Goal: Use online tool/utility: Utilize a website feature to perform a specific function

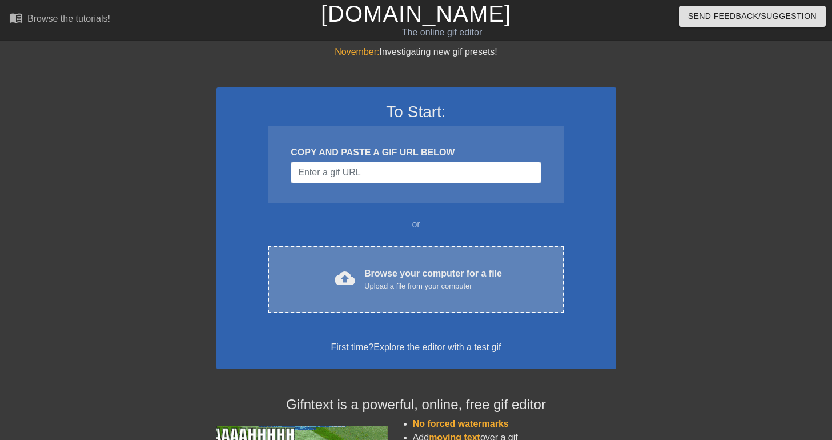
click at [385, 268] on div "Browse your computer for a file Upload a file from your computer" at bounding box center [433, 279] width 138 height 25
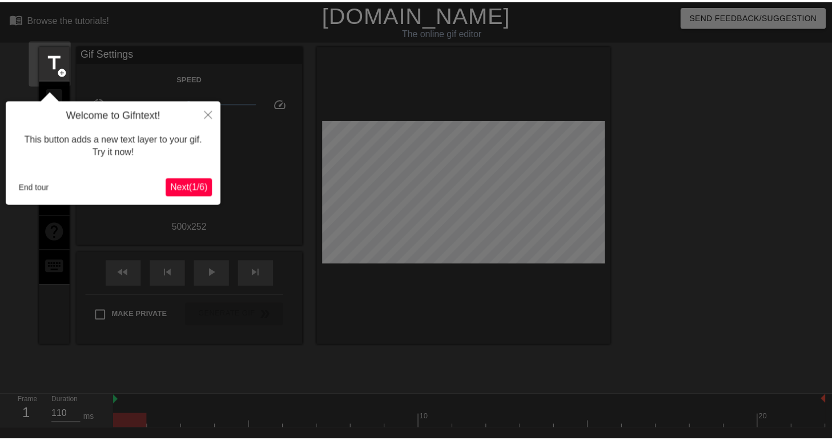
scroll to position [28, 0]
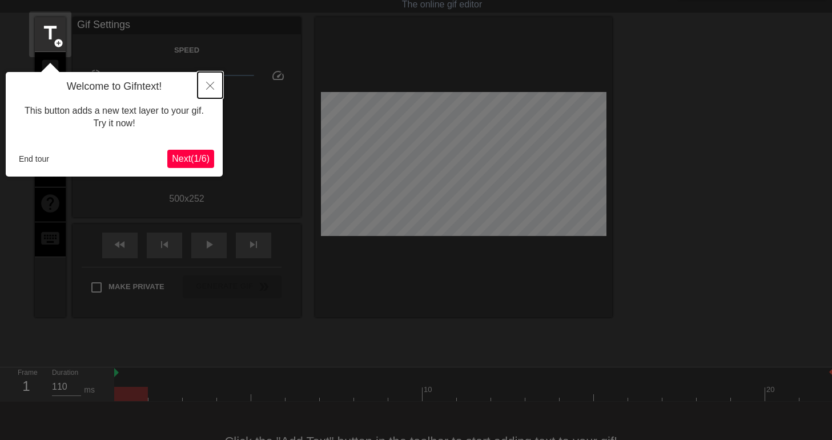
click at [206, 81] on button "Close" at bounding box center [209, 85] width 25 height 26
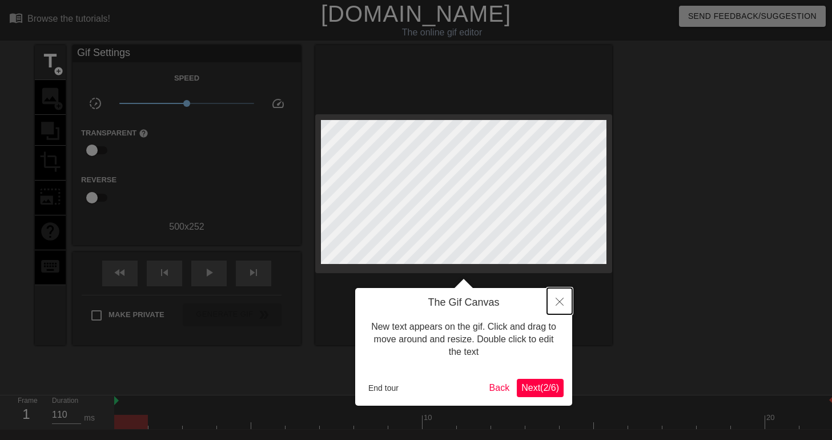
click at [564, 299] on button "Close" at bounding box center [559, 301] width 25 height 26
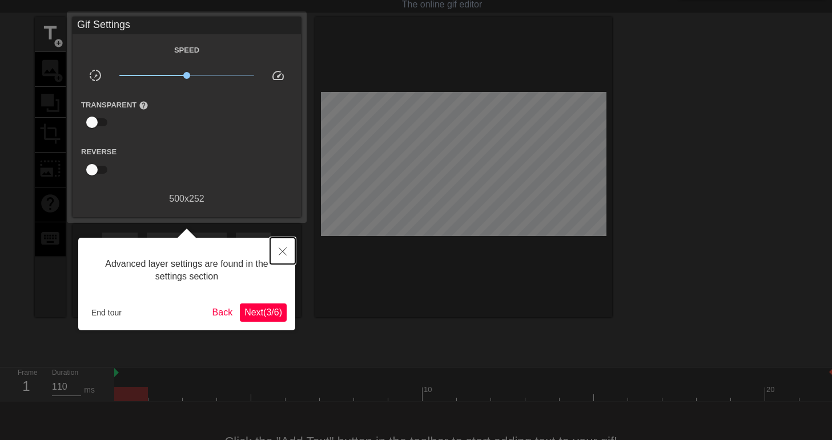
click at [287, 251] on button "Close" at bounding box center [282, 250] width 25 height 26
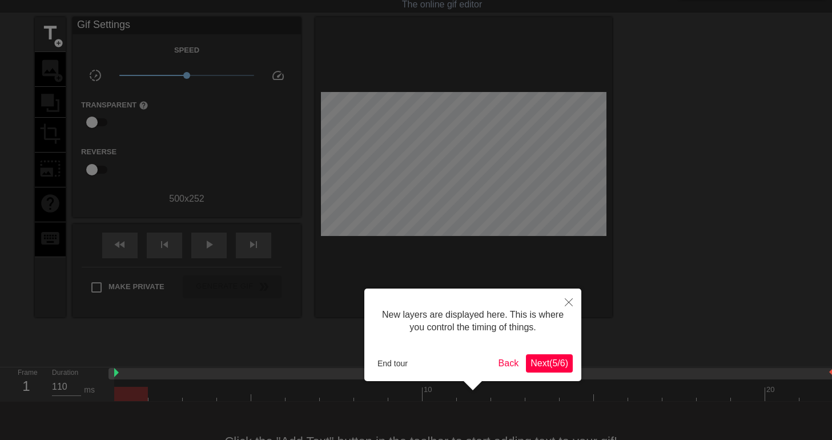
scroll to position [10, 0]
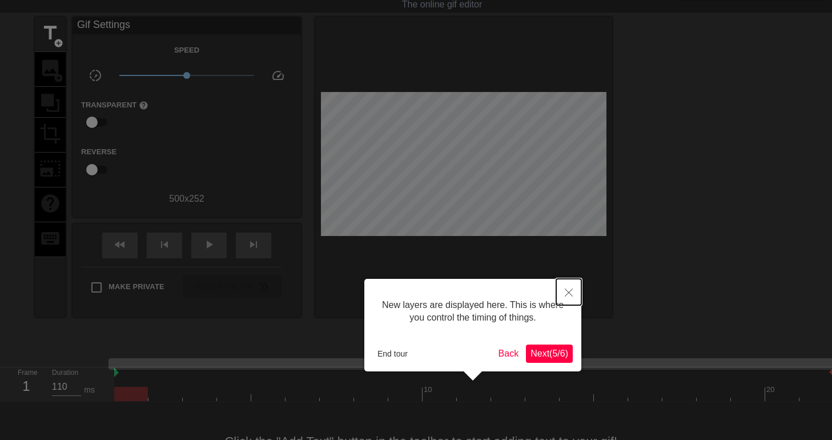
click at [570, 289] on icon "Close" at bounding box center [569, 292] width 8 height 8
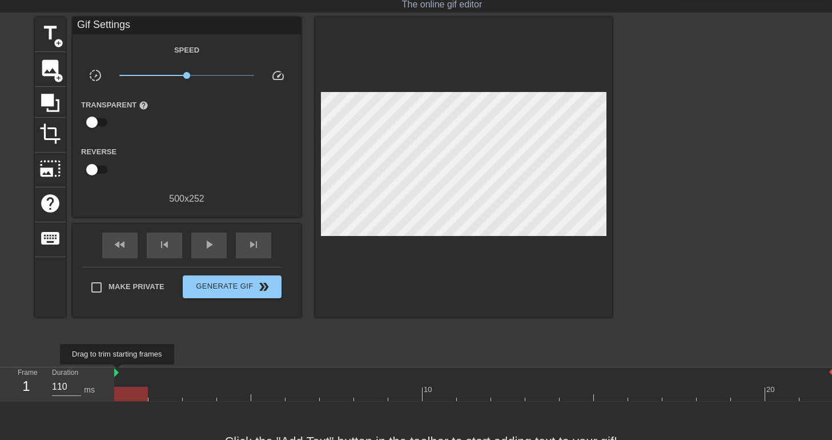
click at [117, 372] on img at bounding box center [116, 372] width 5 height 9
click at [206, 249] on span "play_arrow" at bounding box center [209, 244] width 14 height 14
click at [45, 75] on span "image" at bounding box center [50, 68] width 22 height 22
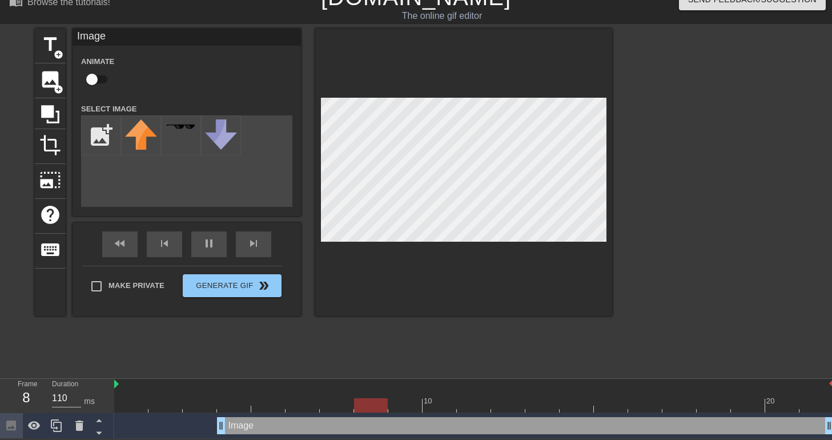
scroll to position [18, 0]
click at [61, 34] on span "title" at bounding box center [50, 45] width 22 height 22
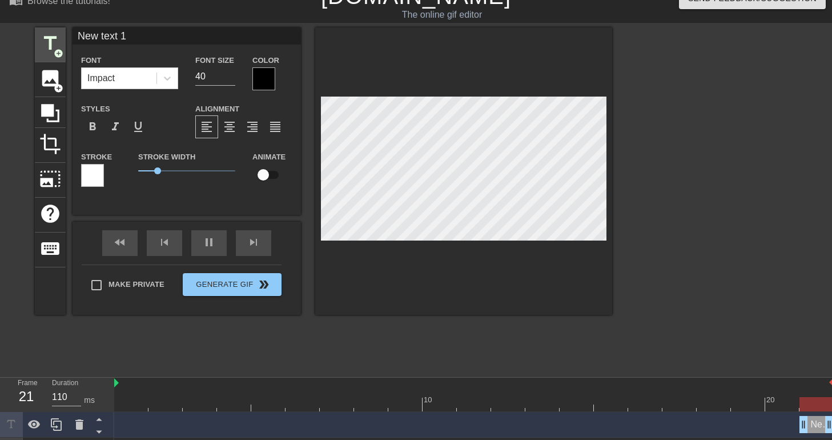
scroll to position [28, 0]
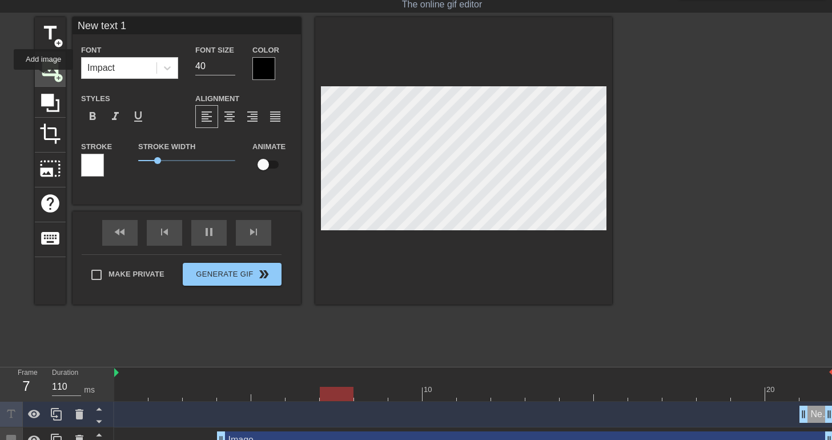
click at [43, 78] on span "image" at bounding box center [50, 68] width 22 height 22
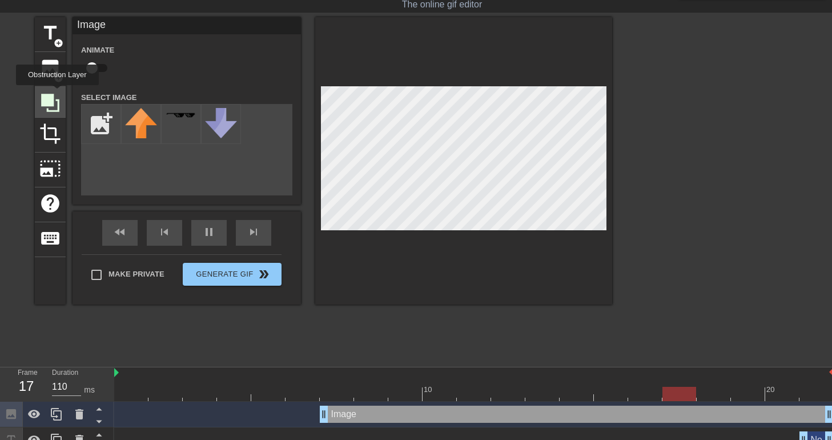
click at [56, 95] on icon at bounding box center [50, 103] width 22 height 22
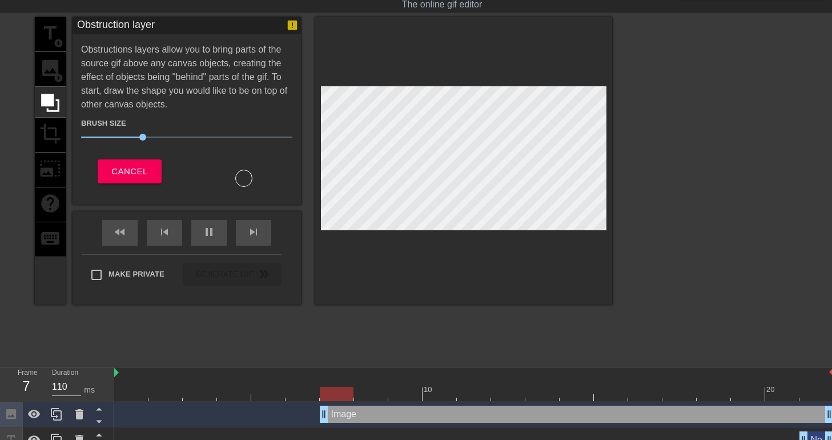
click at [44, 70] on div "title add_circle image add_circle crop photo_size_select_large help keyboard" at bounding box center [50, 160] width 31 height 287
click at [137, 165] on span "Cancel" at bounding box center [129, 171] width 36 height 15
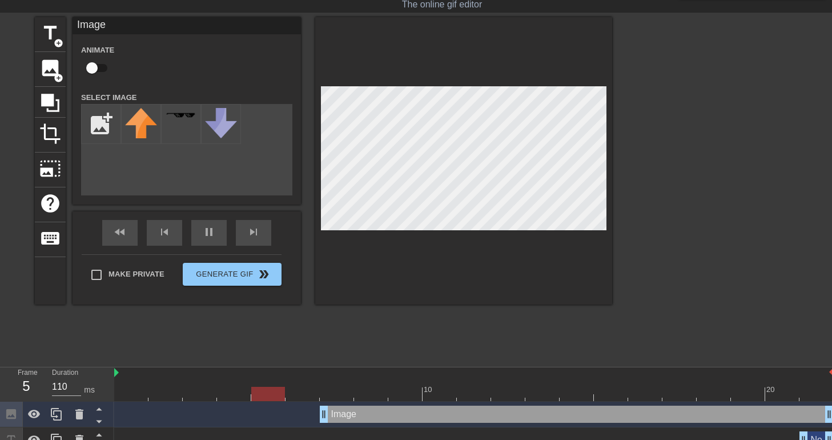
scroll to position [69, 0]
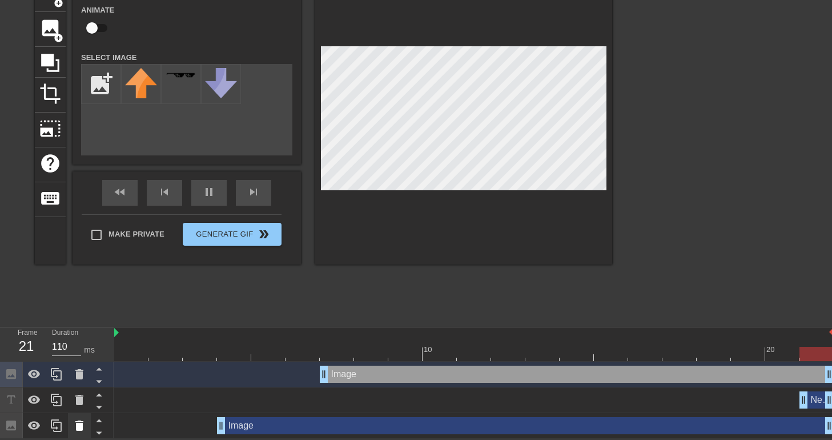
click at [76, 426] on icon at bounding box center [79, 425] width 8 height 10
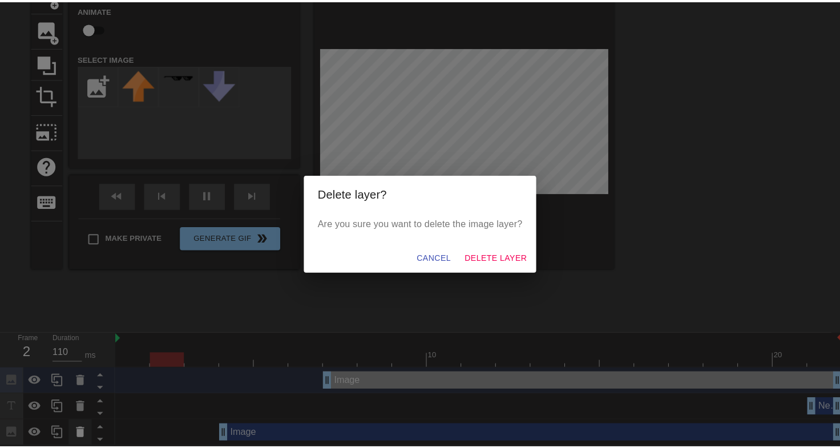
scroll to position [61, 0]
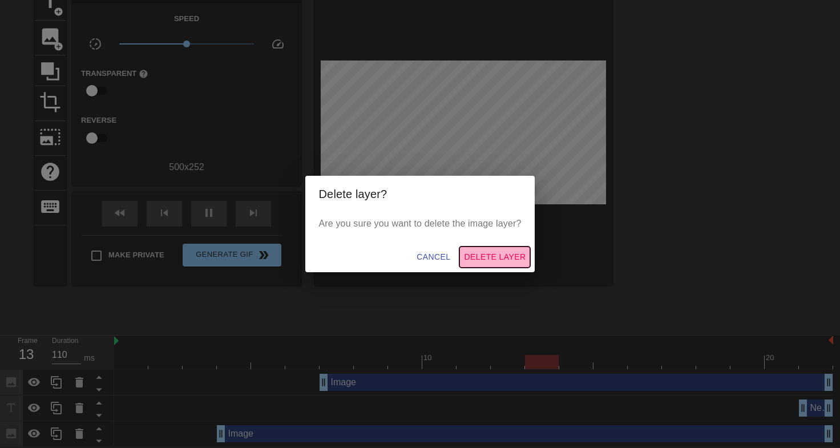
click at [488, 252] on span "Delete Layer" at bounding box center [495, 257] width 62 height 14
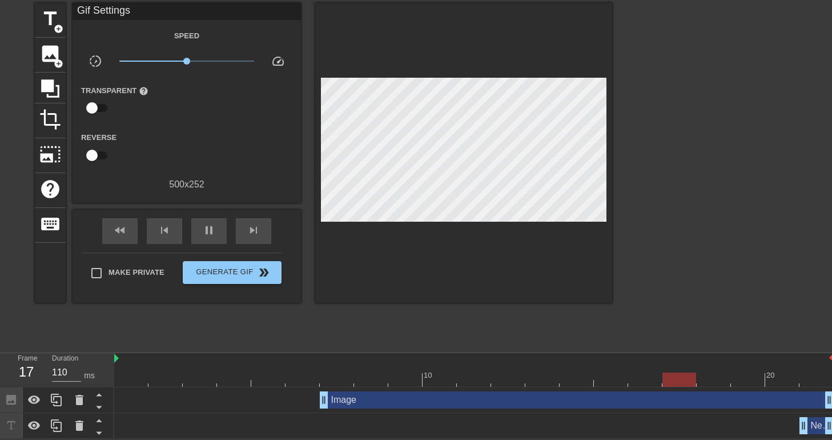
scroll to position [0, 0]
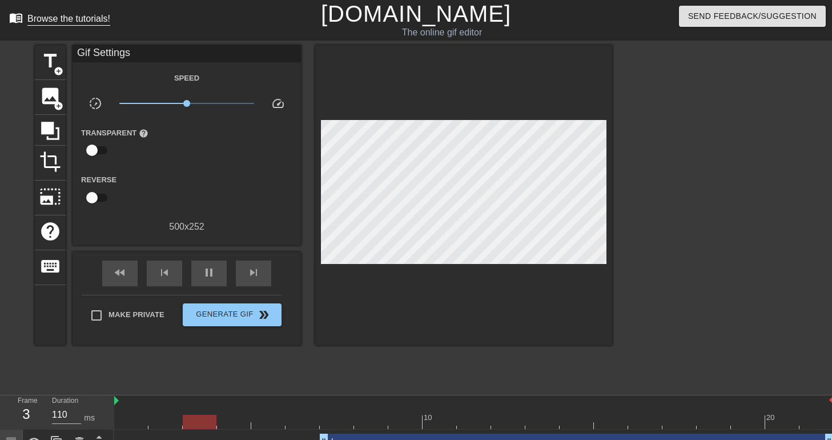
click at [11, 26] on link "menu_book Browse the tutorials!" at bounding box center [59, 20] width 101 height 18
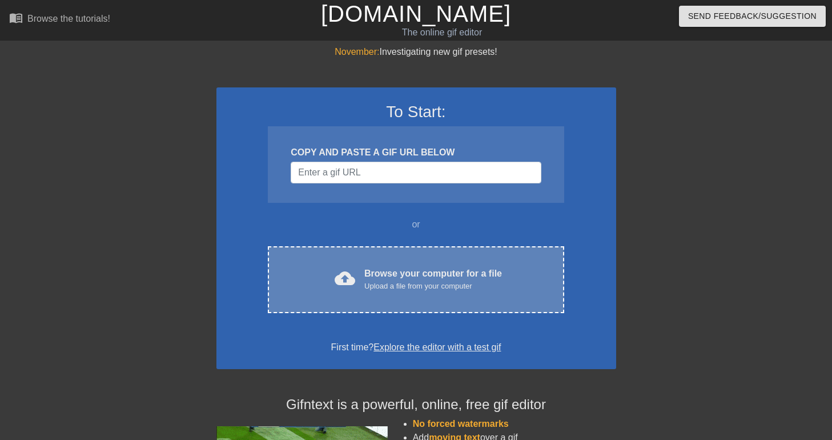
click at [358, 279] on div "cloud_upload Browse your computer for a file Upload a file from your computer" at bounding box center [416, 280] width 248 height 26
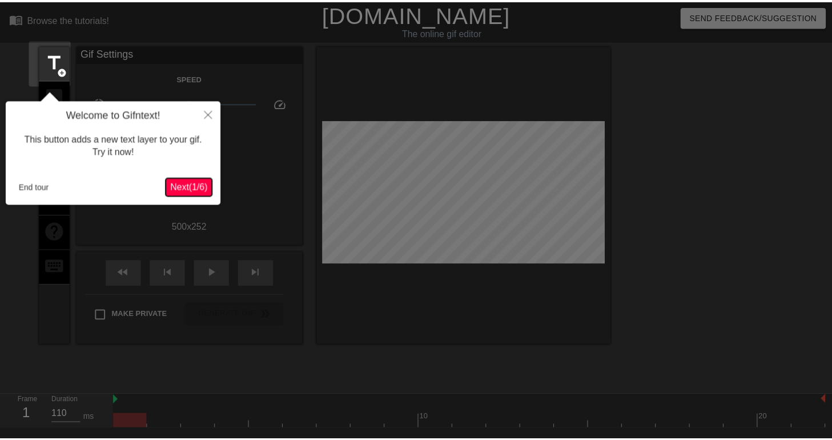
scroll to position [28, 0]
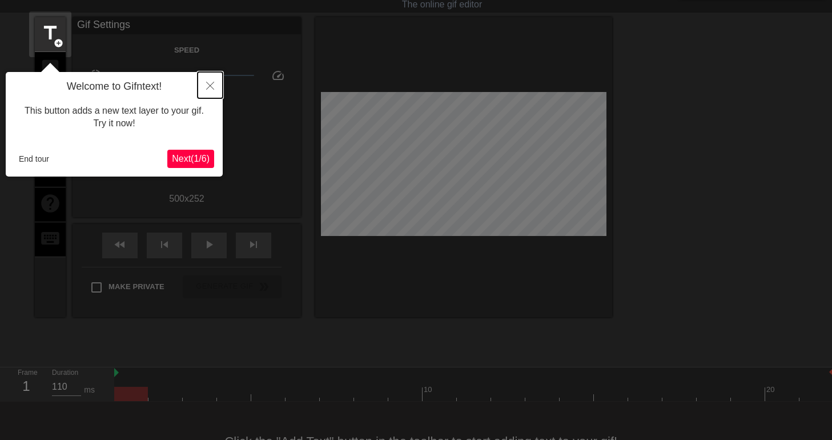
click at [208, 84] on icon "Close" at bounding box center [210, 86] width 8 height 8
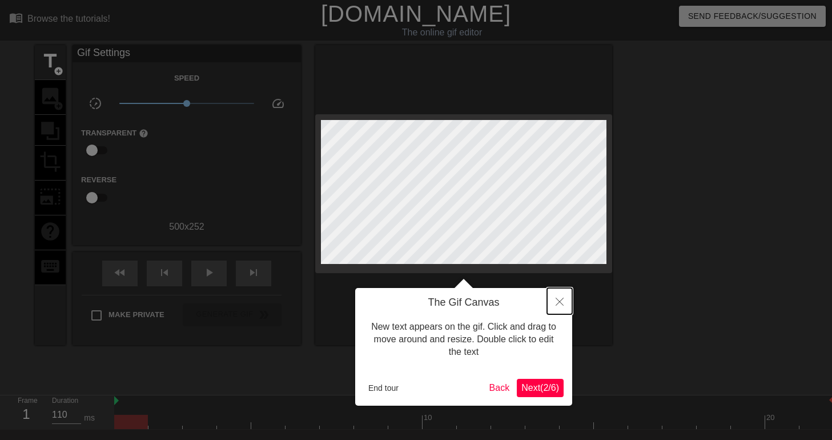
click at [571, 307] on button "Close" at bounding box center [559, 301] width 25 height 26
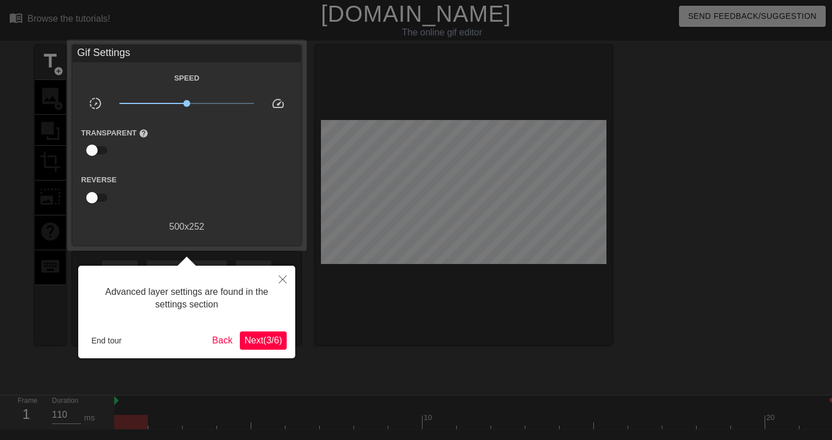
scroll to position [28, 0]
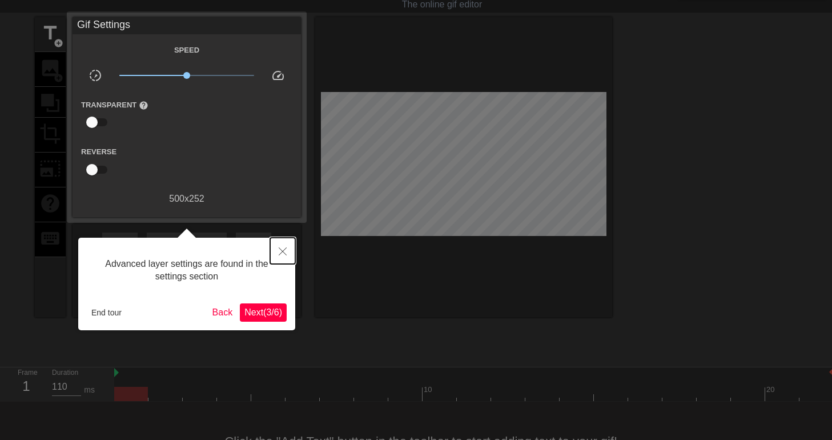
click at [284, 251] on icon "Close" at bounding box center [283, 251] width 8 height 8
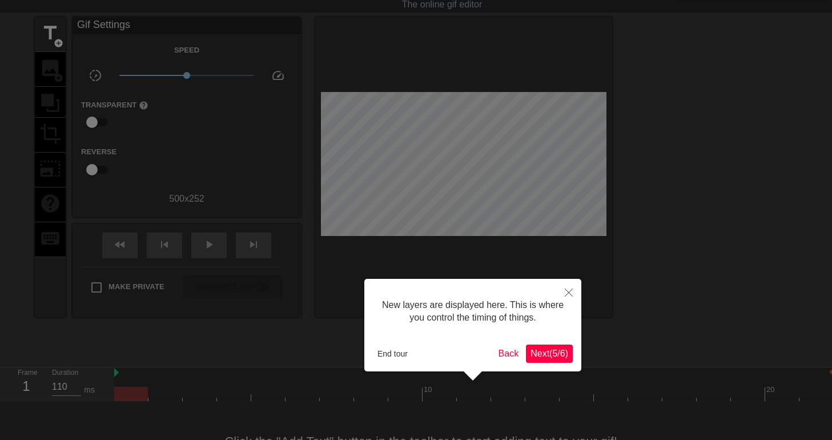
scroll to position [10, 0]
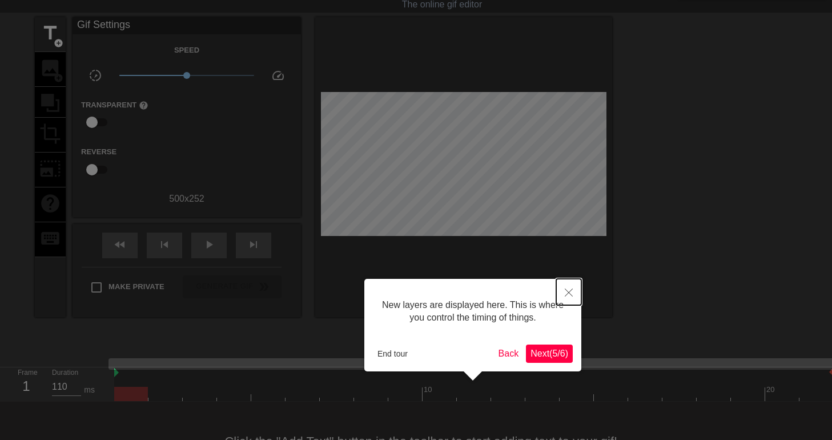
click at [558, 282] on button "Close" at bounding box center [568, 292] width 25 height 26
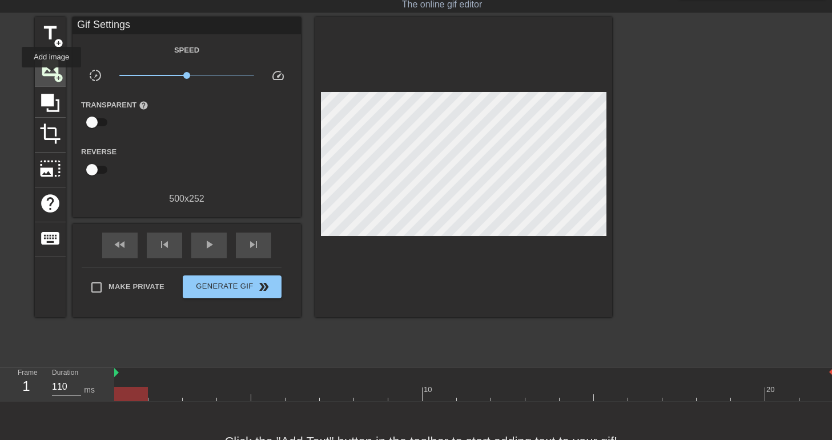
click at [51, 75] on span "image" at bounding box center [50, 68] width 22 height 22
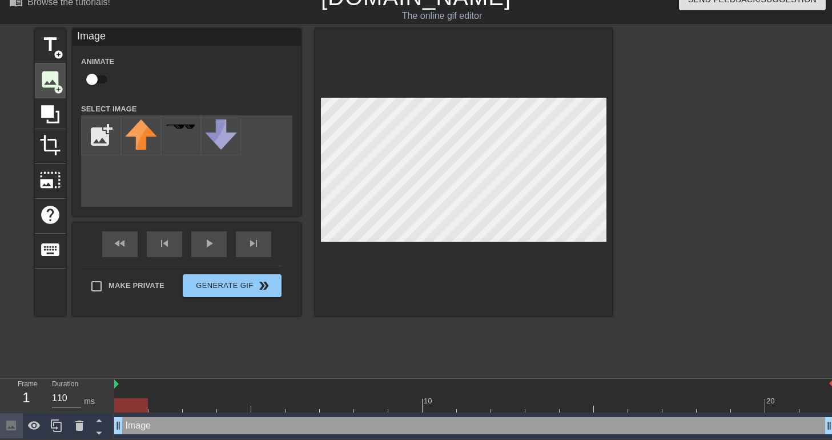
scroll to position [18, 0]
click at [174, 190] on div "add_photo_alternate" at bounding box center [186, 160] width 211 height 91
click at [6, 420] on icon at bounding box center [11, 424] width 13 height 13
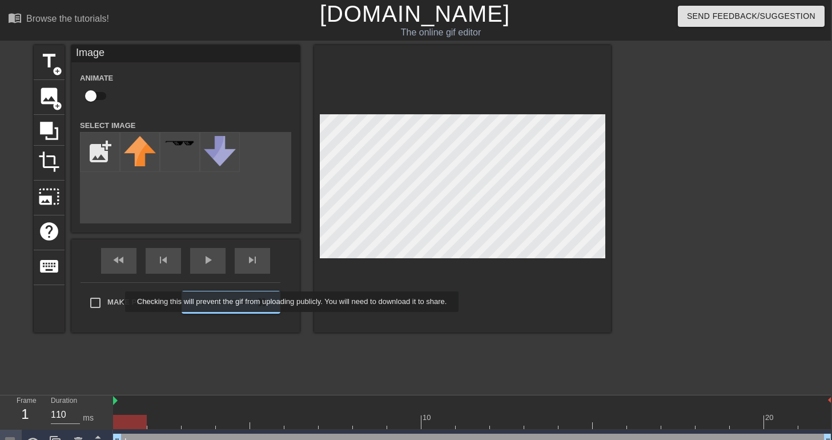
scroll to position [18, 1]
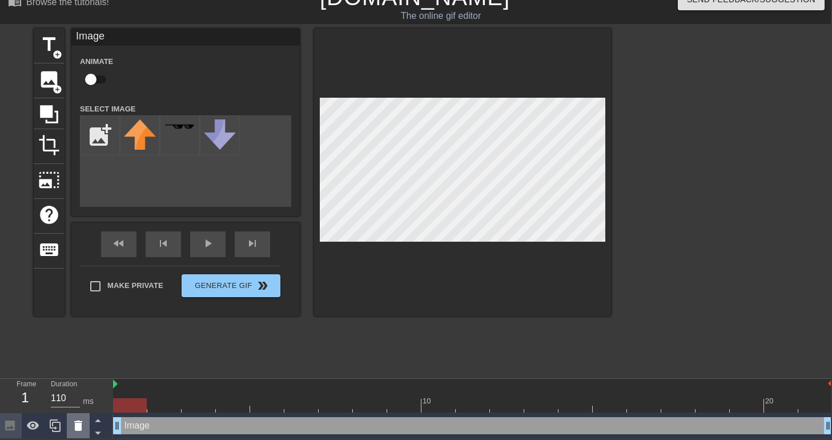
click at [81, 425] on icon at bounding box center [78, 425] width 8 height 10
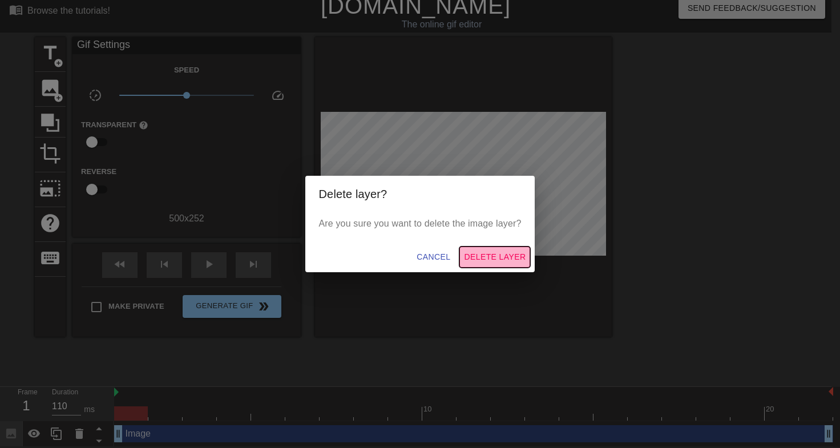
click at [490, 250] on span "Delete Layer" at bounding box center [495, 257] width 62 height 14
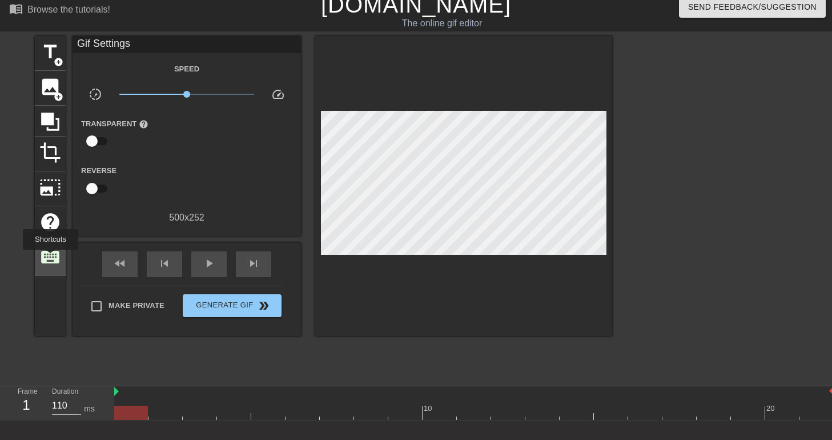
click at [50, 257] on span "keyboard" at bounding box center [50, 257] width 22 height 22
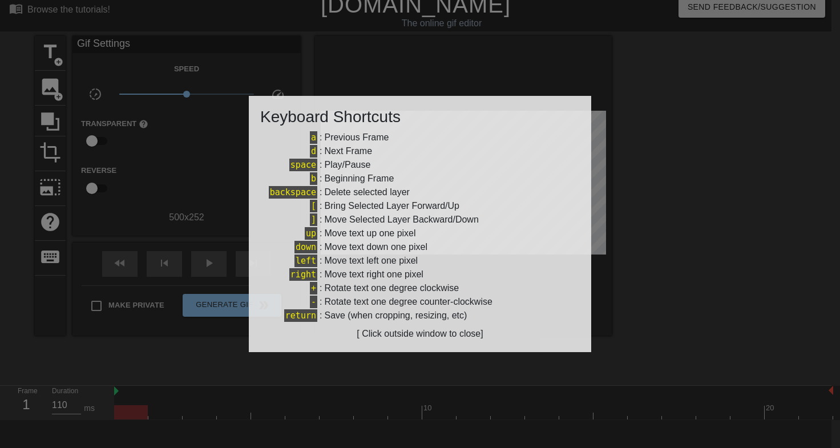
click at [147, 194] on div at bounding box center [420, 224] width 840 height 448
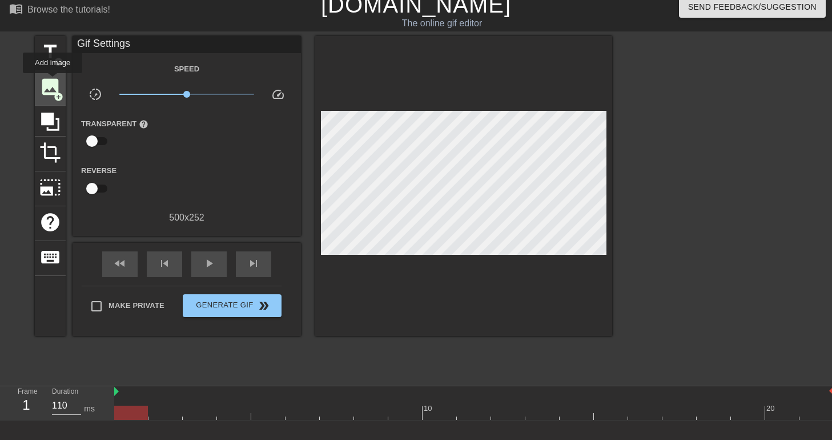
click at [52, 83] on span "image" at bounding box center [50, 87] width 22 height 22
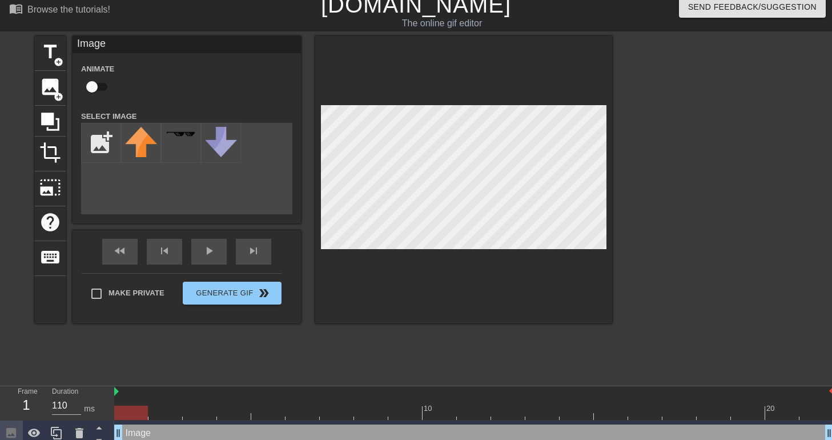
click at [801, 96] on div "title add_circle image add_circle crop photo_size_select_large help keyboard Im…" at bounding box center [416, 207] width 832 height 342
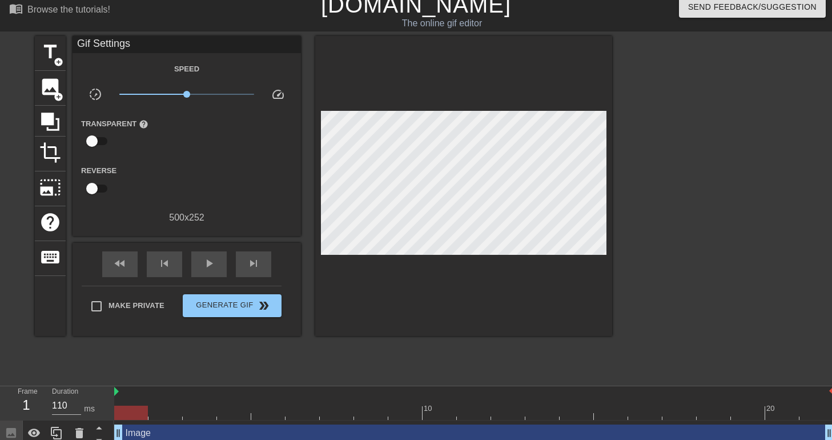
click at [502, 260] on div at bounding box center [463, 186] width 297 height 300
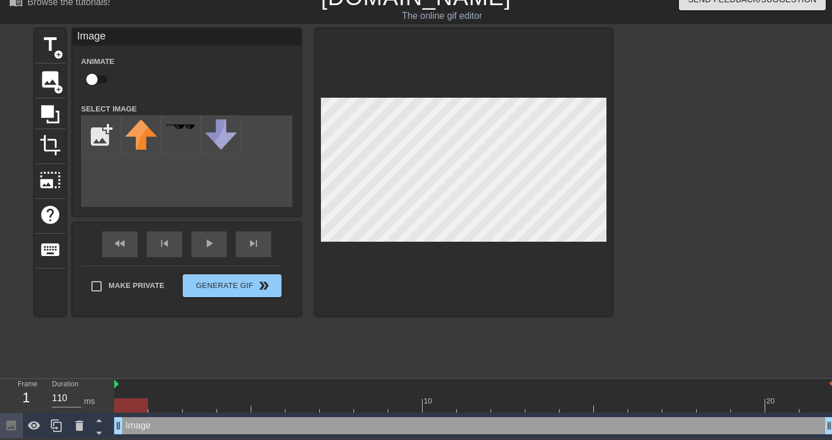
scroll to position [0, 0]
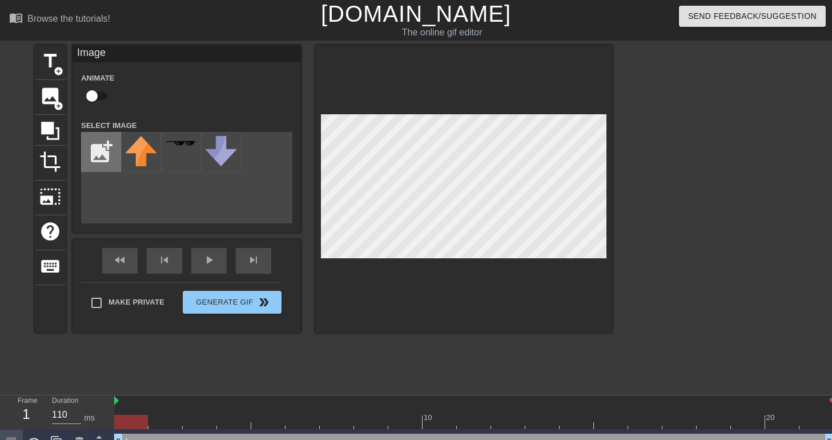
click at [99, 156] on input "file" at bounding box center [101, 151] width 39 height 39
type input "C:\fakepath\Untitled.png"
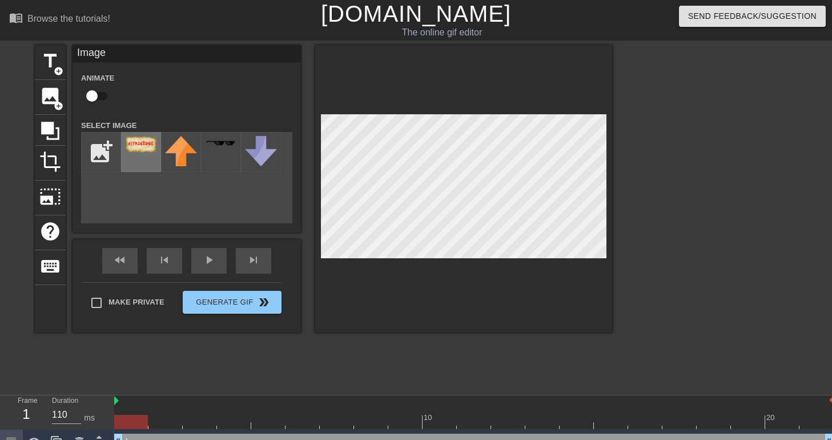
click at [145, 163] on div at bounding box center [141, 152] width 40 height 40
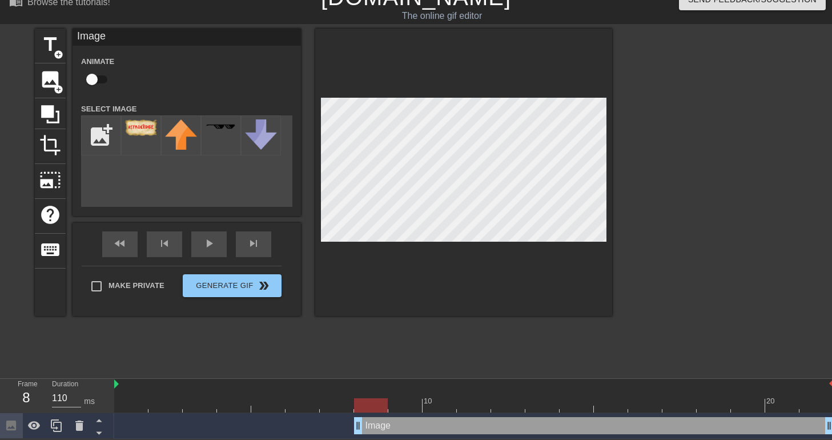
drag, startPoint x: 122, startPoint y: 425, endPoint x: 357, endPoint y: 406, distance: 235.9
click at [357, 406] on div "10 20 Image drag_handle drag_handle" at bounding box center [472, 408] width 717 height 60
drag, startPoint x: 358, startPoint y: 425, endPoint x: 402, endPoint y: 429, distance: 44.2
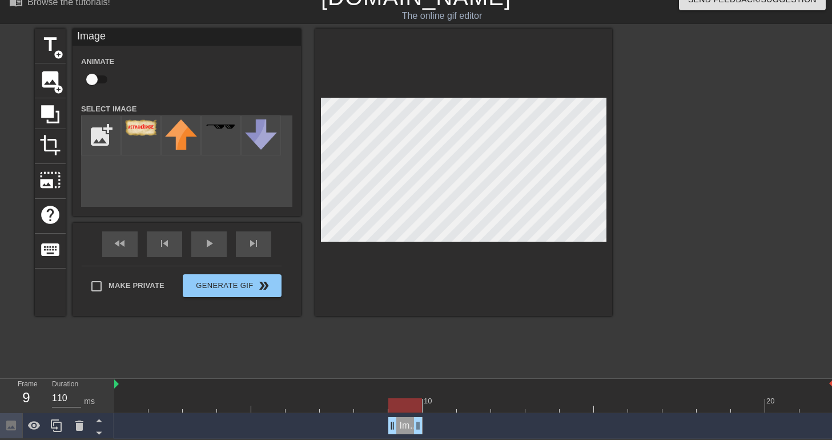
drag, startPoint x: 829, startPoint y: 423, endPoint x: 369, endPoint y: 436, distance: 459.7
click at [369, 436] on div "Image drag_handle drag_handle" at bounding box center [473, 426] width 719 height 26
click at [360, 369] on div "title add_circle image add_circle crop photo_size_select_large help keyboard Im…" at bounding box center [323, 200] width 577 height 342
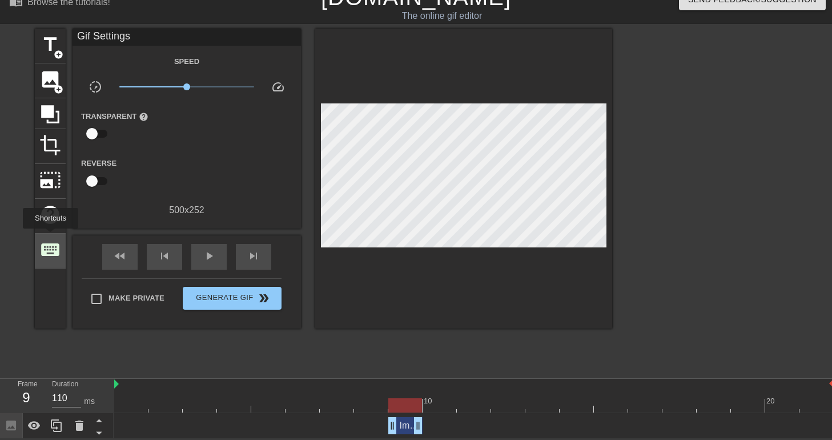
click at [50, 239] on span "keyboard" at bounding box center [50, 250] width 22 height 22
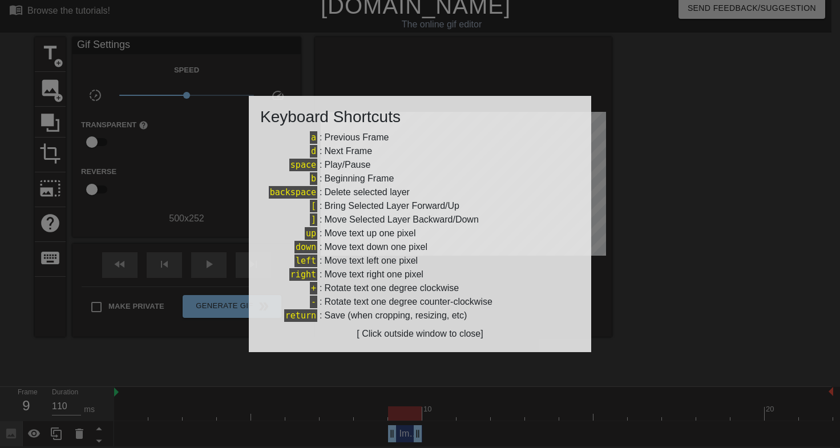
click at [132, 358] on div at bounding box center [420, 224] width 840 height 448
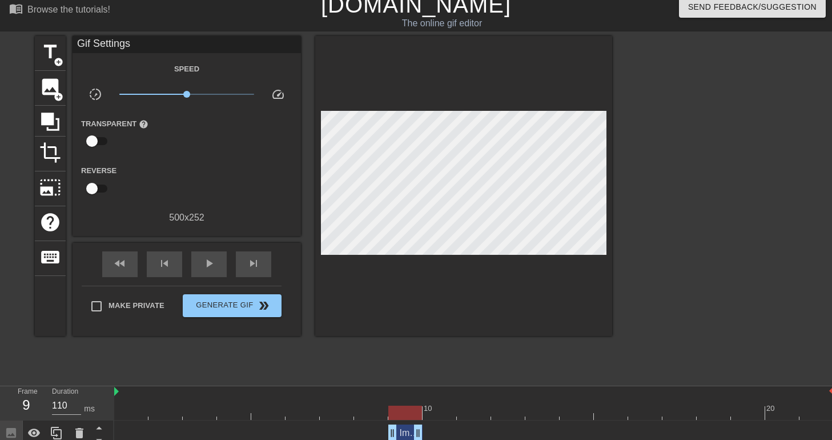
scroll to position [18, 0]
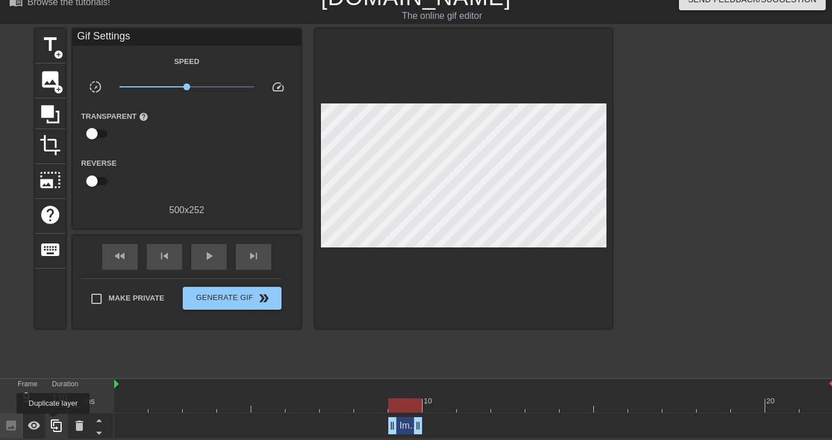
click at [53, 421] on icon at bounding box center [57, 425] width 14 height 14
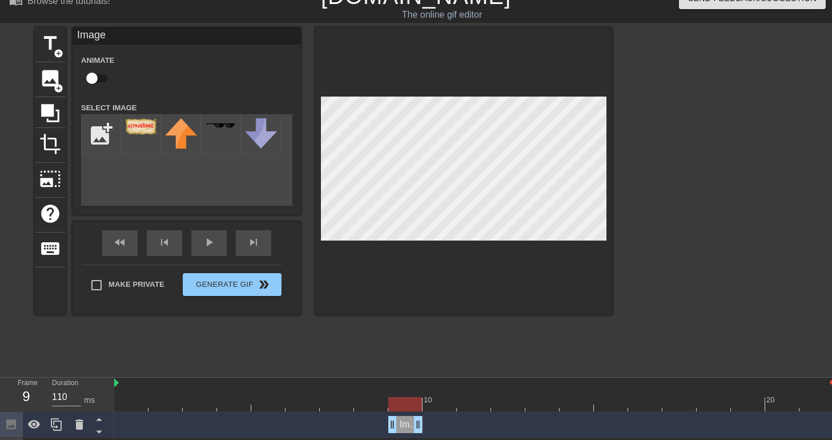
scroll to position [43, 0]
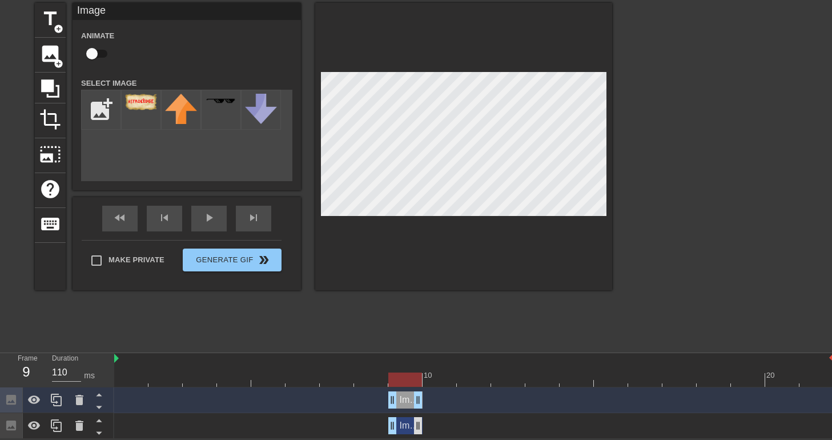
drag, startPoint x: 393, startPoint y: 426, endPoint x: 422, endPoint y: 423, distance: 29.3
drag, startPoint x: 419, startPoint y: 424, endPoint x: 451, endPoint y: 428, distance: 32.1
drag, startPoint x: 393, startPoint y: 425, endPoint x: 427, endPoint y: 424, distance: 33.7
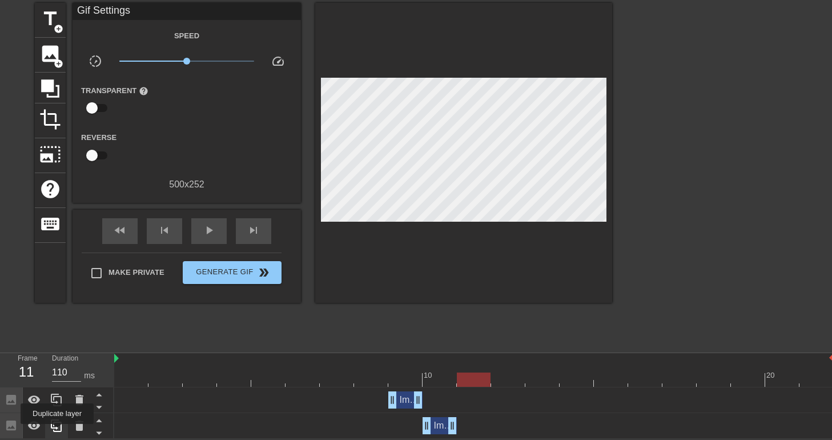
click at [57, 430] on icon at bounding box center [56, 425] width 11 height 13
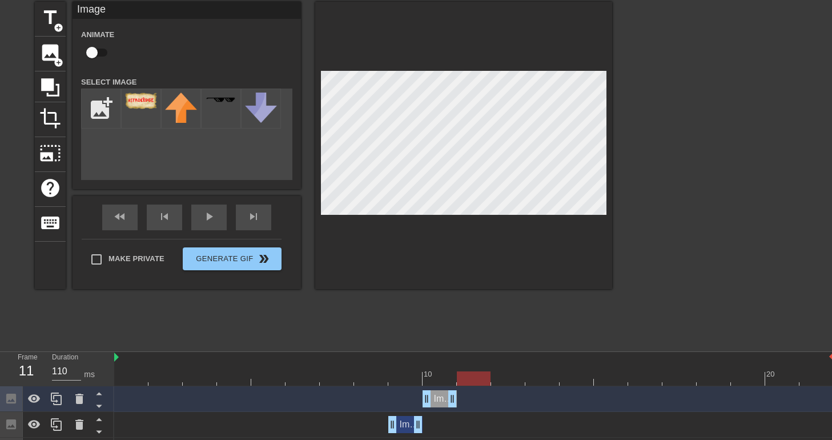
scroll to position [69, 0]
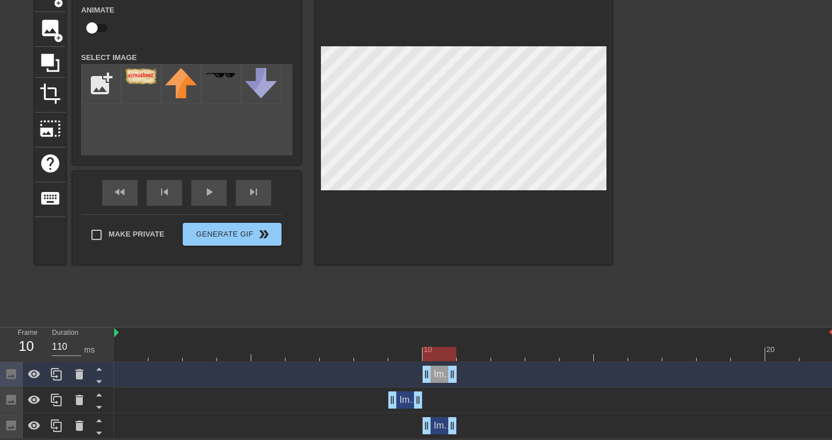
click at [437, 425] on div "Image drag_handle drag_handle" at bounding box center [439, 425] width 34 height 17
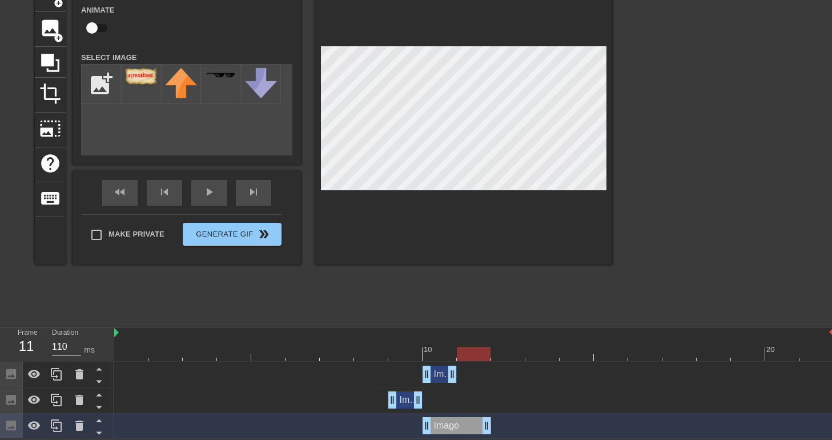
drag, startPoint x: 452, startPoint y: 422, endPoint x: 480, endPoint y: 423, distance: 28.0
drag, startPoint x: 429, startPoint y: 424, endPoint x: 454, endPoint y: 421, distance: 24.7
click at [454, 421] on div "Image drag_handle drag_handle" at bounding box center [473, 425] width 719 height 17
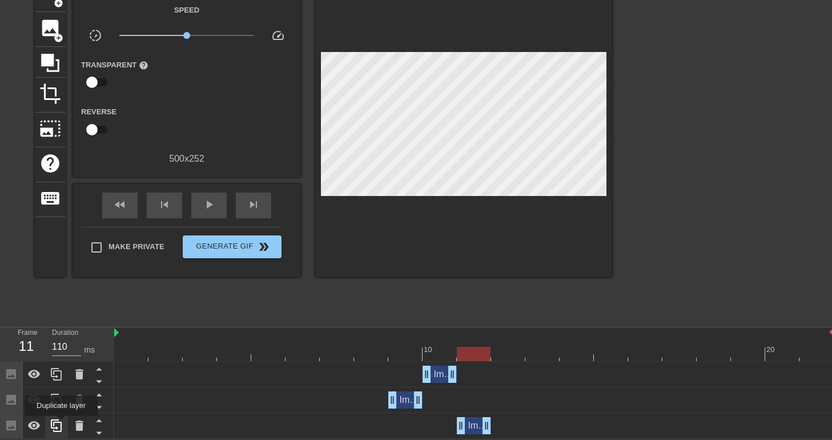
click at [59, 424] on icon at bounding box center [57, 425] width 14 height 14
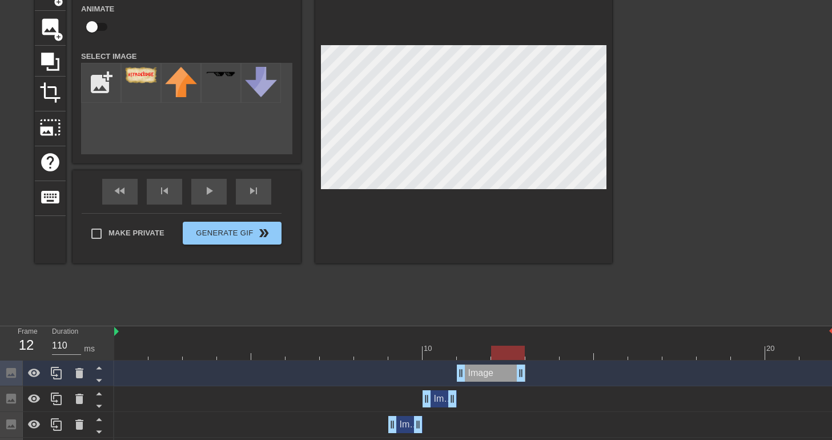
drag, startPoint x: 489, startPoint y: 373, endPoint x: 511, endPoint y: 374, distance: 22.9
drag, startPoint x: 458, startPoint y: 373, endPoint x: 485, endPoint y: 370, distance: 27.5
click at [485, 370] on div "Image drag_handle drag_handle" at bounding box center [473, 372] width 719 height 17
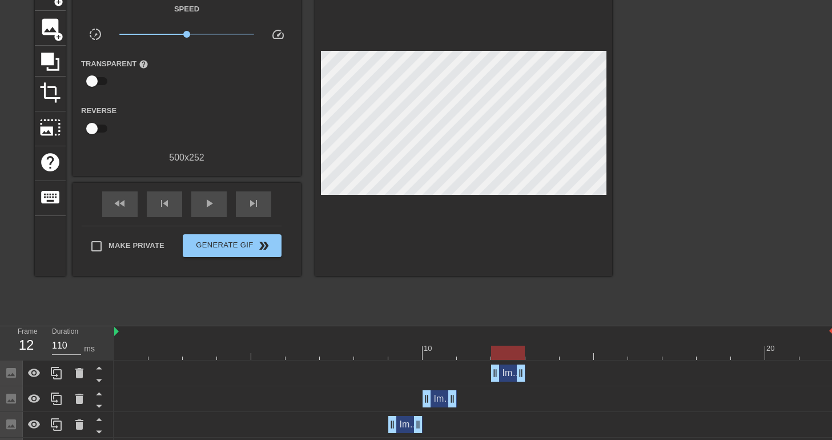
click at [466, 323] on div "menu_book Browse the tutorials! [DOMAIN_NAME] The online gif editor Send Feedba…" at bounding box center [416, 197] width 832 height 532
click at [486, 199] on div at bounding box center [463, 126] width 297 height 300
click at [65, 374] on div at bounding box center [56, 372] width 23 height 25
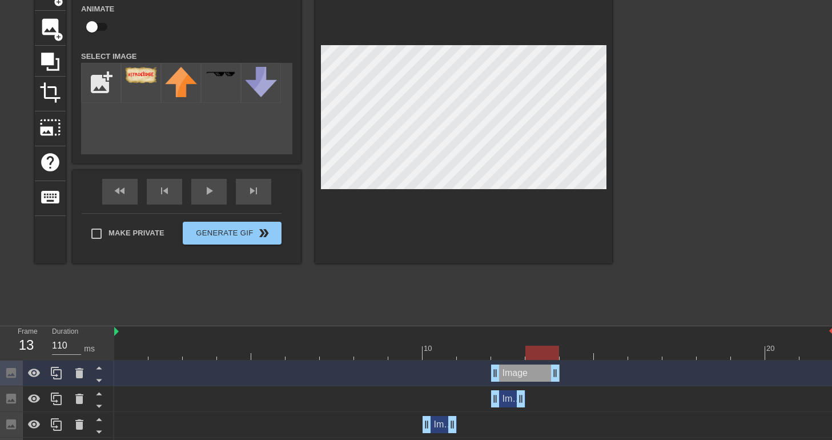
drag, startPoint x: 517, startPoint y: 376, endPoint x: 546, endPoint y: 376, distance: 29.1
drag, startPoint x: 495, startPoint y: 372, endPoint x: 519, endPoint y: 377, distance: 25.0
click at [519, 377] on div "Image drag_handle drag_handle" at bounding box center [473, 372] width 719 height 17
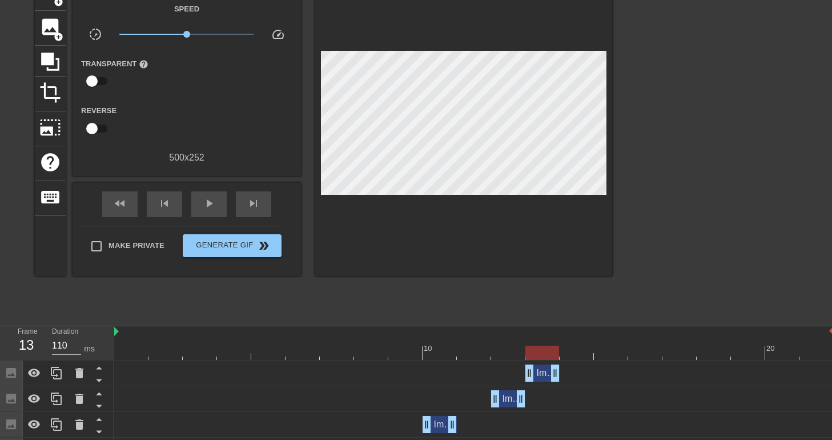
scroll to position [69, 9]
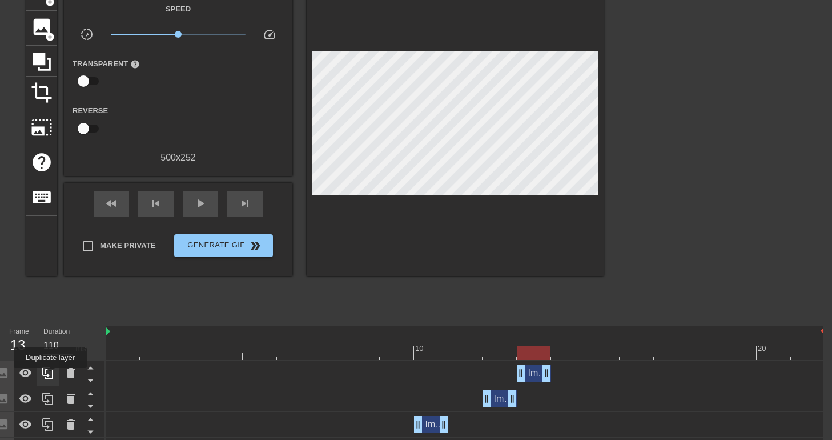
click at [50, 376] on icon at bounding box center [48, 373] width 14 height 14
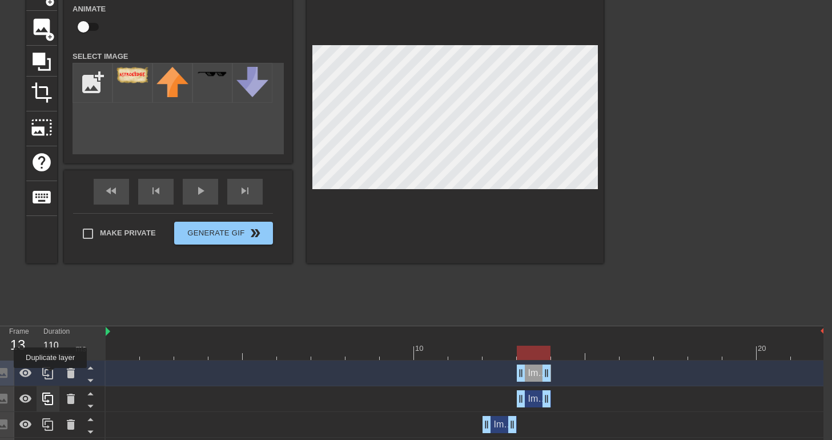
click at [50, 376] on icon at bounding box center [48, 373] width 14 height 14
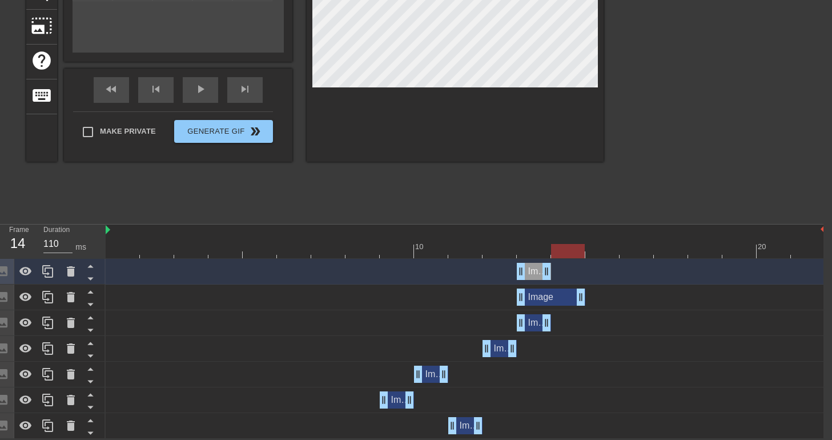
drag, startPoint x: 545, startPoint y: 295, endPoint x: 570, endPoint y: 298, distance: 25.8
drag, startPoint x: 523, startPoint y: 296, endPoint x: 555, endPoint y: 295, distance: 31.4
drag, startPoint x: 550, startPoint y: 270, endPoint x: 618, endPoint y: 268, distance: 67.9
drag, startPoint x: 524, startPoint y: 271, endPoint x: 599, endPoint y: 271, distance: 75.3
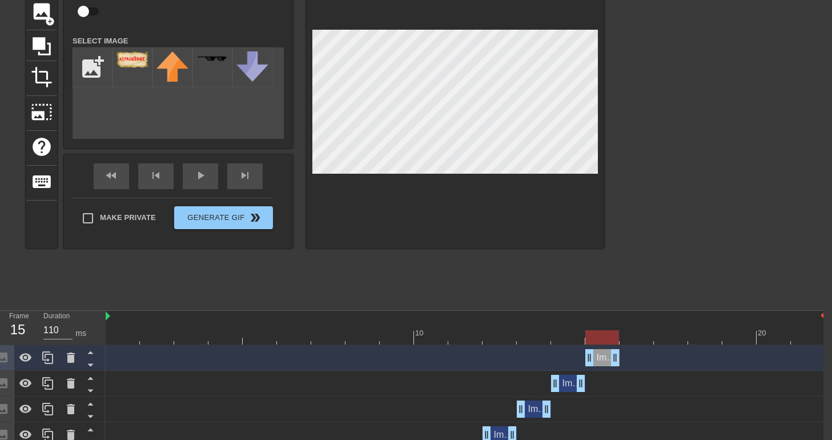
scroll to position [84, 9]
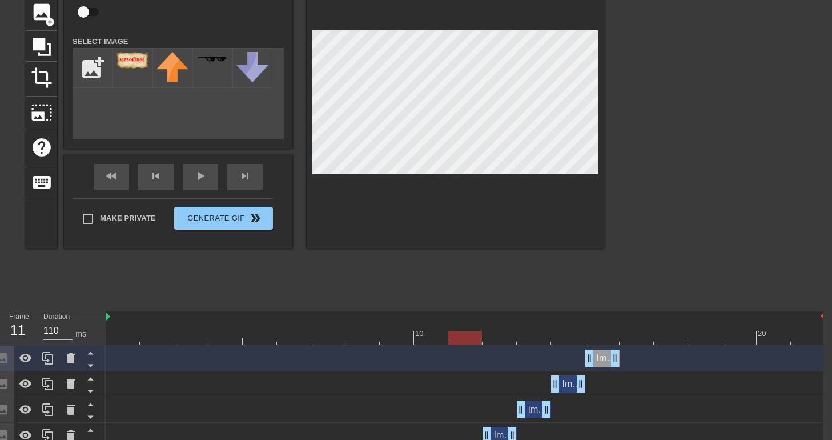
click at [648, 222] on div at bounding box center [702, 132] width 171 height 342
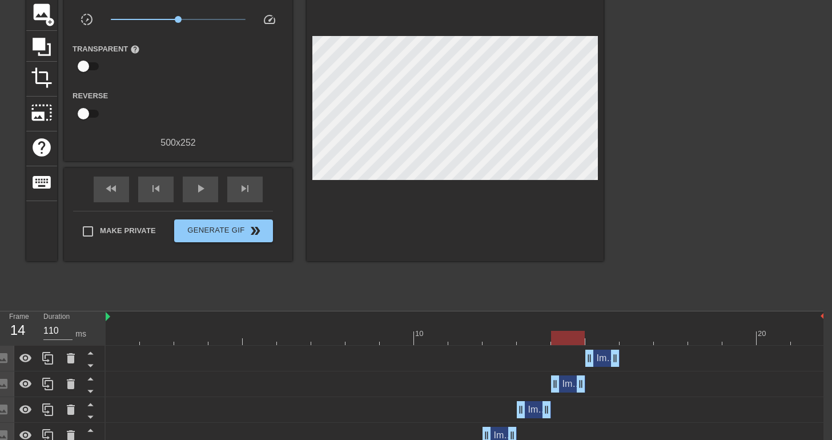
click at [493, 234] on div at bounding box center [455, 111] width 297 height 300
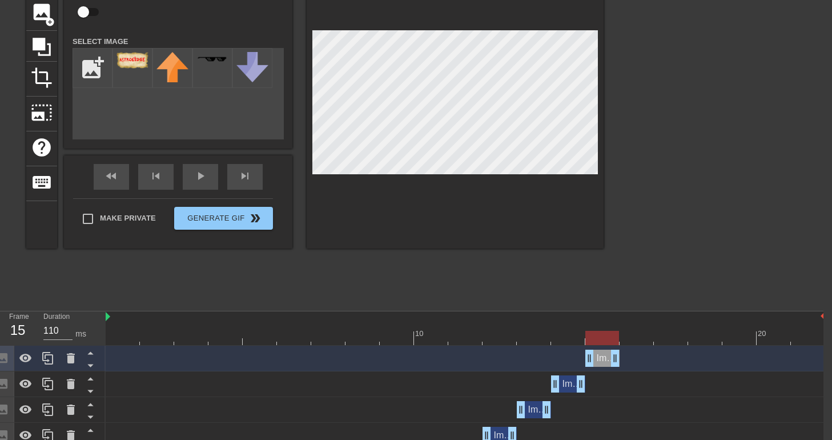
click at [505, 271] on div "title add_circle image add_circle crop photo_size_select_large help keyboard Im…" at bounding box center [314, 132] width 577 height 342
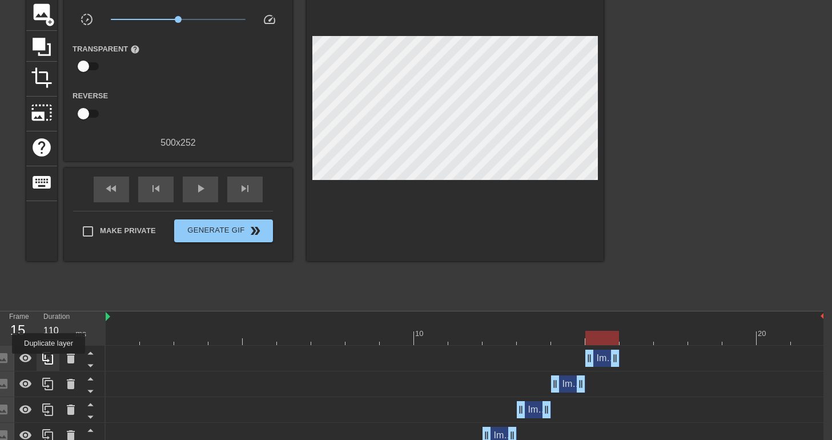
click at [49, 361] on icon at bounding box center [47, 358] width 11 height 13
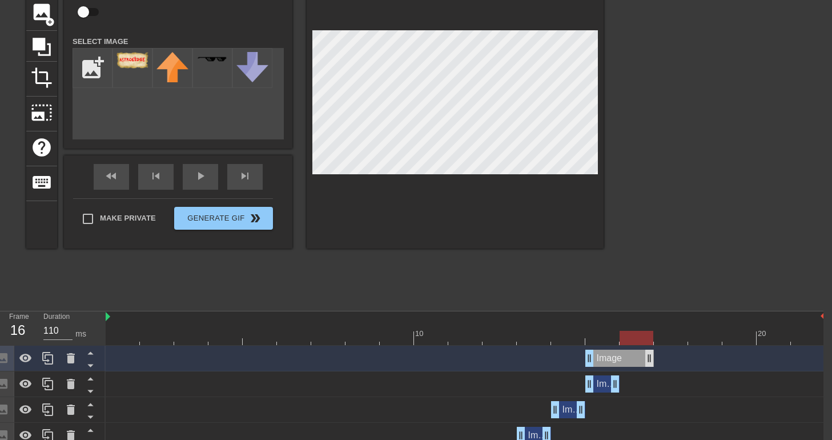
drag, startPoint x: 615, startPoint y: 355, endPoint x: 645, endPoint y: 357, distance: 29.7
drag, startPoint x: 589, startPoint y: 361, endPoint x: 617, endPoint y: 358, distance: 28.1
click at [617, 358] on div "Image drag_handle drag_handle" at bounding box center [465, 357] width 719 height 17
click at [686, 237] on div at bounding box center [702, 132] width 171 height 342
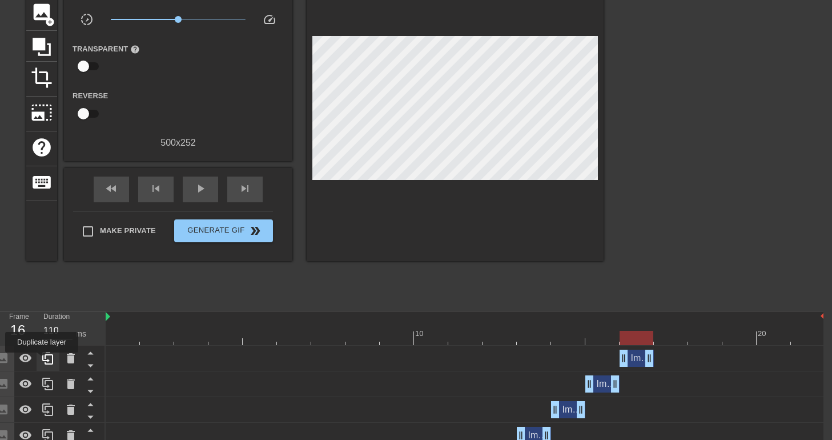
click at [44, 360] on icon at bounding box center [48, 358] width 14 height 14
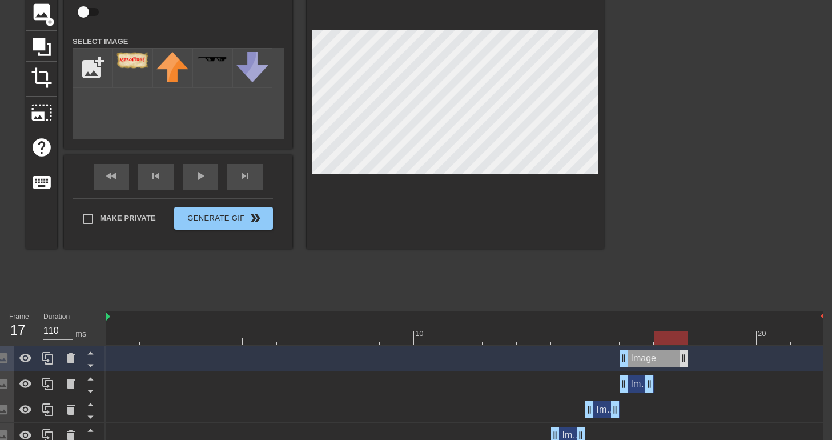
drag, startPoint x: 652, startPoint y: 356, endPoint x: 678, endPoint y: 362, distance: 25.9
drag, startPoint x: 626, startPoint y: 360, endPoint x: 654, endPoint y: 357, distance: 27.5
click at [540, 268] on div "title add_circle image add_circle crop photo_size_select_large help keyboard Im…" at bounding box center [314, 132] width 577 height 342
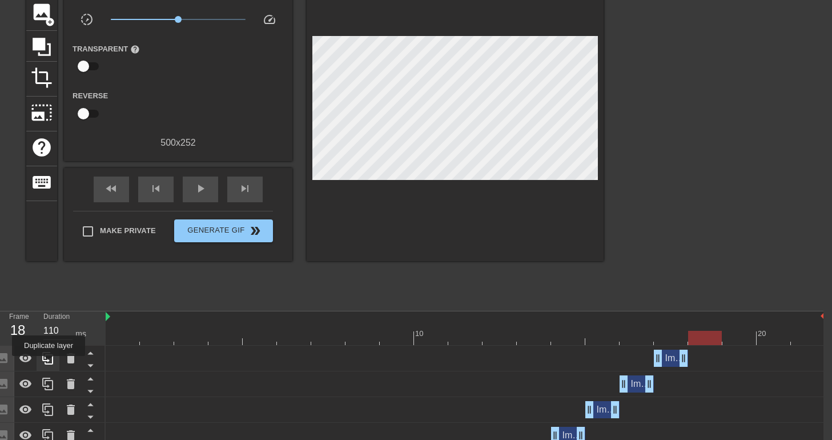
click at [47, 362] on icon at bounding box center [48, 358] width 14 height 14
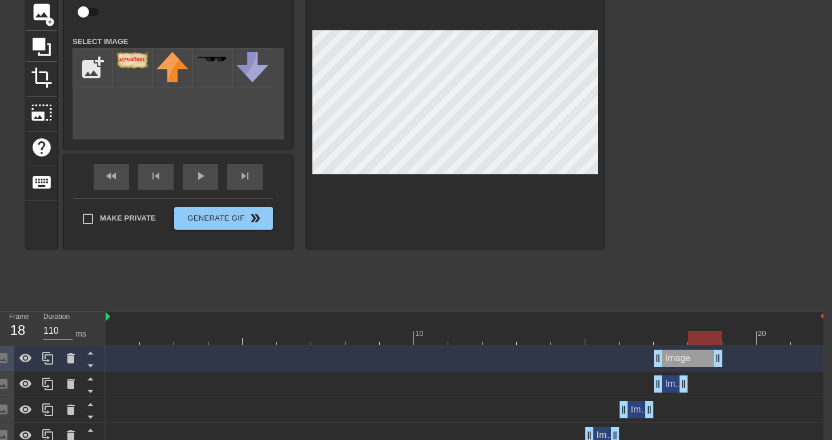
drag, startPoint x: 684, startPoint y: 357, endPoint x: 711, endPoint y: 360, distance: 27.0
drag, startPoint x: 658, startPoint y: 362, endPoint x: 684, endPoint y: 364, distance: 26.9
click at [684, 364] on div "Image drag_handle drag_handle" at bounding box center [465, 357] width 719 height 17
click at [638, 281] on div at bounding box center [702, 132] width 171 height 342
click at [711, 165] on div at bounding box center [702, 132] width 171 height 342
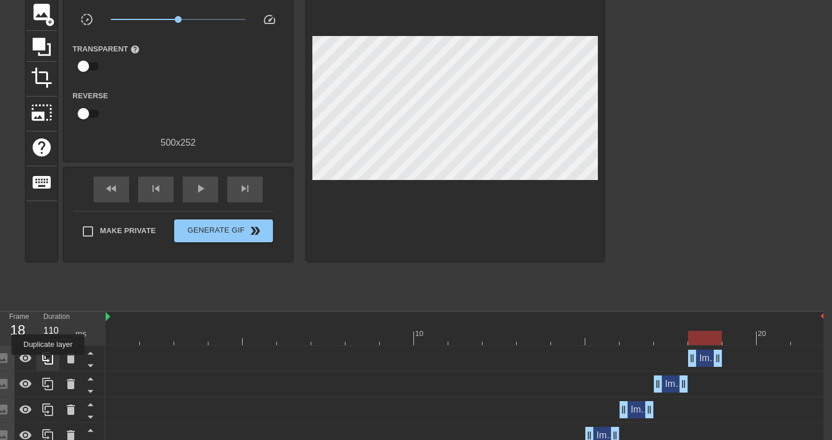
click at [48, 362] on icon at bounding box center [48, 358] width 14 height 14
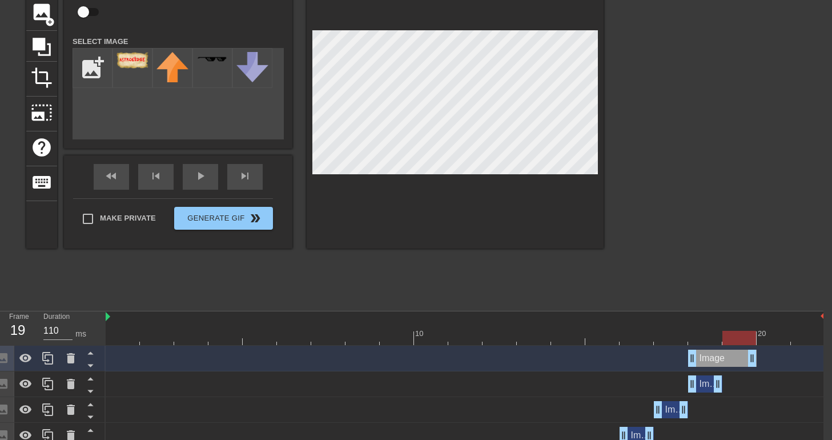
drag, startPoint x: 721, startPoint y: 353, endPoint x: 743, endPoint y: 360, distance: 23.5
drag, startPoint x: 689, startPoint y: 362, endPoint x: 711, endPoint y: 364, distance: 21.8
click at [711, 364] on div "Image drag_handle drag_handle" at bounding box center [465, 357] width 719 height 17
click at [673, 273] on div at bounding box center [702, 132] width 171 height 342
click at [492, 287] on div "title add_circle image add_circle crop photo_size_select_large help keyboard Im…" at bounding box center [314, 132] width 577 height 342
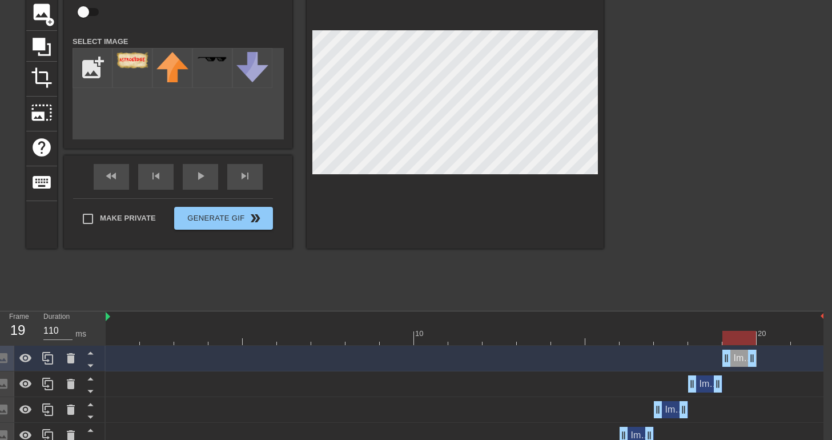
click at [487, 269] on div "title add_circle image add_circle crop photo_size_select_large help keyboard Im…" at bounding box center [314, 132] width 577 height 342
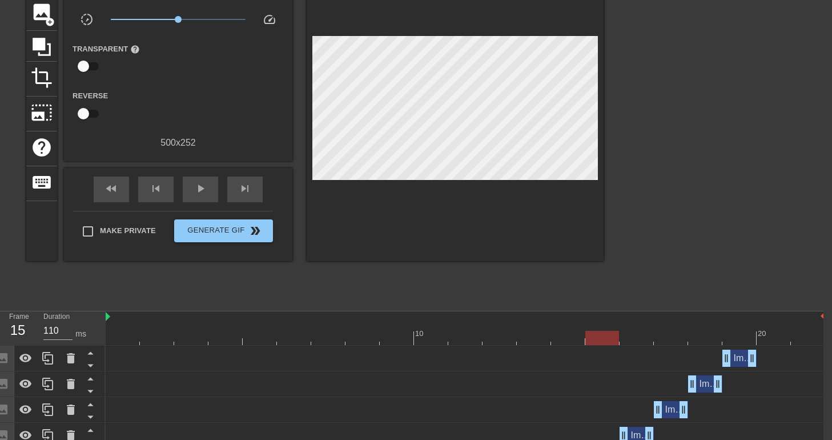
click at [745, 358] on div "Image drag_handle drag_handle" at bounding box center [739, 357] width 34 height 17
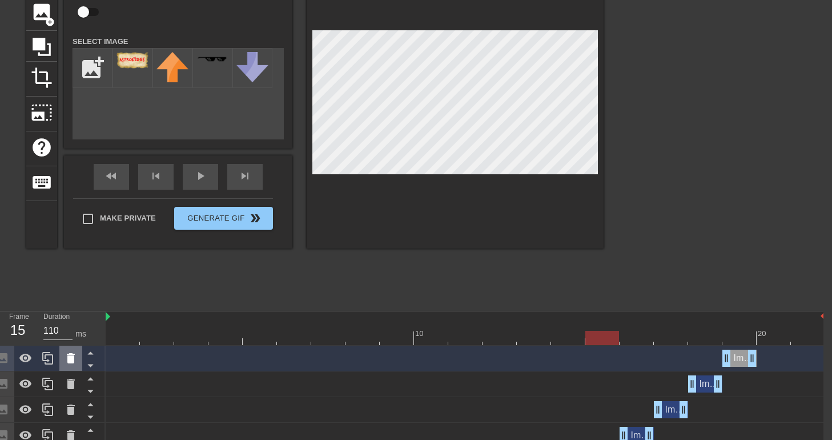
click at [71, 362] on icon at bounding box center [71, 358] width 8 height 10
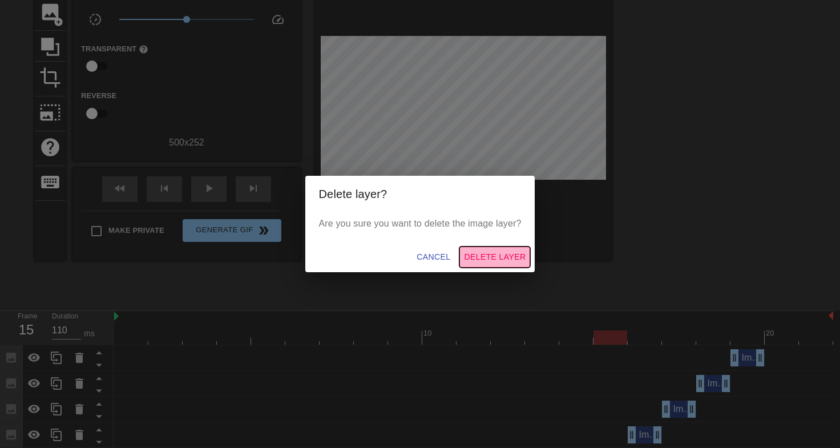
click at [491, 262] on span "Delete Layer" at bounding box center [495, 257] width 62 height 14
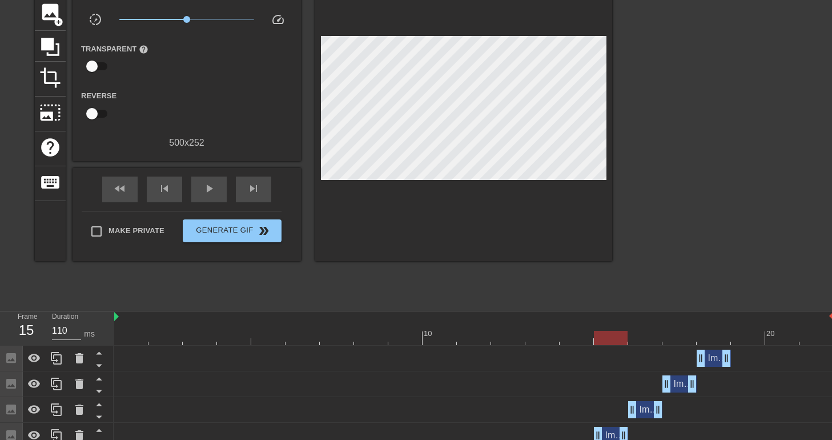
click at [717, 355] on div "Image drag_handle drag_handle" at bounding box center [713, 357] width 34 height 17
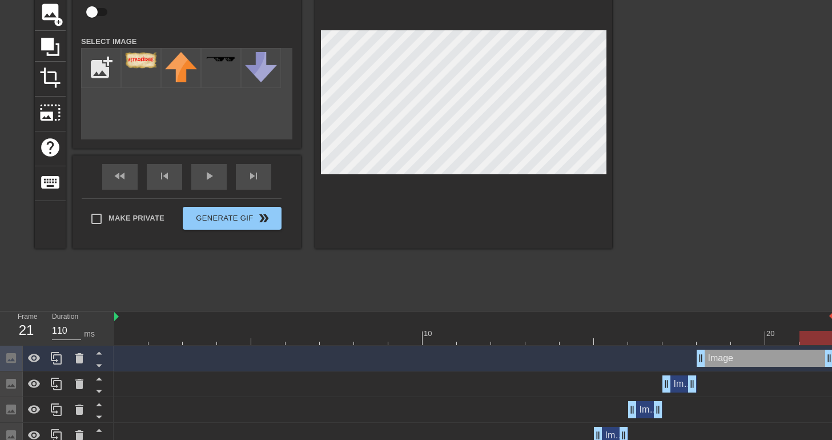
drag, startPoint x: 728, startPoint y: 358, endPoint x: 831, endPoint y: 353, distance: 102.9
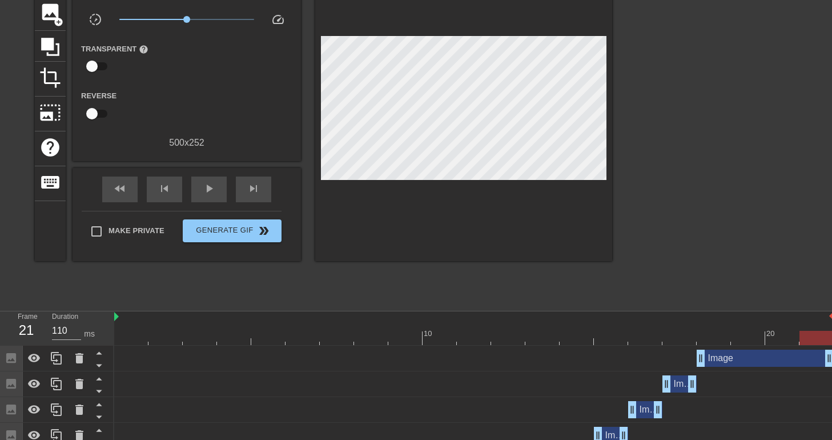
click at [600, 296] on div "title add_circle image add_circle crop photo_size_select_large help keyboard Gi…" at bounding box center [323, 132] width 577 height 342
click at [200, 188] on div "play_arrow" at bounding box center [208, 189] width 35 height 26
click at [205, 192] on span "pause" at bounding box center [209, 189] width 14 height 14
click at [47, 47] on icon at bounding box center [50, 47] width 18 height 18
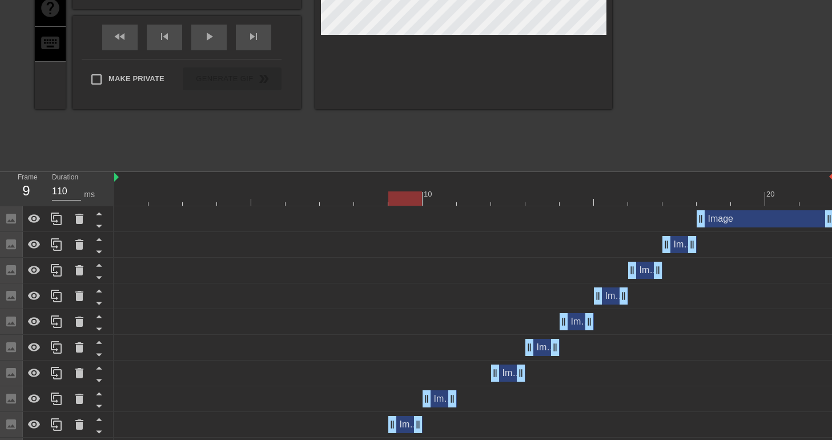
scroll to position [0, 0]
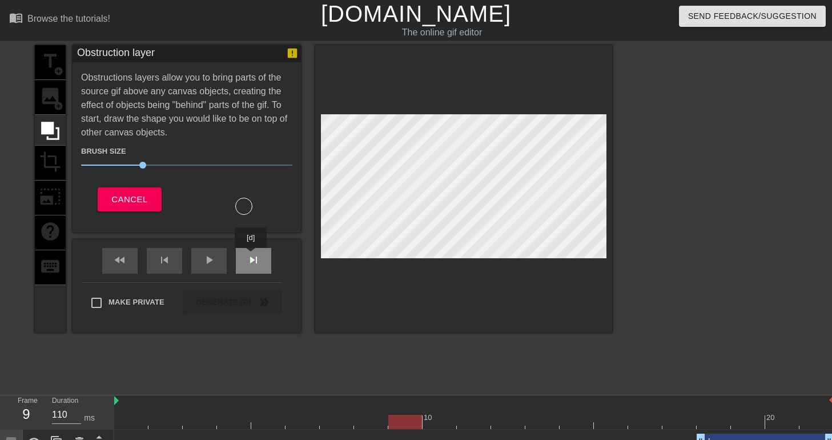
click at [257, 258] on span "skip_next" at bounding box center [254, 260] width 14 height 14
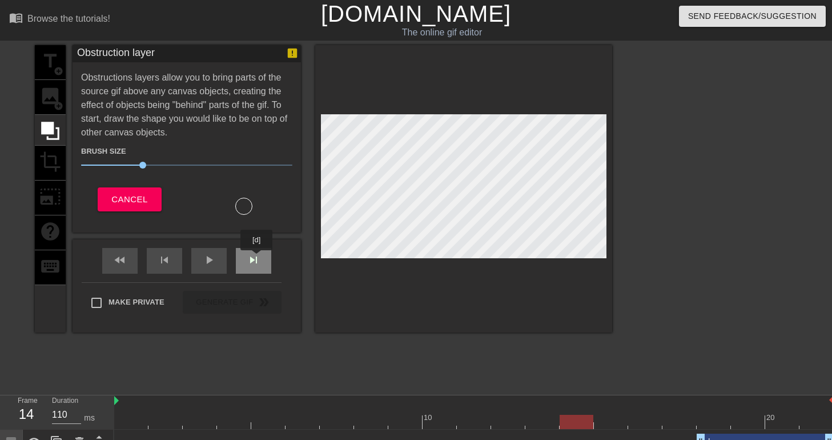
click at [257, 258] on span "skip_next" at bounding box center [254, 260] width 14 height 14
click at [126, 251] on div "fast_rewind" at bounding box center [119, 261] width 35 height 26
click at [244, 258] on div "skip_next" at bounding box center [253, 261] width 35 height 26
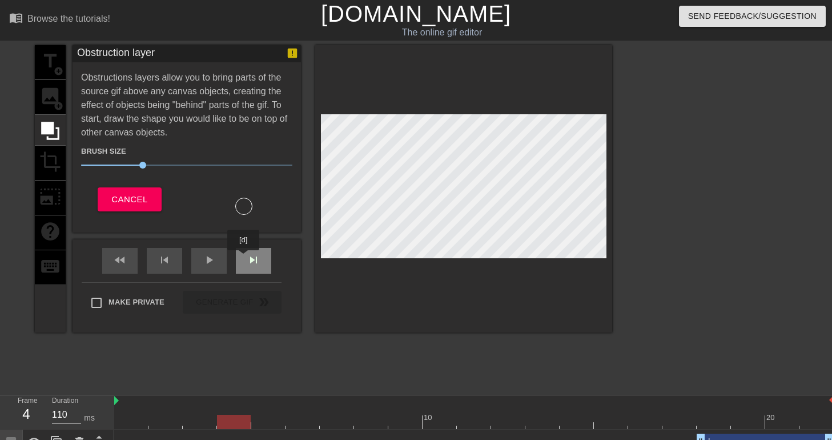
click at [244, 258] on div "skip_next" at bounding box center [253, 261] width 35 height 26
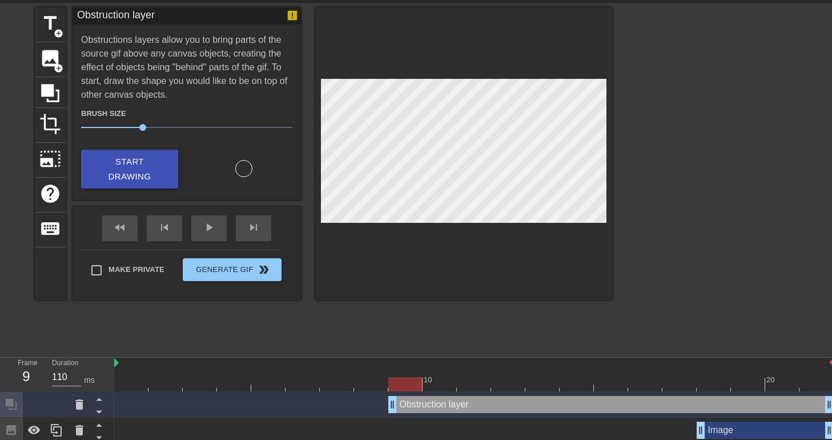
scroll to position [39, 0]
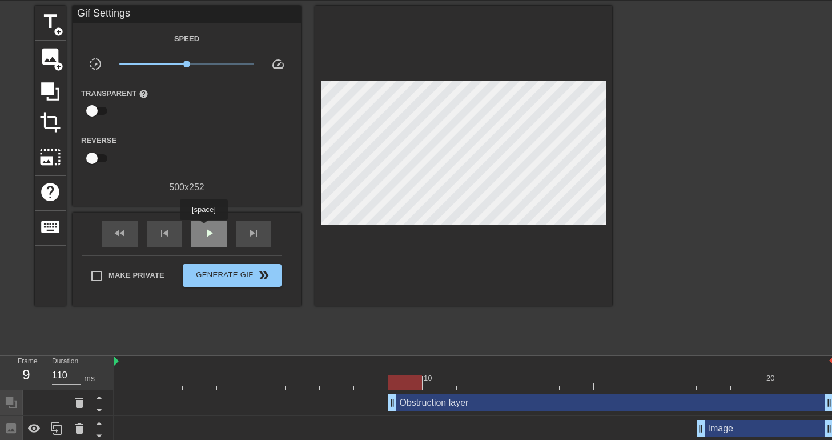
click at [203, 228] on span "play_arrow" at bounding box center [209, 233] width 14 height 14
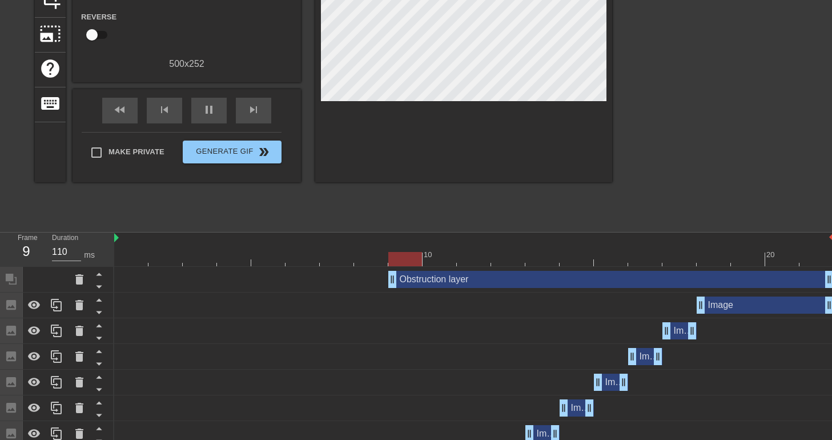
scroll to position [167, 0]
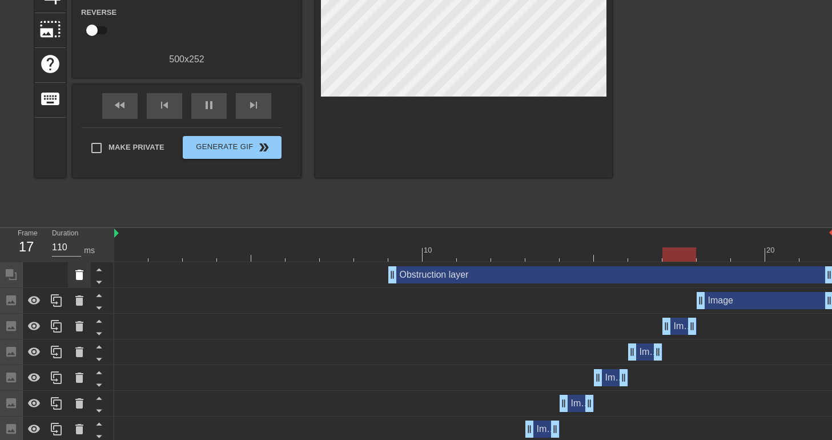
click at [78, 275] on icon at bounding box center [79, 274] width 8 height 10
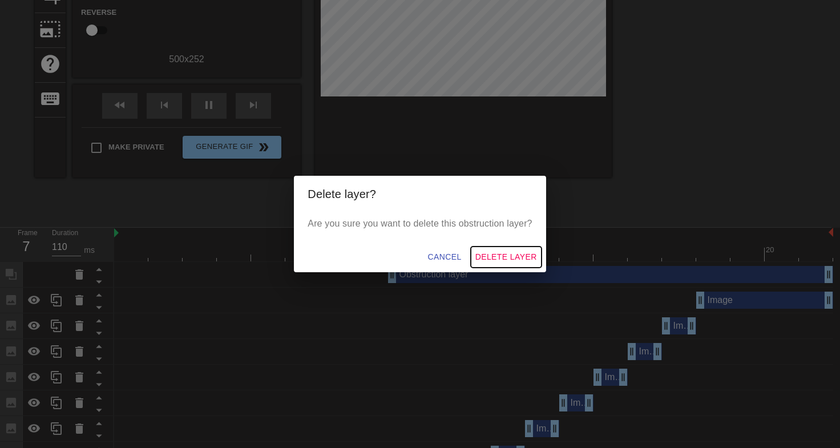
click at [490, 254] on span "Delete Layer" at bounding box center [506, 257] width 62 height 14
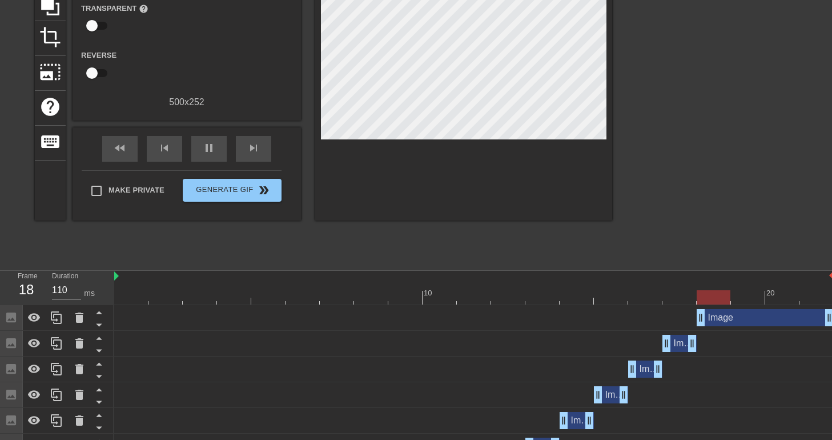
scroll to position [0, 0]
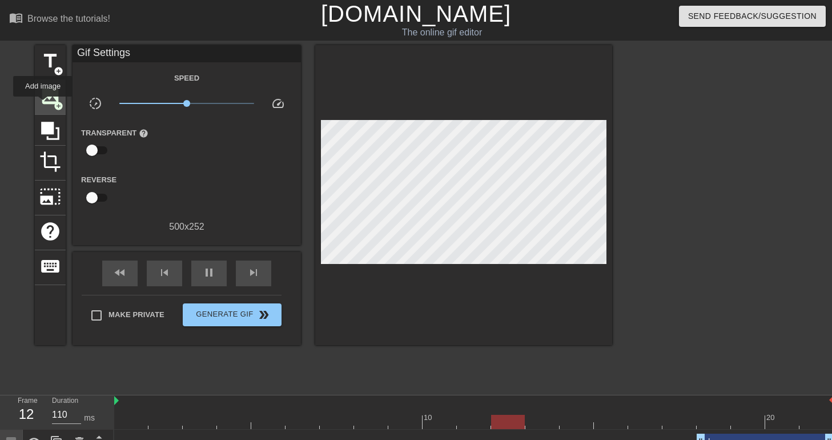
click at [43, 104] on span "image" at bounding box center [50, 96] width 22 height 22
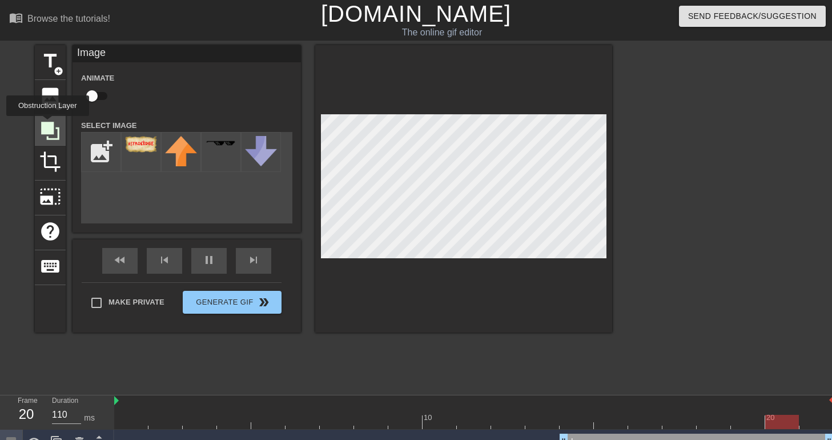
click at [47, 124] on icon at bounding box center [50, 131] width 18 height 18
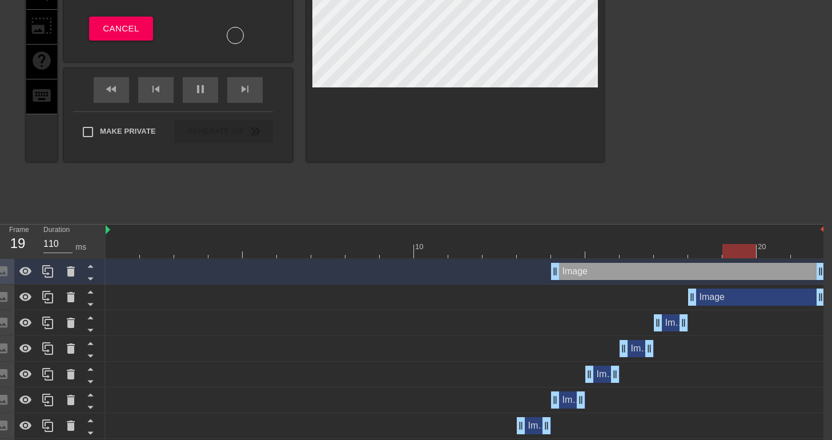
scroll to position [170, 9]
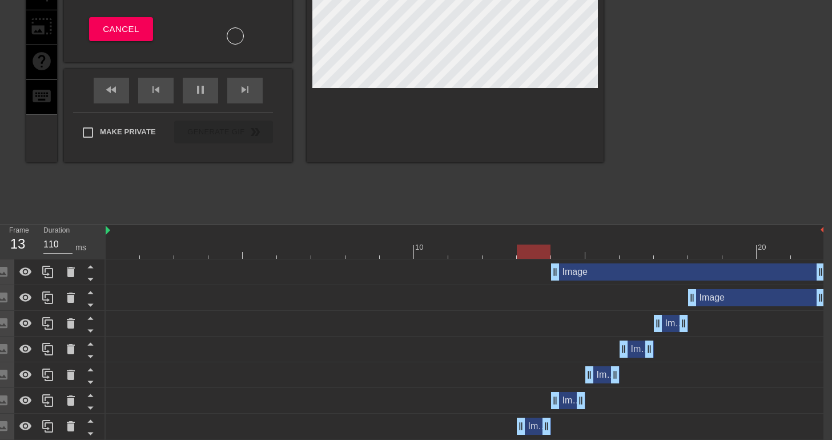
click at [220, 293] on div "Image drag_handle drag_handle" at bounding box center [465, 297] width 719 height 17
click at [191, 84] on div "pause" at bounding box center [200, 91] width 35 height 26
click at [723, 304] on div "Image drag_handle drag_handle" at bounding box center [756, 297] width 137 height 17
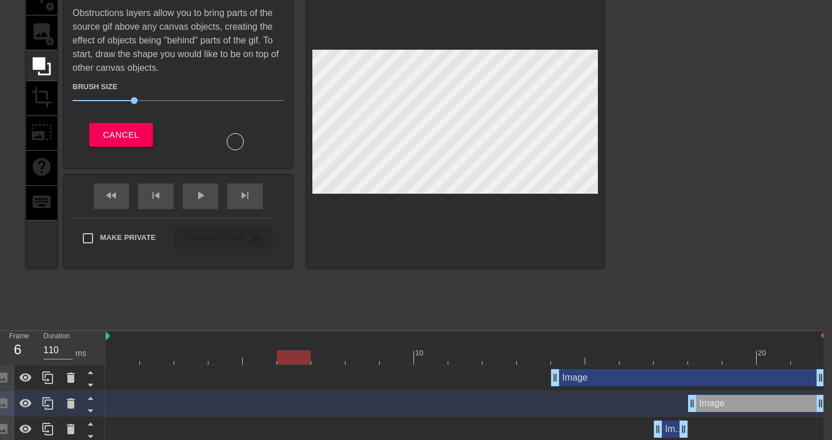
scroll to position [62, 9]
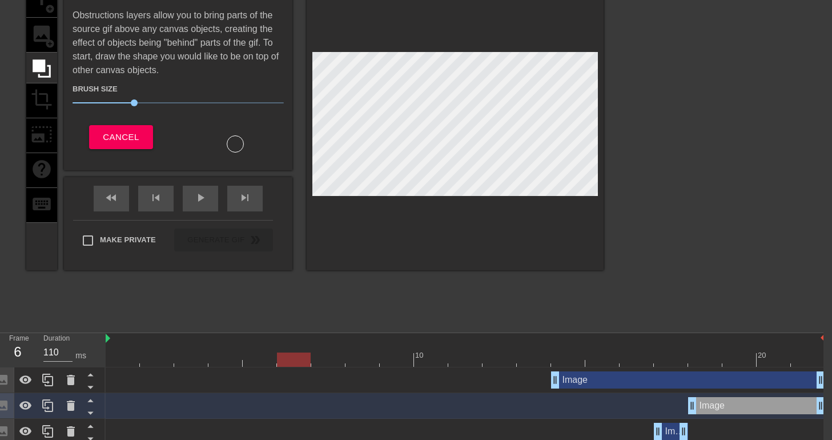
click at [607, 373] on div "Image drag_handle drag_handle" at bounding box center [688, 379] width 274 height 17
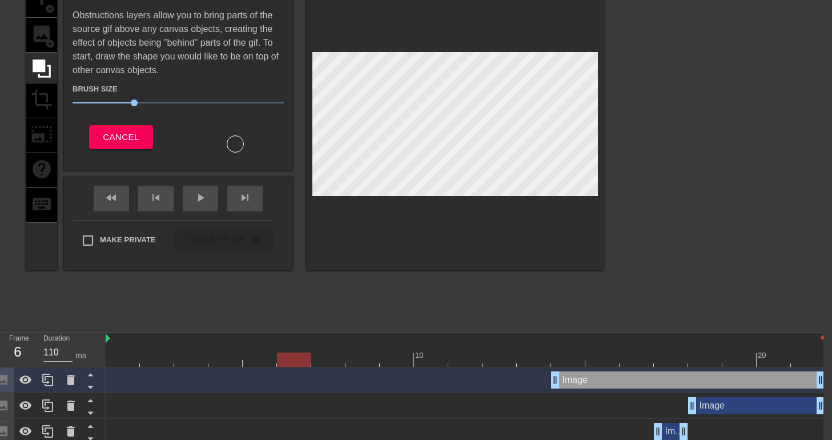
click at [607, 373] on div "Image drag_handle drag_handle" at bounding box center [688, 379] width 274 height 17
click at [74, 385] on icon at bounding box center [71, 380] width 14 height 14
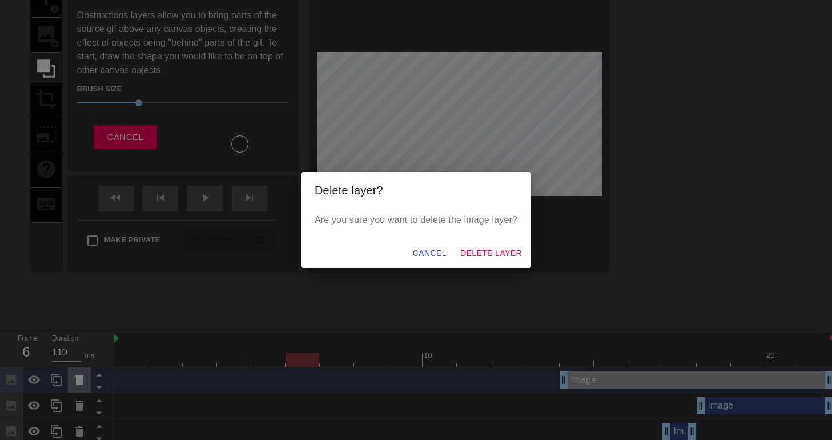
scroll to position [62, 0]
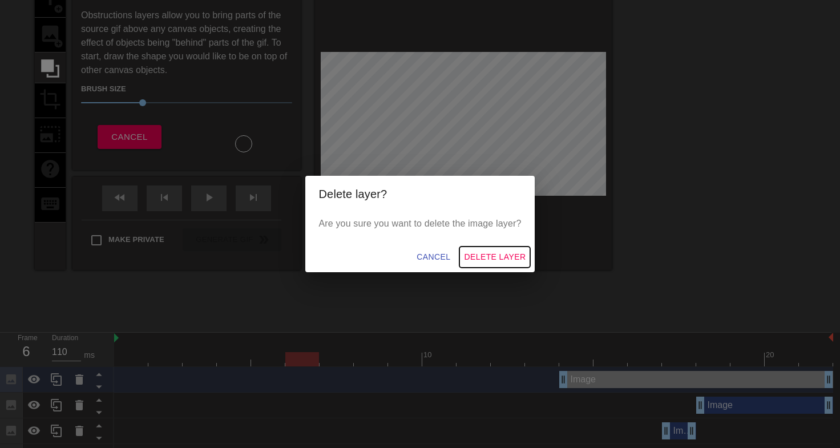
click at [480, 257] on span "Delete Layer" at bounding box center [495, 257] width 62 height 14
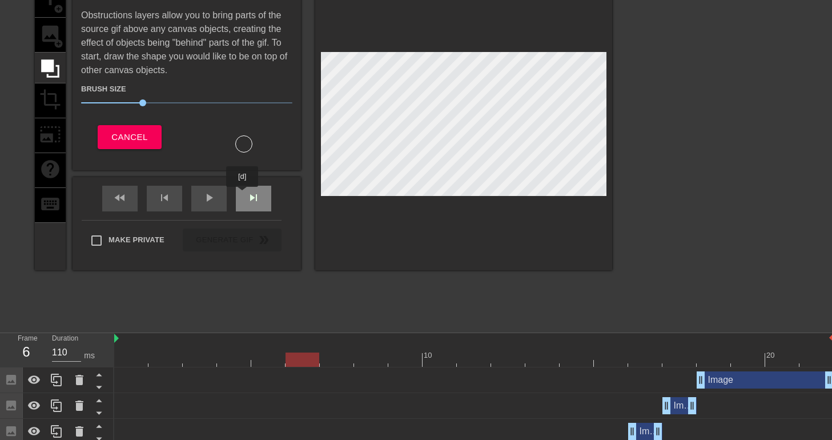
click at [243, 195] on div "skip_next" at bounding box center [253, 199] width 35 height 26
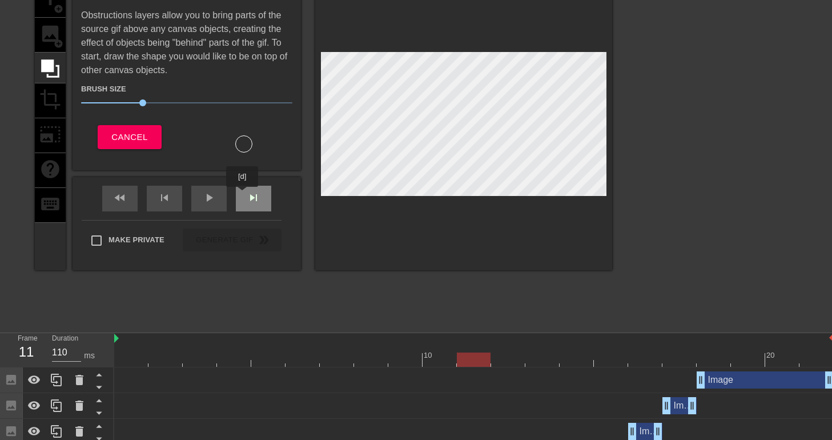
click at [243, 195] on div "skip_next" at bounding box center [253, 199] width 35 height 26
click at [144, 202] on div "fast_rewind skip_previous play_arrow skip_next" at bounding box center [187, 198] width 186 height 43
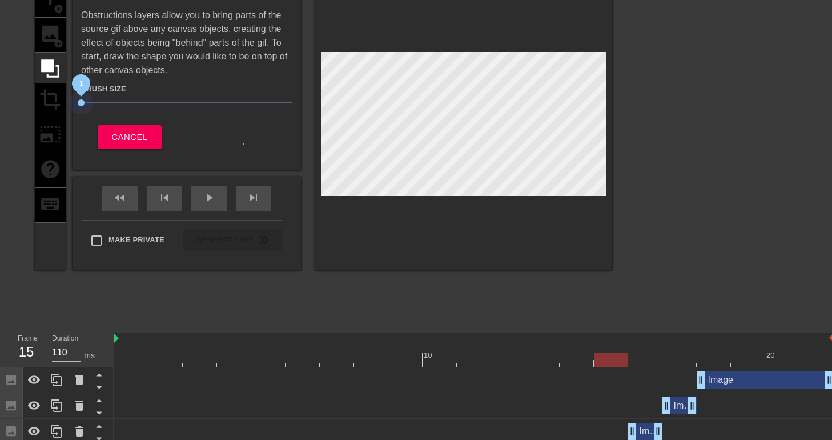
drag, startPoint x: 147, startPoint y: 103, endPoint x: 67, endPoint y: 116, distance: 81.0
click at [67, 116] on div "title add_circle image add_circle crop photo_size_select_large help keyboard Ob…" at bounding box center [323, 126] width 577 height 287
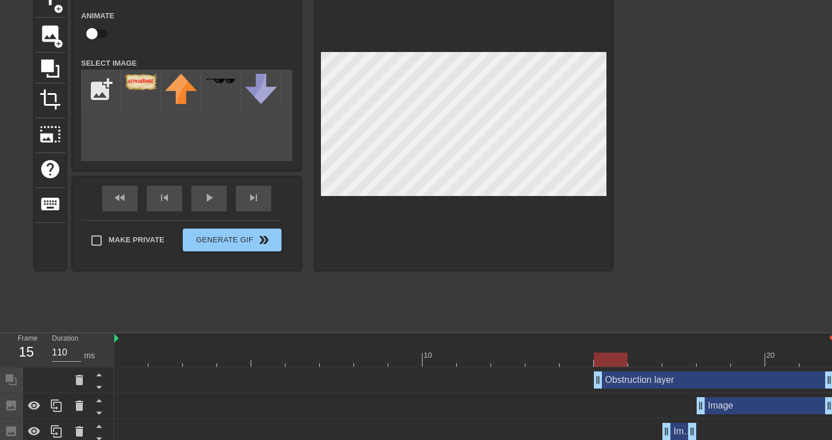
click at [615, 376] on div "Obstruction layer drag_handle drag_handle" at bounding box center [714, 379] width 240 height 17
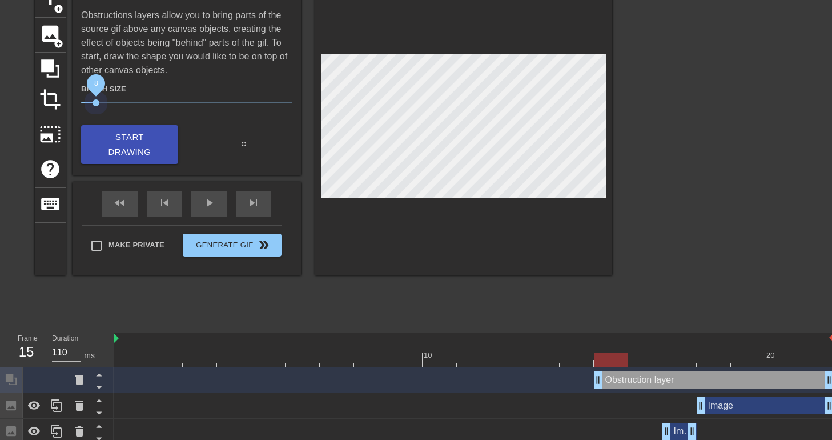
click at [95, 98] on span "8" at bounding box center [186, 103] width 211 height 14
click at [137, 138] on span "Start Drawing" at bounding box center [130, 145] width 70 height 30
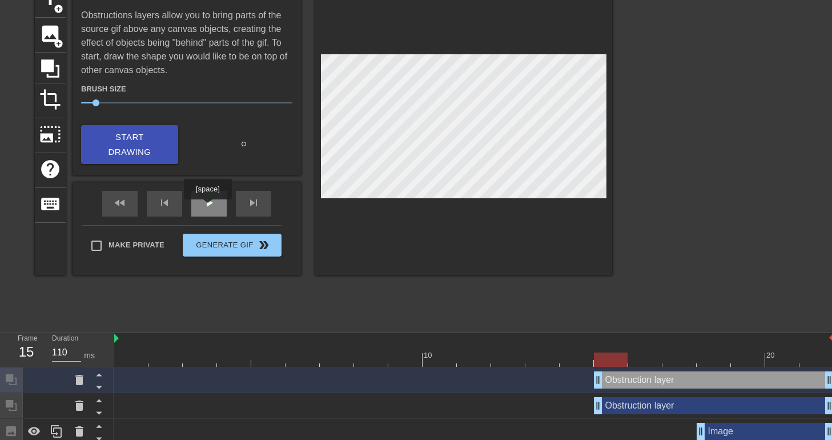
click at [207, 207] on span "play_arrow" at bounding box center [209, 203] width 14 height 14
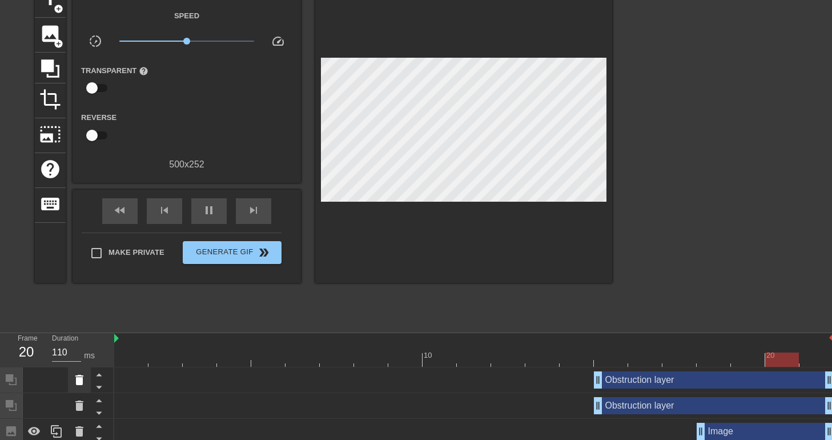
click at [84, 382] on icon at bounding box center [79, 380] width 14 height 14
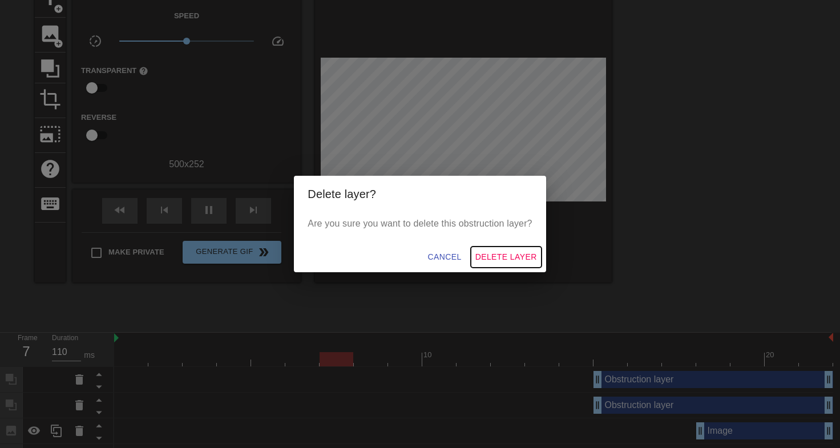
click at [505, 262] on span "Delete Layer" at bounding box center [506, 257] width 62 height 14
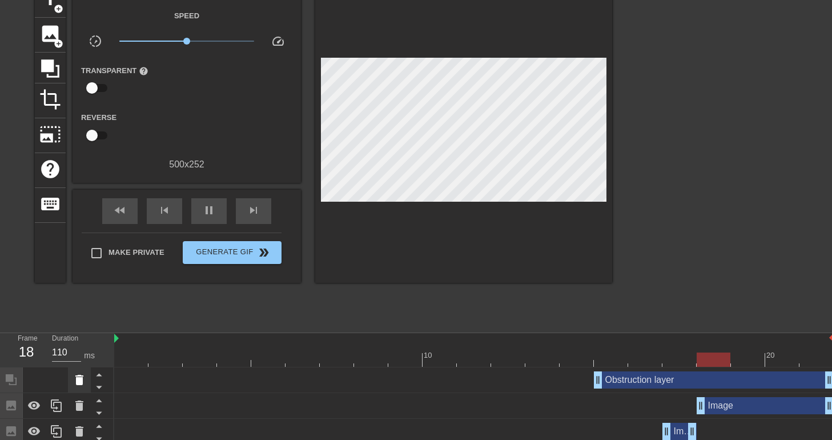
click at [83, 384] on icon at bounding box center [79, 380] width 14 height 14
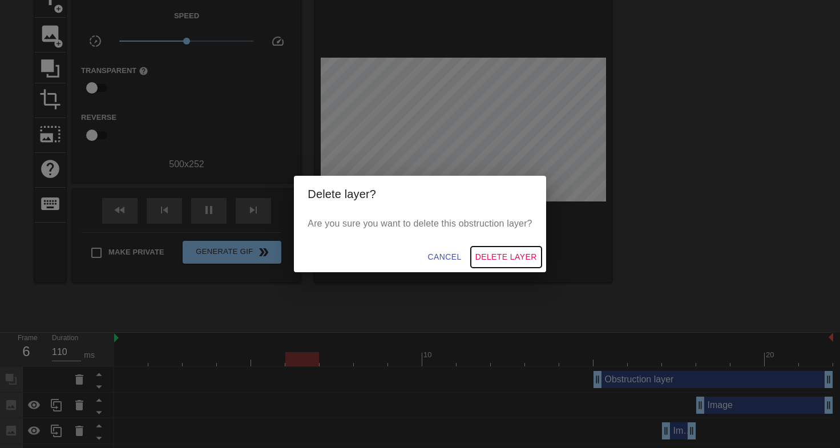
click at [491, 251] on span "Delete Layer" at bounding box center [506, 257] width 62 height 14
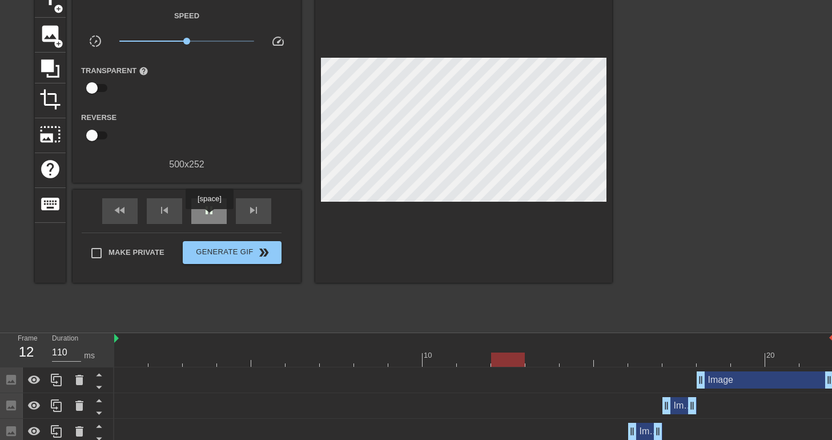
click at [207, 216] on span "pause" at bounding box center [209, 210] width 14 height 14
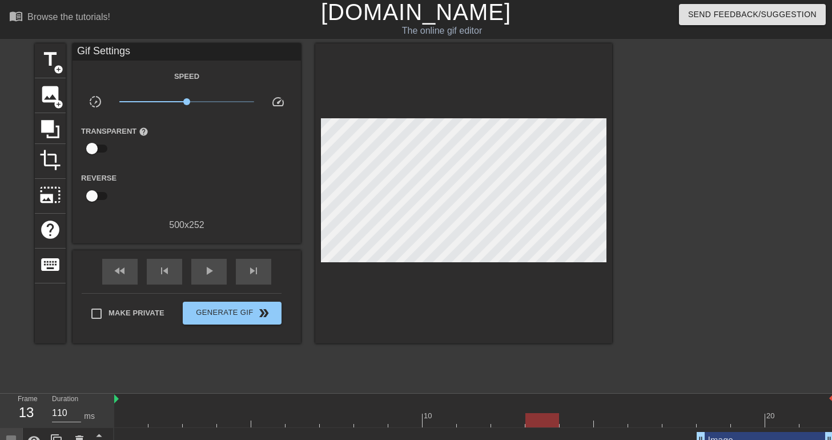
scroll to position [0, 0]
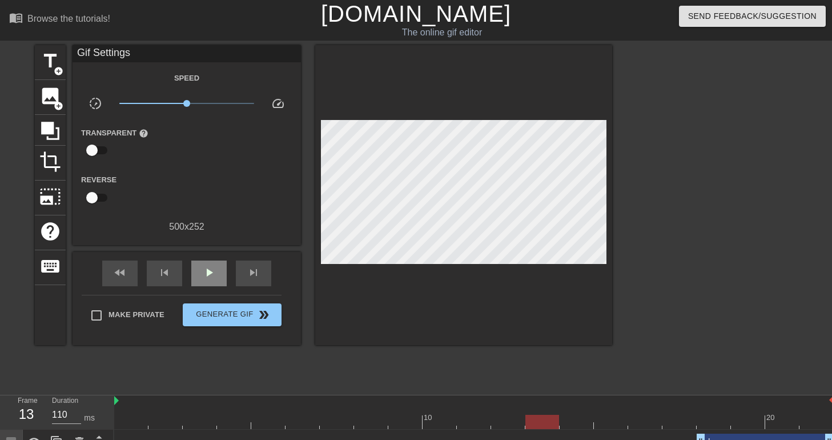
click at [207, 277] on span "play_arrow" at bounding box center [209, 272] width 14 height 14
click at [44, 100] on span "image" at bounding box center [50, 96] width 22 height 22
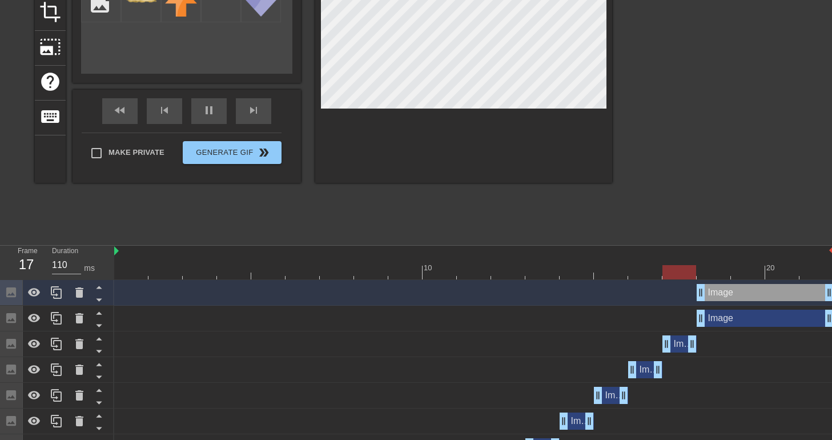
scroll to position [150, 0]
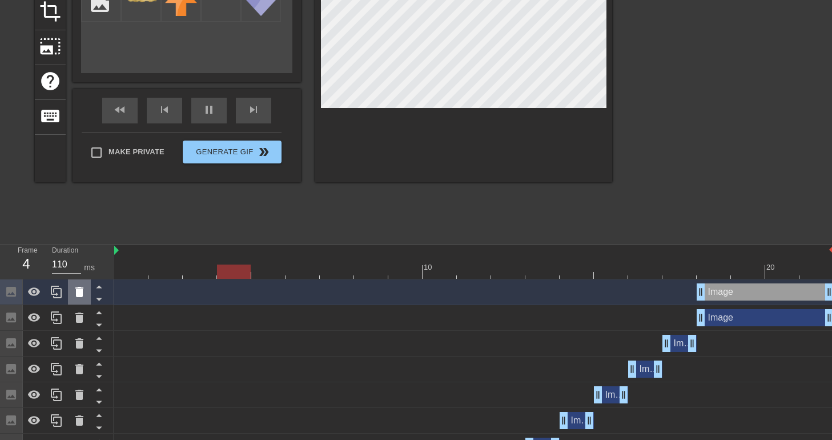
click at [83, 288] on icon at bounding box center [79, 292] width 14 height 14
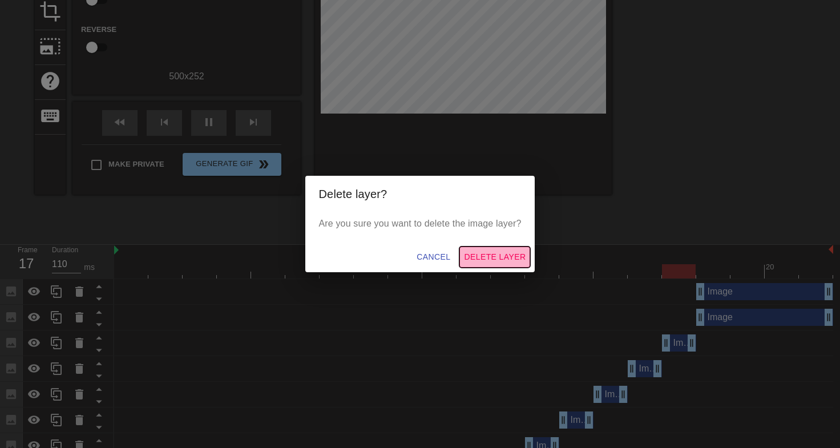
click at [515, 247] on button "Delete Layer" at bounding box center [494, 257] width 71 height 21
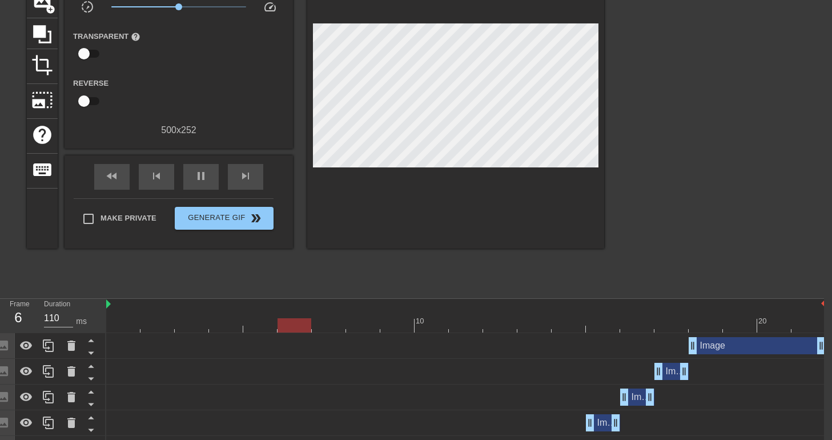
scroll to position [0, 8]
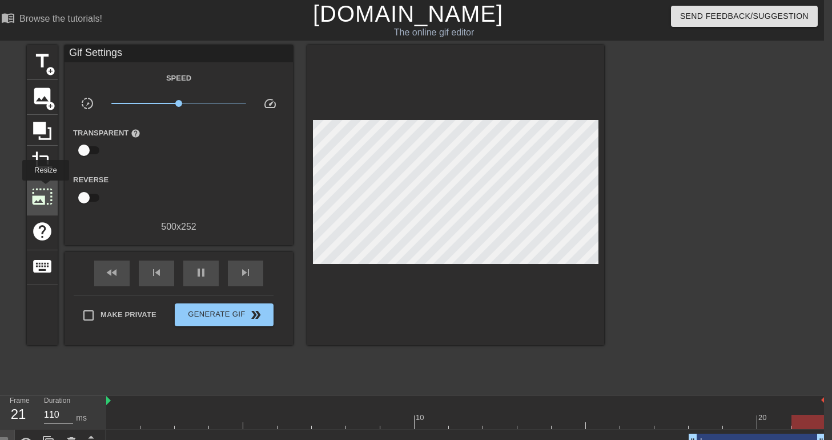
click at [44, 190] on span "photo_size_select_large" at bounding box center [42, 197] width 22 height 22
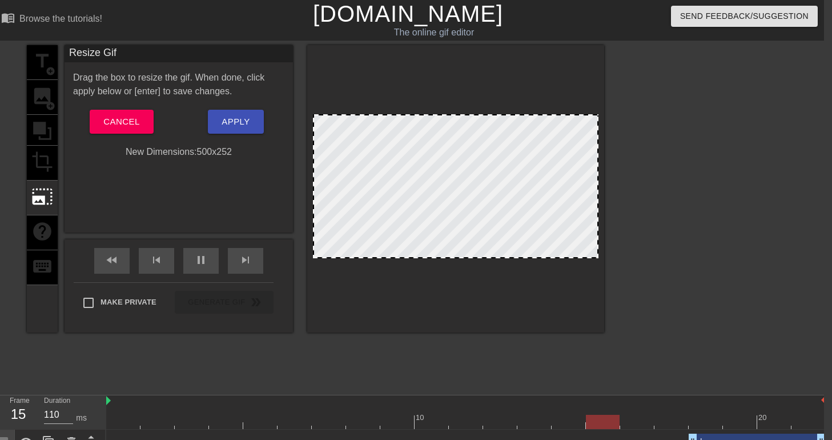
click at [37, 160] on div "title add_circle image add_circle crop photo_size_select_large help keyboard" at bounding box center [42, 188] width 31 height 287
click at [128, 118] on span "Cancel" at bounding box center [121, 121] width 36 height 15
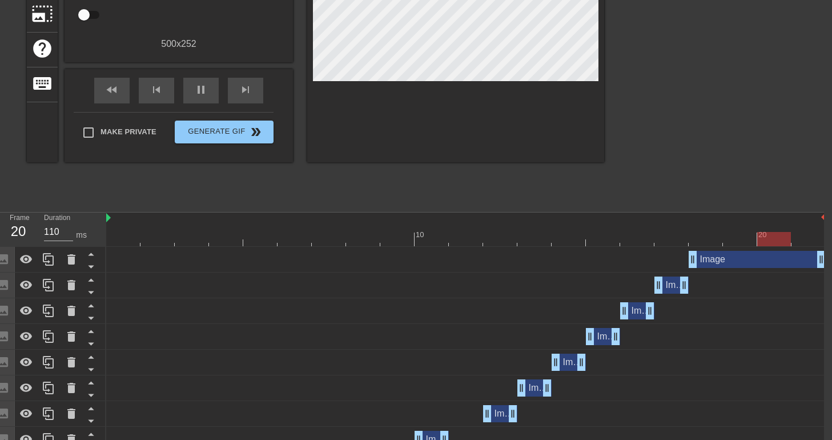
scroll to position [249, 0]
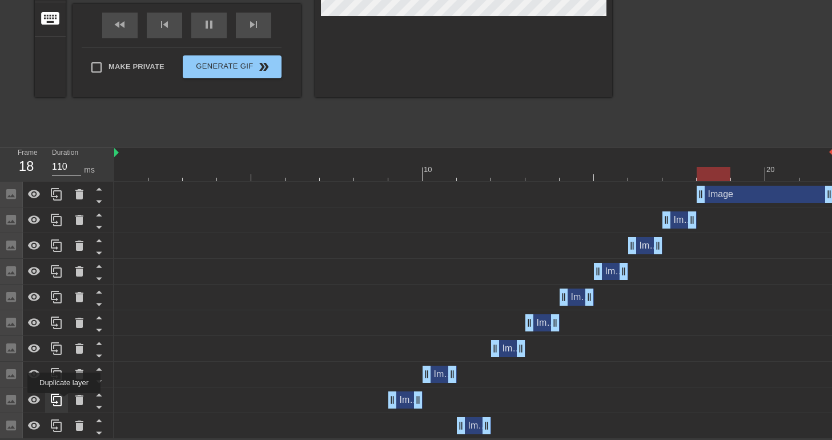
click at [63, 401] on icon at bounding box center [57, 400] width 14 height 14
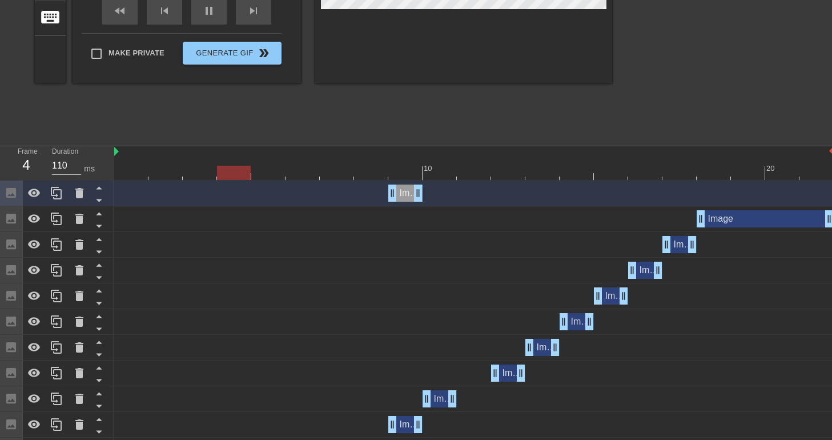
scroll to position [275, 0]
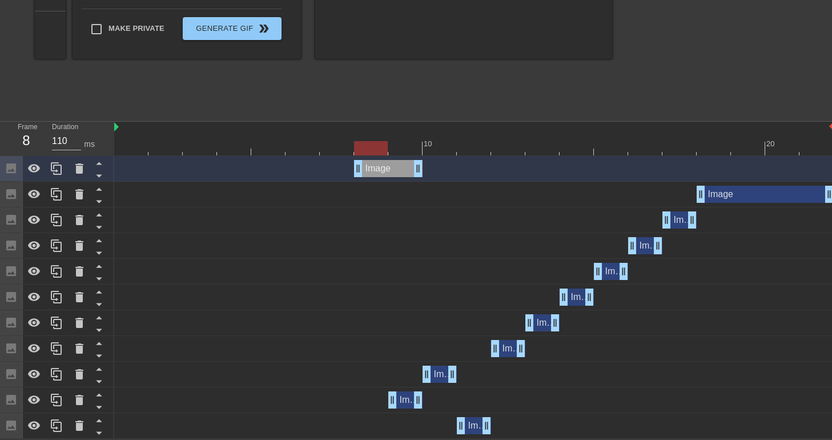
drag, startPoint x: 392, startPoint y: 168, endPoint x: 353, endPoint y: 177, distance: 39.3
click at [353, 177] on div "Image drag_handle drag_handle" at bounding box center [473, 169] width 719 height 26
drag, startPoint x: 417, startPoint y: 166, endPoint x: 373, endPoint y: 175, distance: 44.5
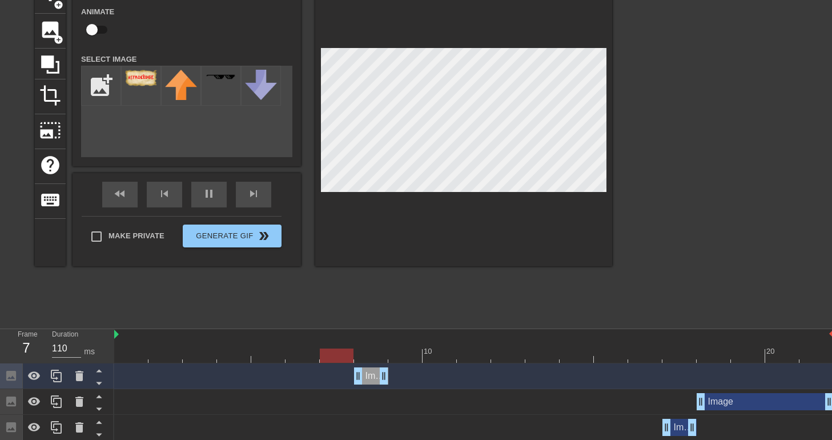
scroll to position [67, 0]
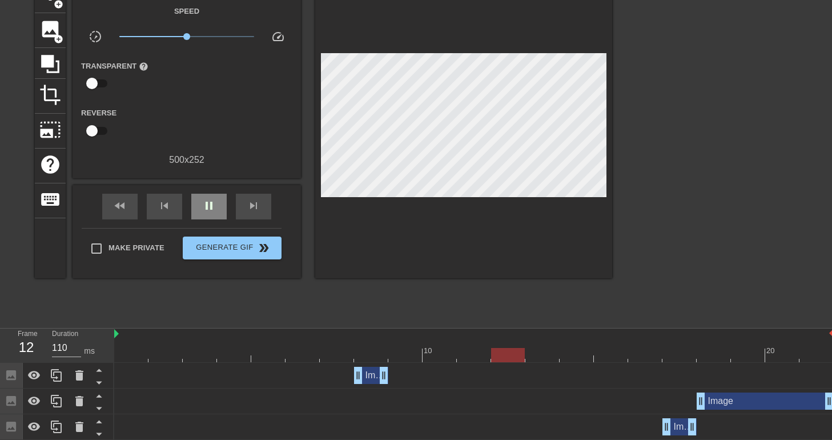
click at [212, 186] on div "fast_rewind skip_previous pause skip_next" at bounding box center [187, 206] width 186 height 43
click at [214, 194] on div "pause" at bounding box center [208, 207] width 35 height 26
click at [61, 381] on icon at bounding box center [56, 375] width 11 height 13
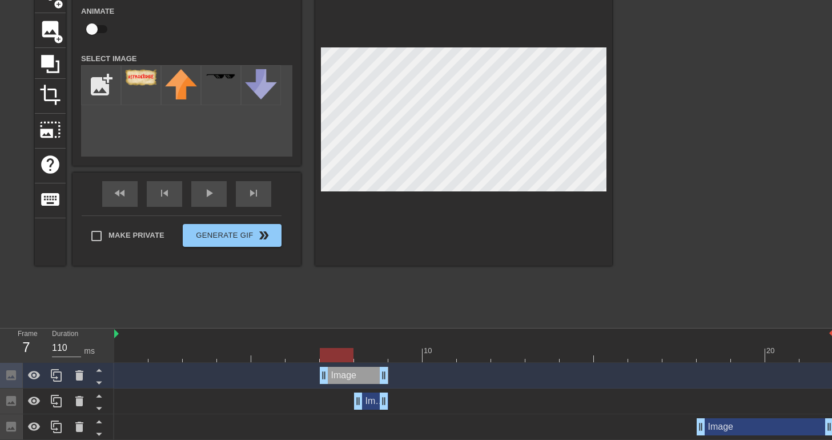
drag, startPoint x: 354, startPoint y: 378, endPoint x: 328, endPoint y: 376, distance: 26.4
drag, startPoint x: 384, startPoint y: 377, endPoint x: 353, endPoint y: 379, distance: 30.9
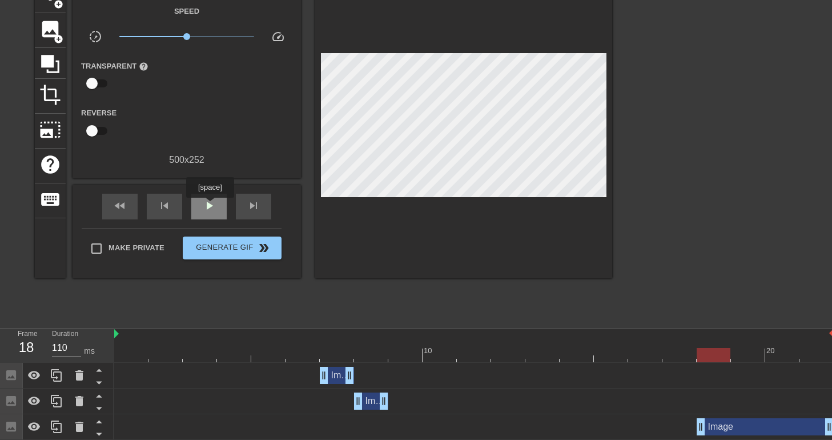
click at [208, 205] on span "play_arrow" at bounding box center [209, 206] width 14 height 14
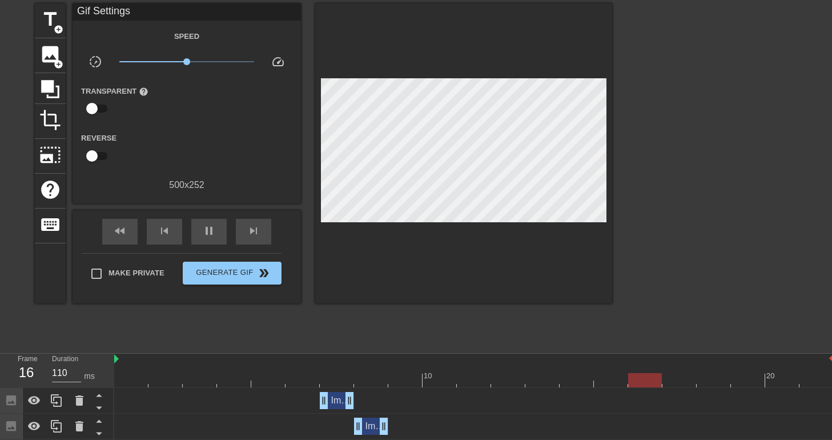
scroll to position [41, 0]
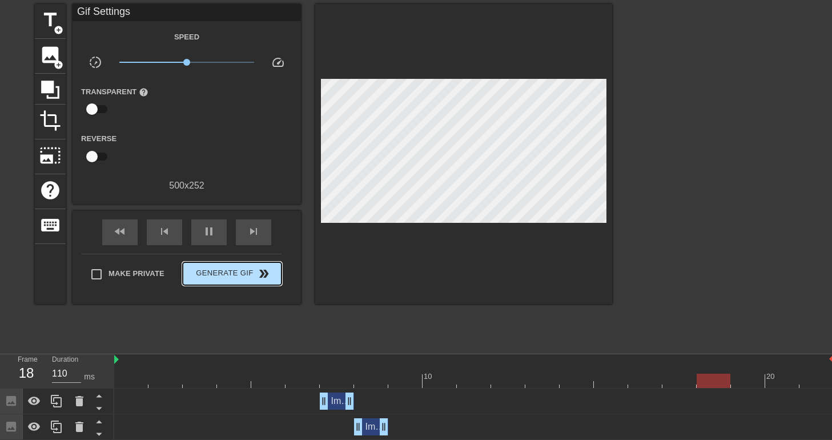
click at [221, 276] on span "Generate Gif double_arrow" at bounding box center [232, 274] width 90 height 14
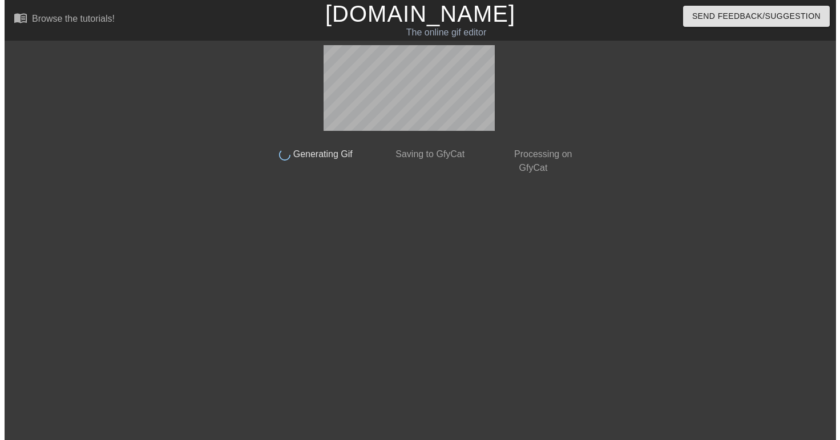
scroll to position [0, 0]
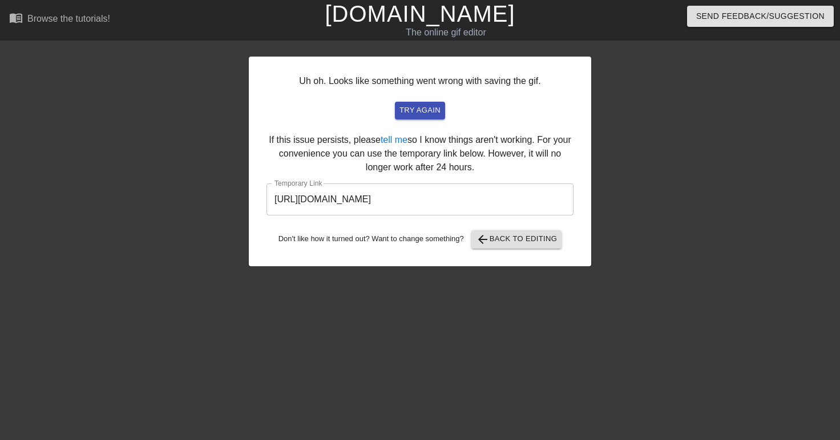
click at [424, 206] on input "[URL][DOMAIN_NAME]" at bounding box center [420, 199] width 307 height 32
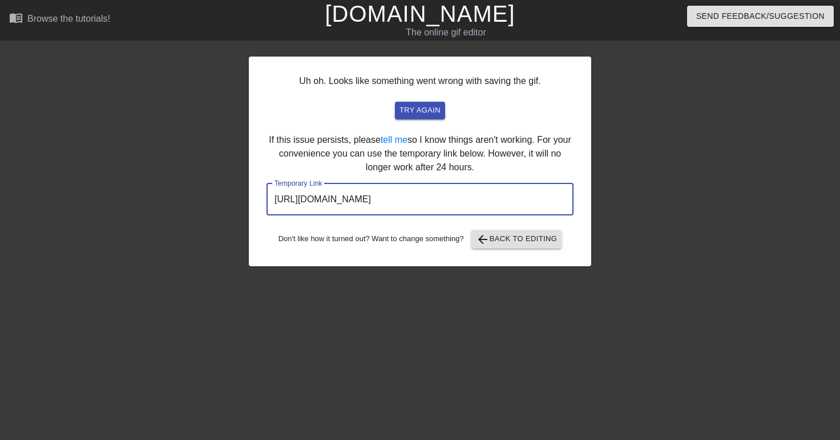
click at [424, 206] on input "[URL][DOMAIN_NAME]" at bounding box center [420, 199] width 307 height 32
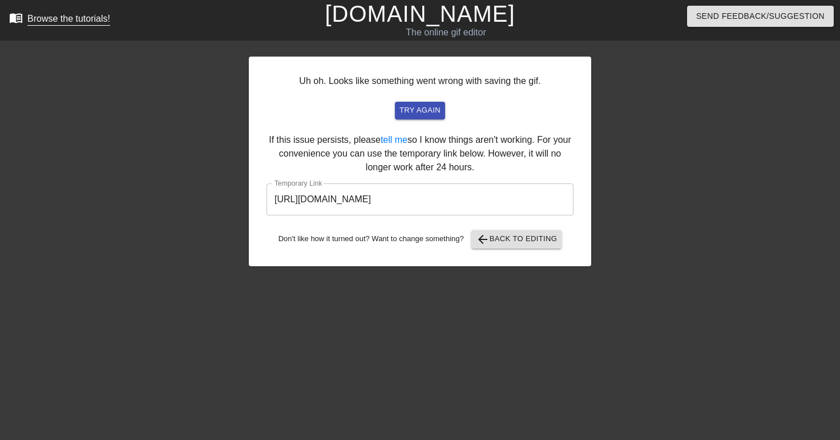
click at [68, 19] on div "Browse the tutorials!" at bounding box center [68, 19] width 83 height 10
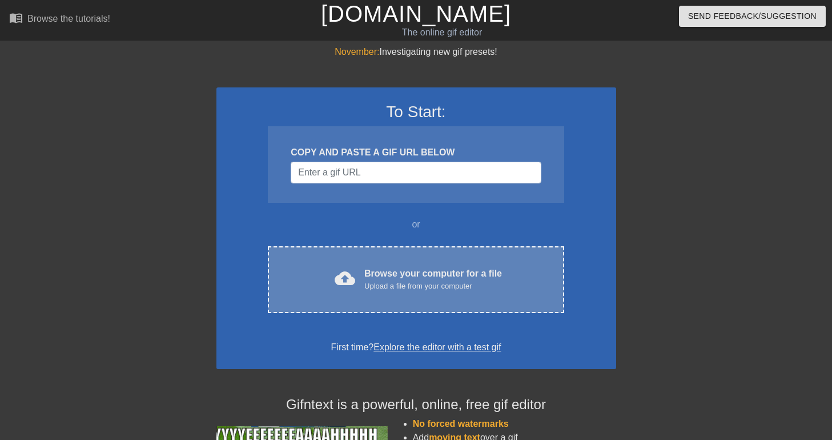
click at [356, 301] on div "cloud_upload Browse your computer for a file Upload a file from your computer C…" at bounding box center [416, 279] width 296 height 67
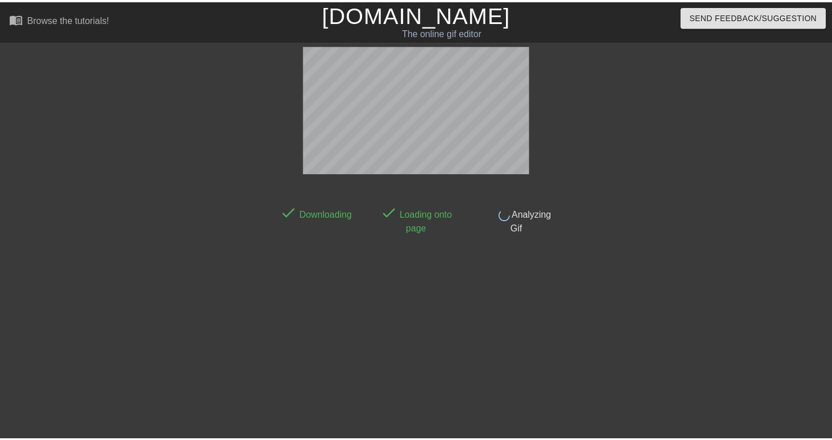
scroll to position [28, 0]
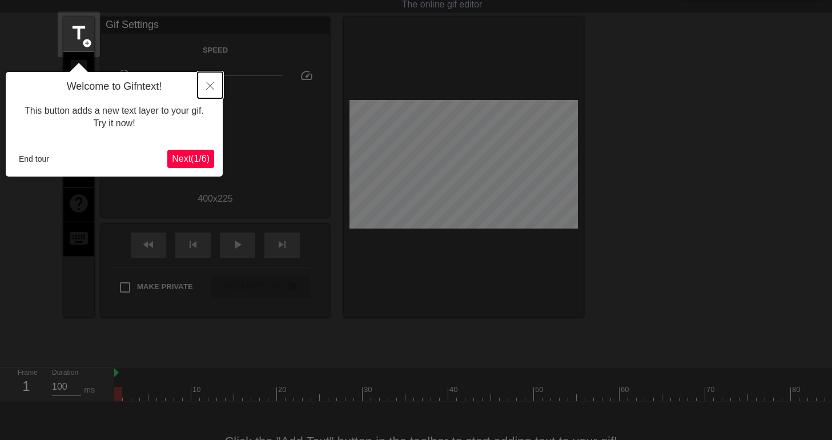
click at [206, 83] on icon "Close" at bounding box center [210, 86] width 8 height 8
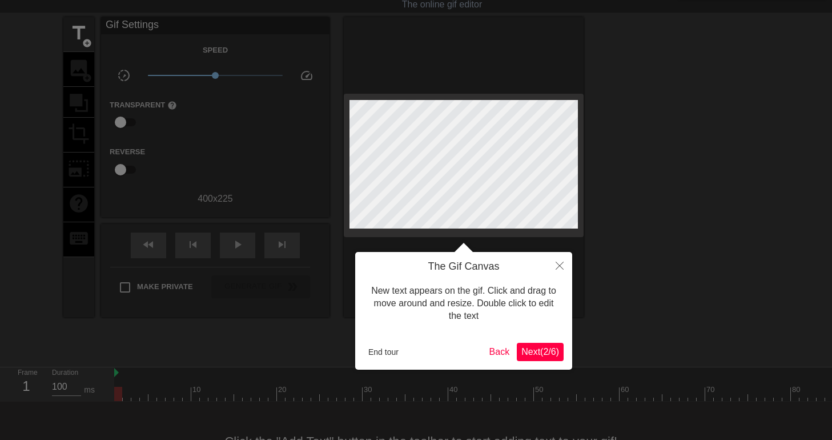
scroll to position [0, 0]
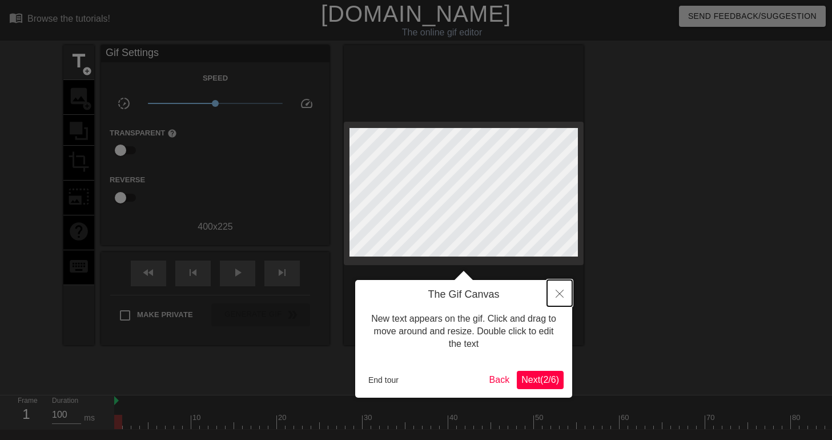
click at [550, 288] on button "Close" at bounding box center [559, 293] width 25 height 26
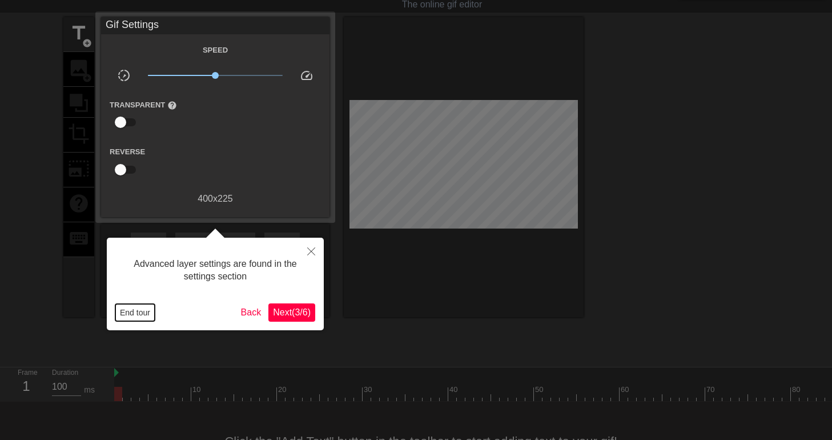
click at [141, 307] on button "End tour" at bounding box center [134, 312] width 39 height 17
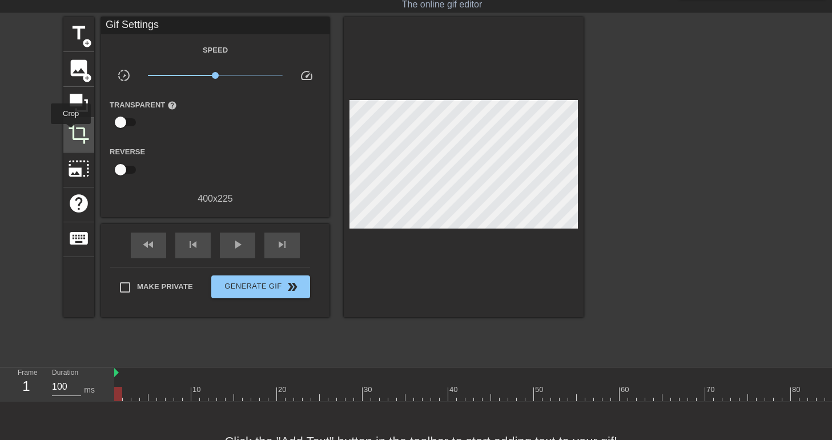
click at [71, 132] on span "crop" at bounding box center [79, 134] width 22 height 22
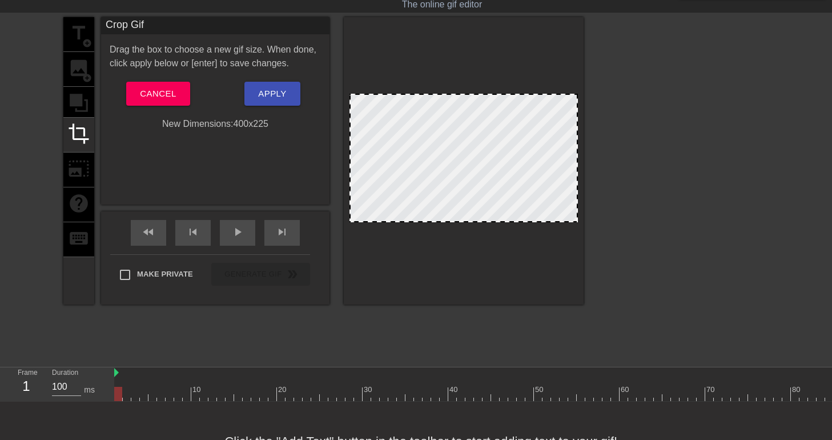
click at [74, 99] on div "title add_circle image add_circle crop photo_size_select_large help keyboard" at bounding box center [78, 160] width 31 height 287
click at [75, 66] on div "title add_circle image add_circle crop photo_size_select_large help keyboard" at bounding box center [78, 160] width 31 height 287
click at [166, 84] on button "Cancel" at bounding box center [157, 94] width 63 height 24
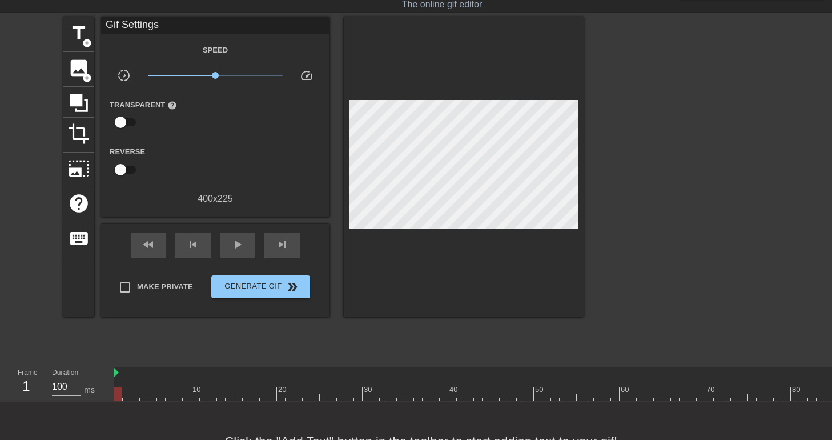
click at [120, 371] on div at bounding box center [482, 372] width 736 height 11
click at [119, 372] on div at bounding box center [482, 372] width 736 height 11
click at [241, 241] on span "play_arrow" at bounding box center [238, 244] width 14 height 14
click at [279, 247] on span "skip_next" at bounding box center [282, 244] width 14 height 14
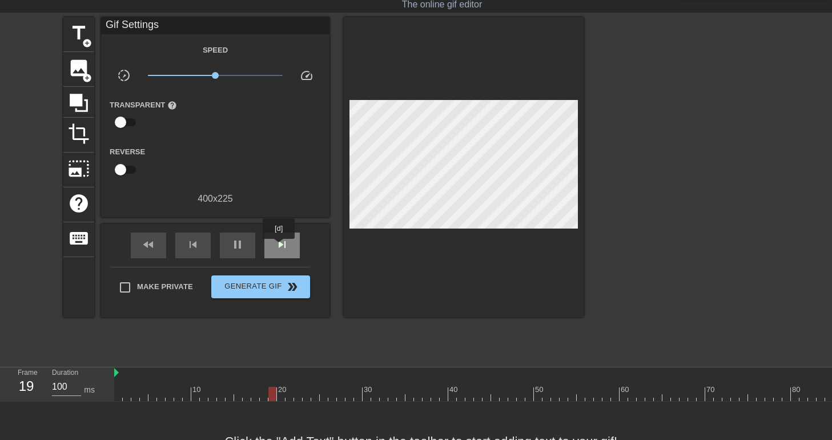
click at [279, 247] on span "skip_next" at bounding box center [282, 244] width 14 height 14
click at [236, 249] on span "pause" at bounding box center [238, 244] width 14 height 14
click at [284, 245] on span "skip_next" at bounding box center [282, 244] width 14 height 14
click at [152, 252] on div "fast_rewind" at bounding box center [148, 245] width 35 height 26
click at [279, 245] on span "skip_next" at bounding box center [282, 244] width 14 height 14
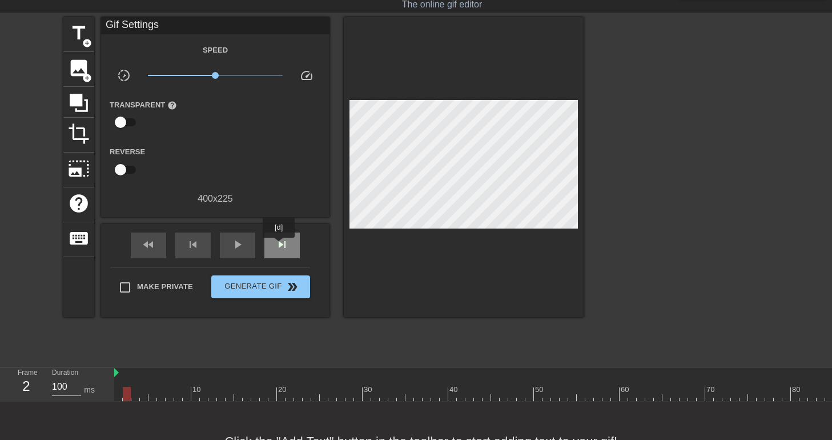
click at [279, 245] on span "skip_next" at bounding box center [282, 244] width 14 height 14
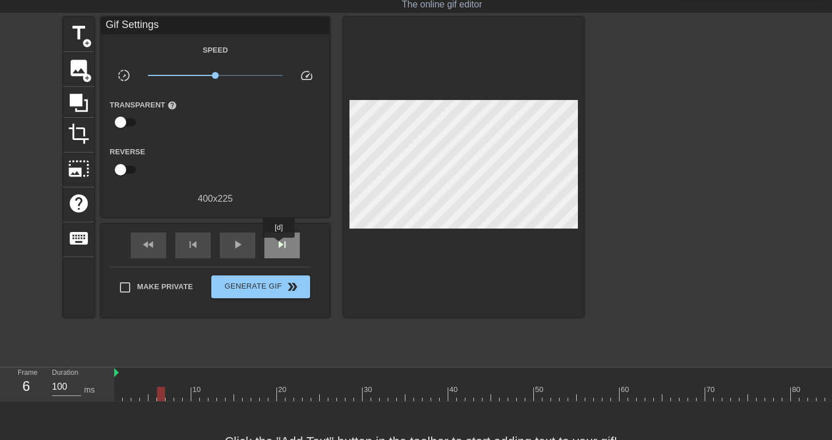
click at [279, 245] on span "skip_next" at bounding box center [282, 244] width 14 height 14
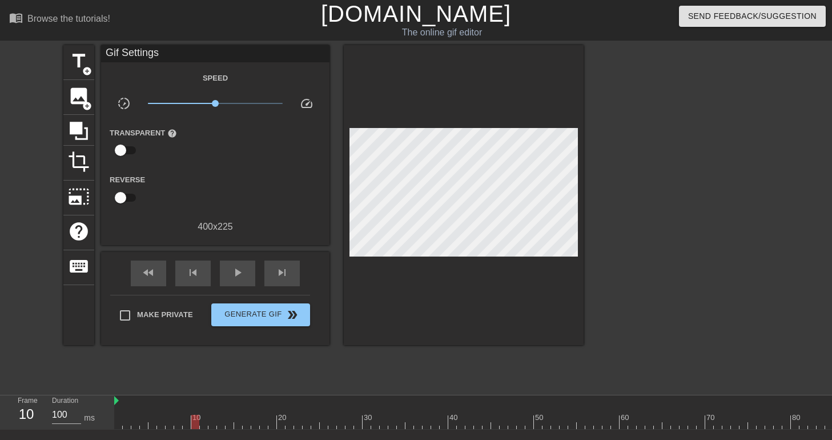
click at [426, 8] on link "[DOMAIN_NAME]" at bounding box center [416, 13] width 190 height 25
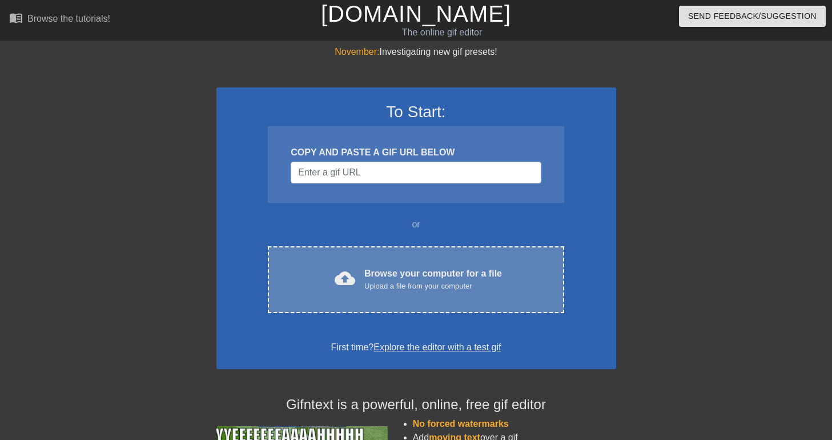
click at [328, 286] on div "cloud_upload Browse your computer for a file Upload a file from your computer" at bounding box center [416, 280] width 248 height 26
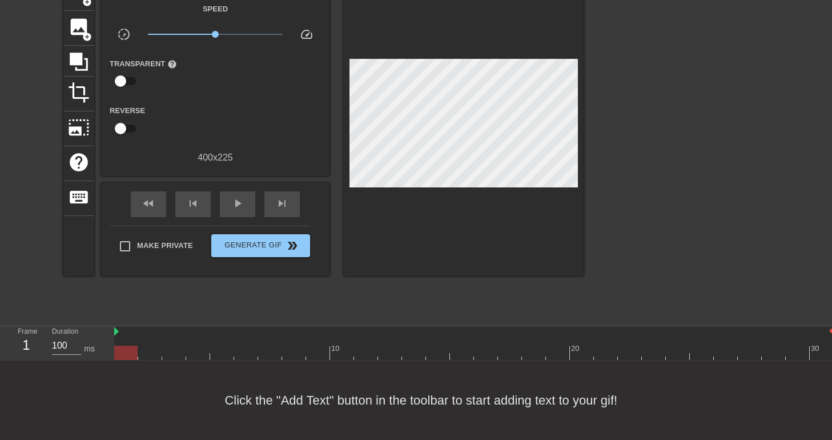
scroll to position [78, 0]
click at [119, 326] on div at bounding box center [473, 331] width 719 height 11
click at [228, 193] on div "play_arrow" at bounding box center [237, 204] width 35 height 26
click at [252, 199] on div "pause" at bounding box center [237, 204] width 35 height 26
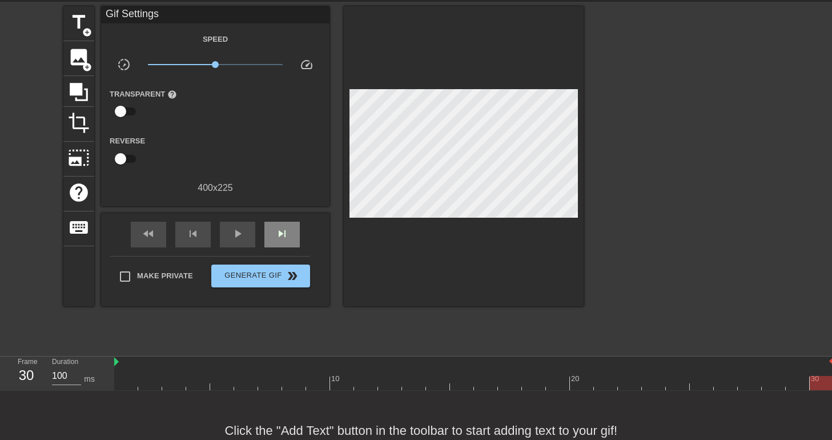
scroll to position [40, 0]
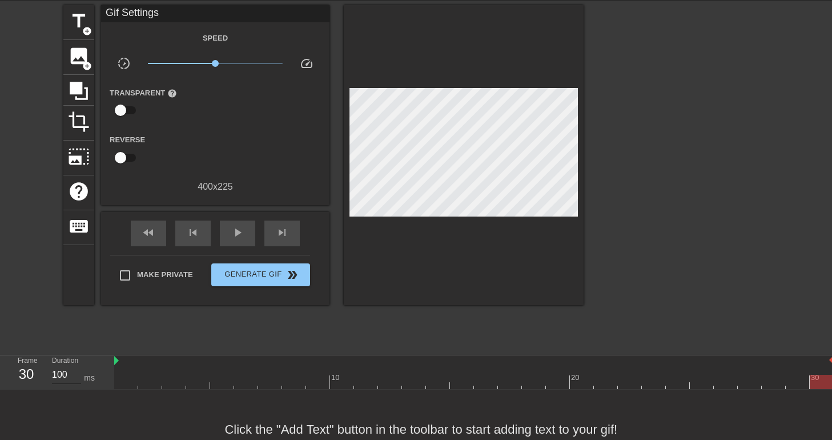
click at [68, 379] on input "100" at bounding box center [66, 374] width 29 height 18
click at [99, 353] on div "menu_book Browse the tutorials! Gifntext.com The online gif editor Send Feedbac…" at bounding box center [416, 214] width 832 height 509
click at [241, 235] on span "play_arrow" at bounding box center [238, 232] width 14 height 14
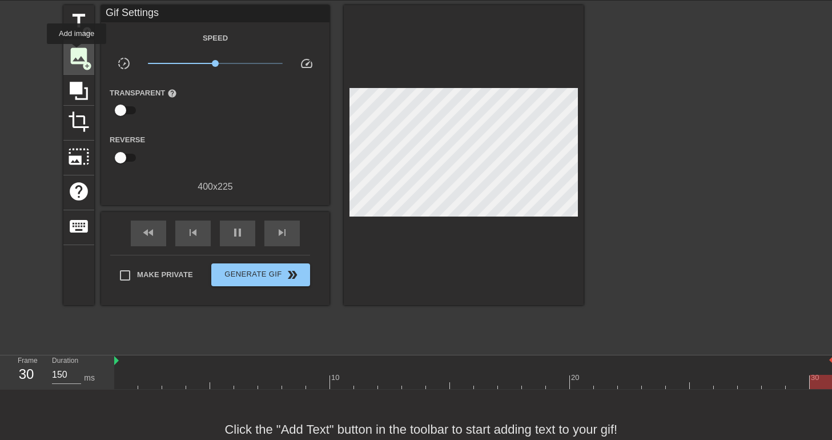
click at [76, 52] on span "image" at bounding box center [79, 56] width 22 height 22
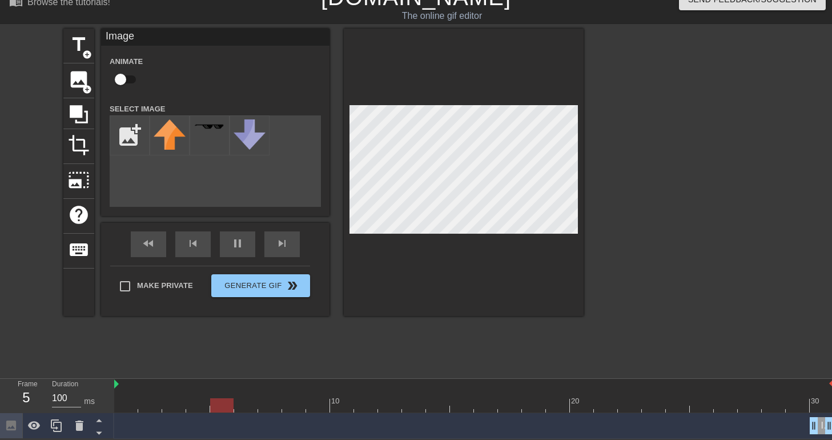
scroll to position [18, 0]
click at [129, 133] on input "file" at bounding box center [129, 135] width 39 height 39
type input "100"
type input "C:\fakepath\Untitled.png"
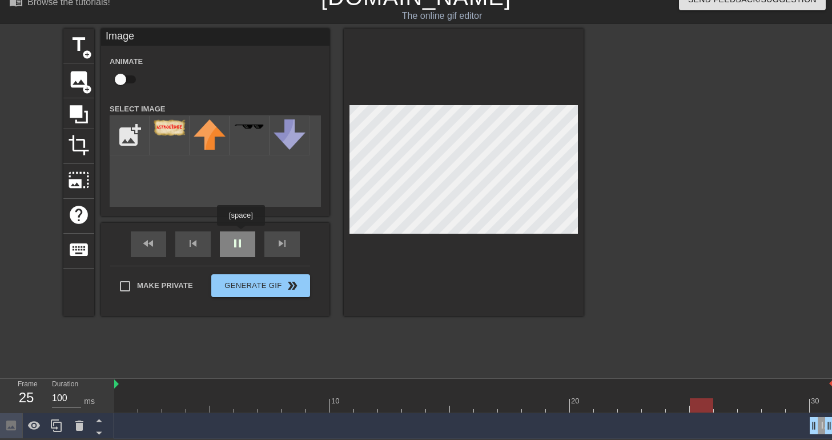
click at [238, 236] on div "fast_rewind skip_previous pause skip_next" at bounding box center [215, 244] width 186 height 43
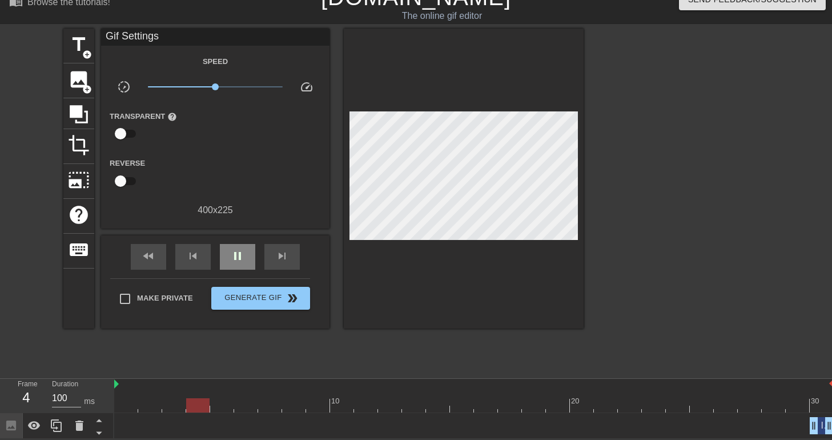
click at [240, 254] on span "pause" at bounding box center [238, 256] width 14 height 14
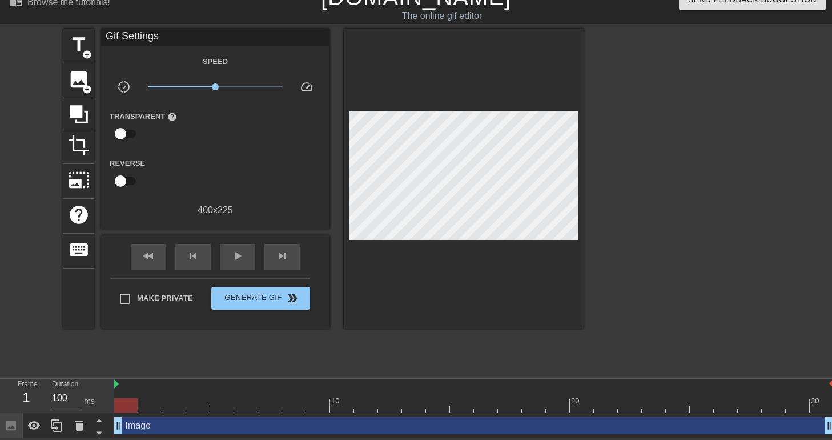
drag, startPoint x: 814, startPoint y: 424, endPoint x: 156, endPoint y: 388, distance: 659.1
click at [156, 388] on div "10 20 30 Image drag_handle drag_handle" at bounding box center [472, 408] width 717 height 60
click at [84, 421] on icon at bounding box center [79, 425] width 14 height 14
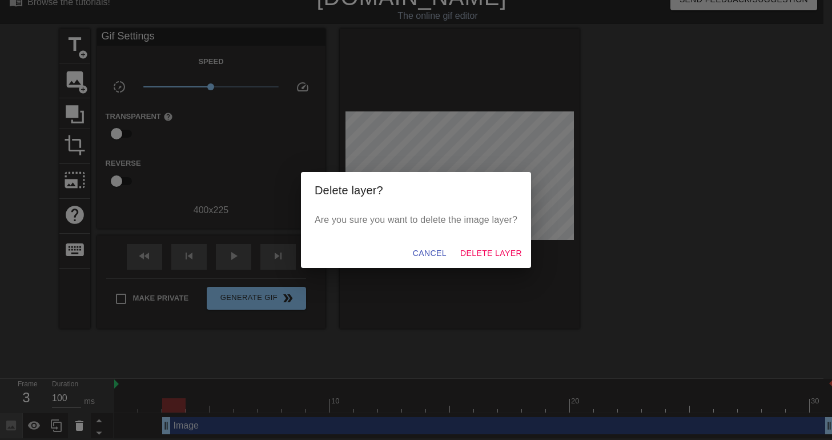
scroll to position [9, 0]
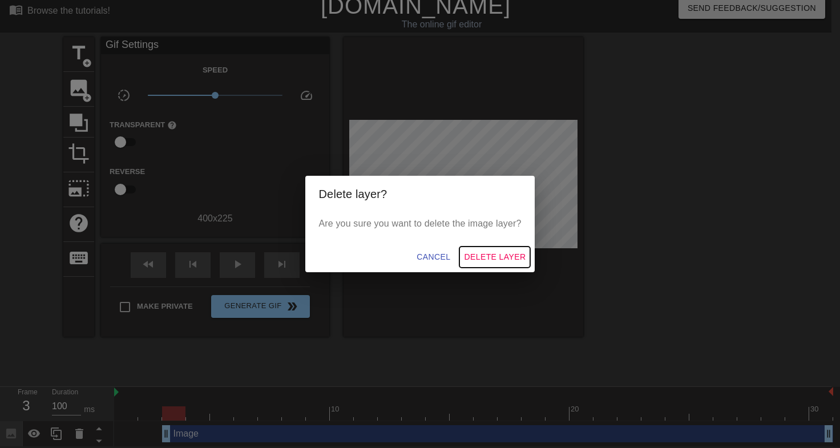
click at [504, 252] on span "Delete Layer" at bounding box center [495, 257] width 62 height 14
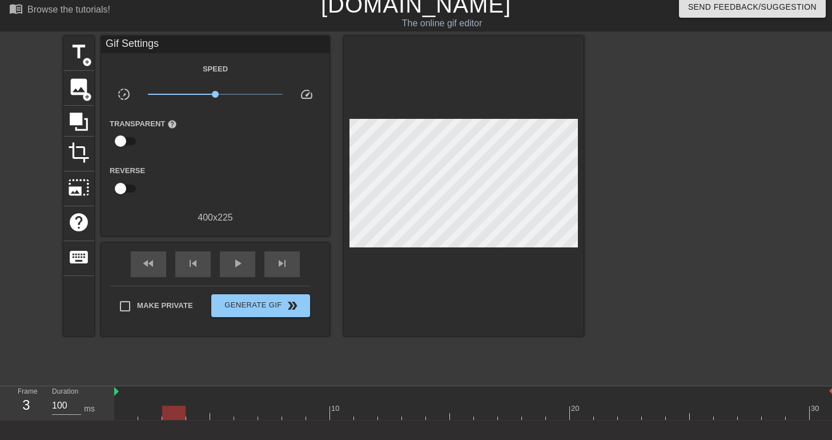
scroll to position [69, 0]
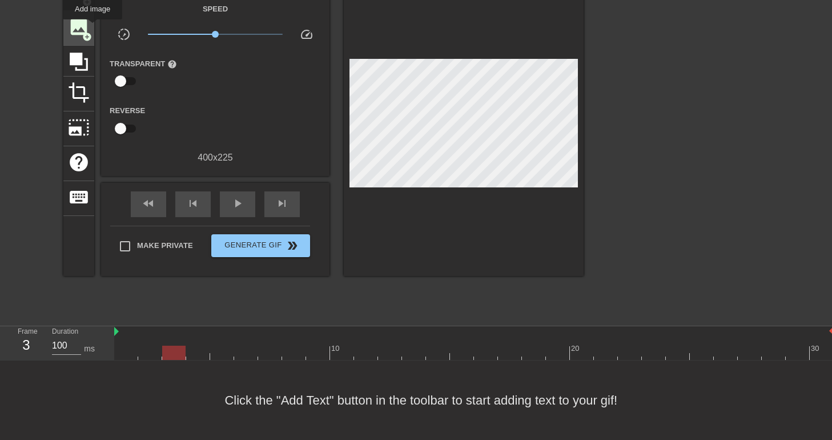
click at [91, 26] on div "image add_circle" at bounding box center [78, 28] width 31 height 35
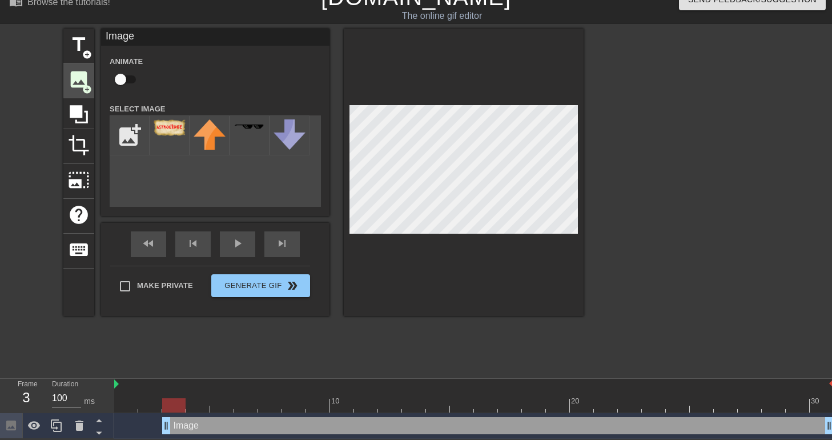
scroll to position [18, 0]
click at [79, 422] on icon at bounding box center [79, 425] width 8 height 10
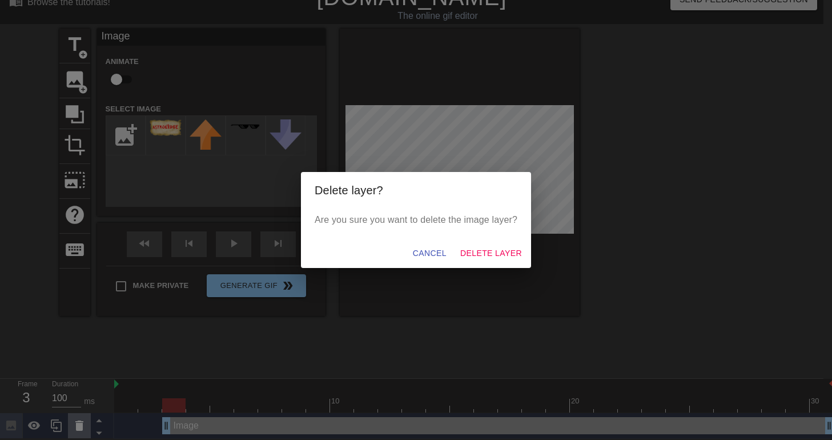
scroll to position [9, 0]
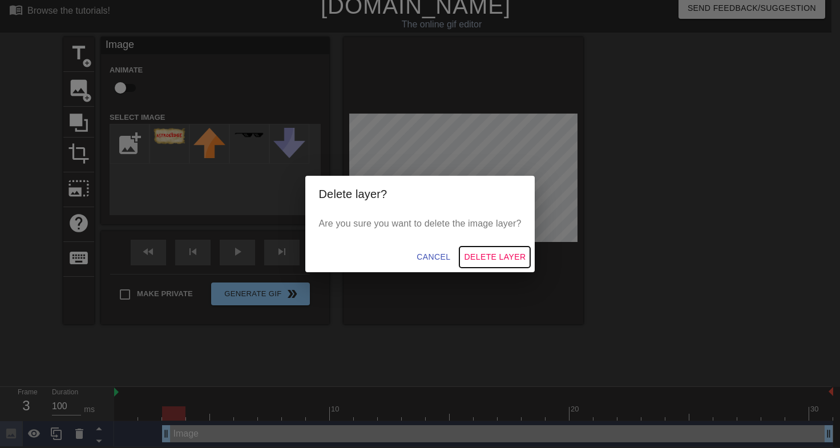
click at [469, 252] on span "Delete Layer" at bounding box center [495, 257] width 62 height 14
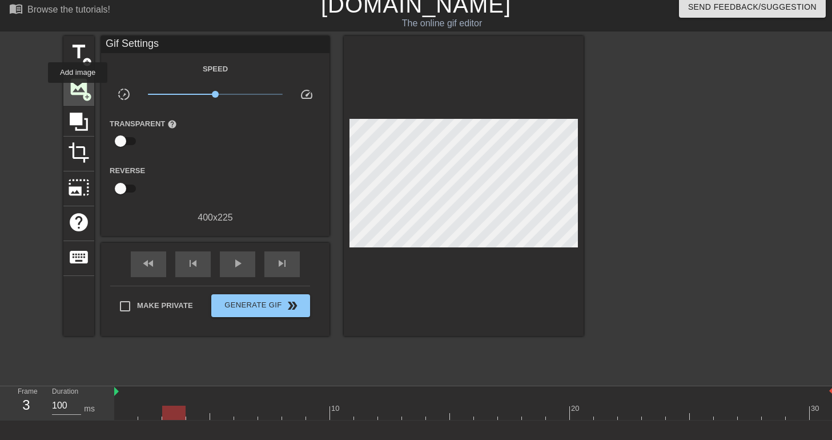
click at [78, 90] on span "image" at bounding box center [79, 87] width 22 height 22
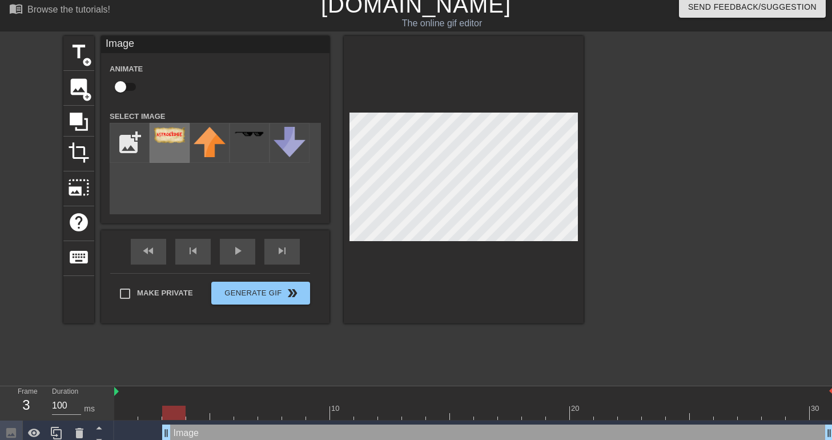
click at [165, 140] on img at bounding box center [170, 135] width 32 height 17
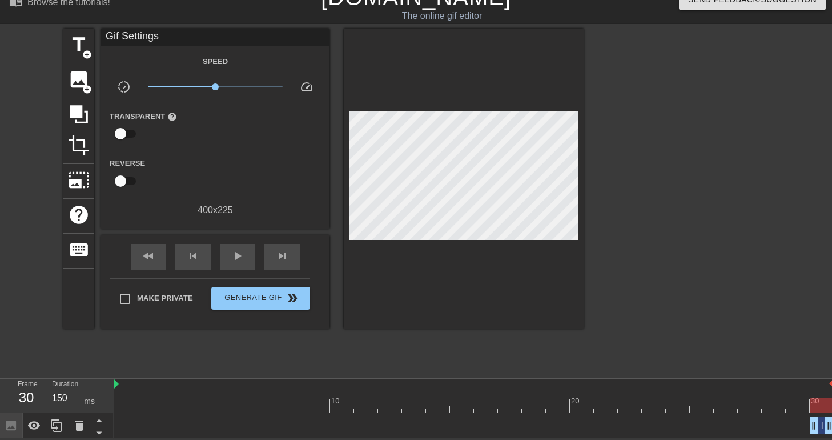
drag, startPoint x: 165, startPoint y: 426, endPoint x: 815, endPoint y: 401, distance: 650.0
click at [815, 401] on div "10 20 30 Image drag_handle drag_handle" at bounding box center [472, 408] width 717 height 60
click at [56, 425] on icon at bounding box center [57, 425] width 14 height 14
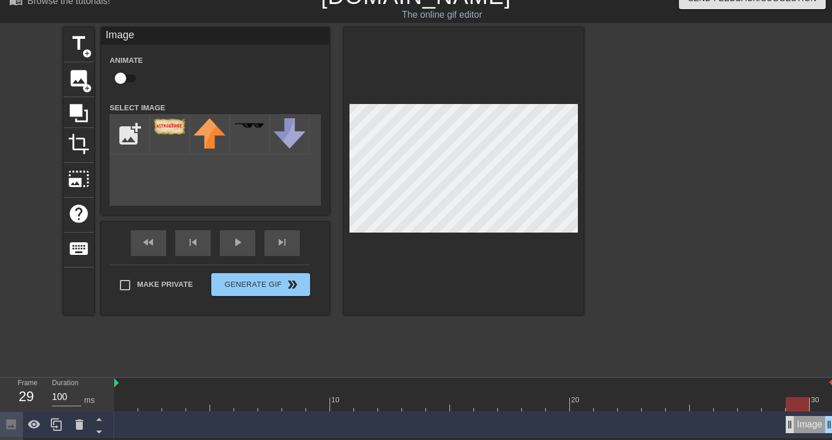
drag, startPoint x: 812, startPoint y: 420, endPoint x: 793, endPoint y: 421, distance: 19.4
drag, startPoint x: 827, startPoint y: 424, endPoint x: 808, endPoint y: 425, distance: 18.9
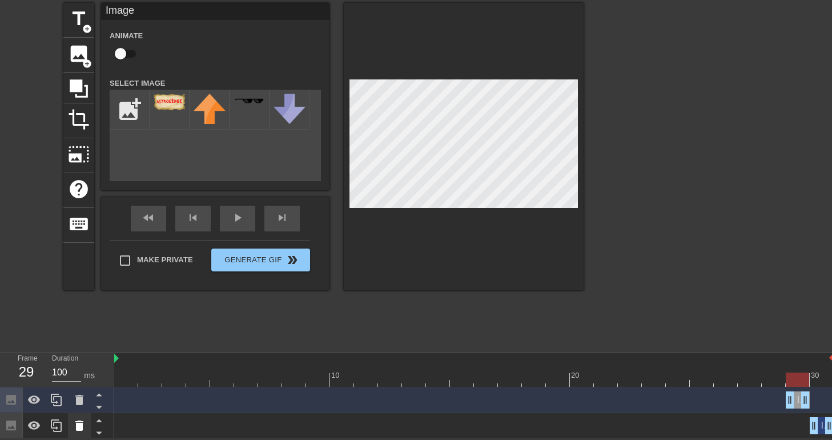
click at [82, 424] on icon at bounding box center [79, 425] width 8 height 10
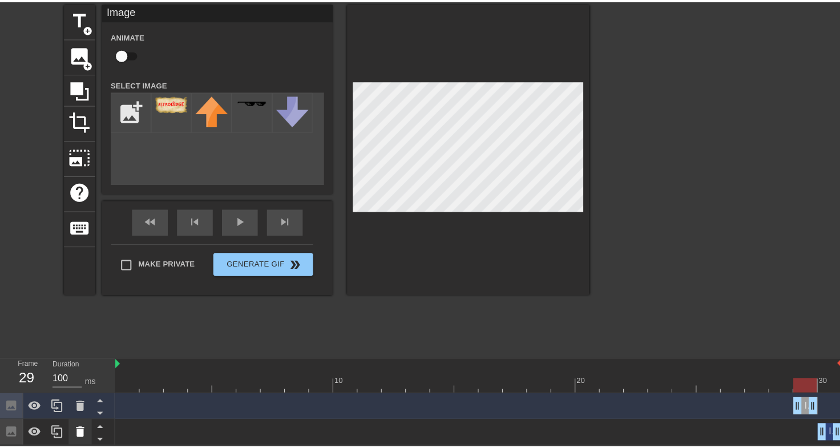
scroll to position [35, 0]
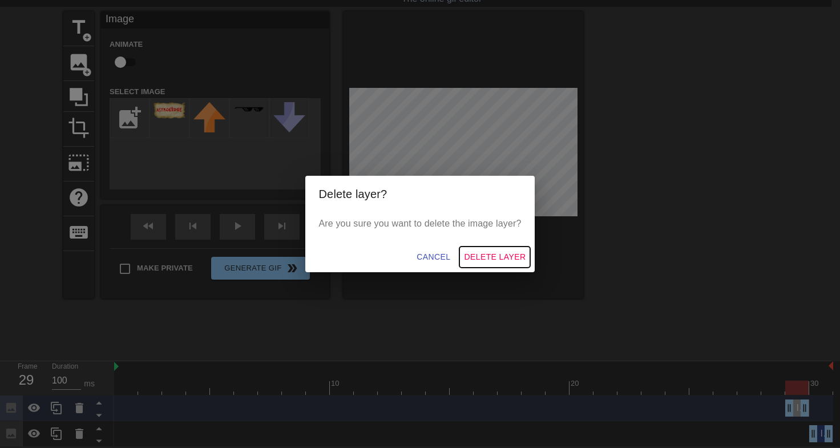
click at [498, 264] on span "Delete Layer" at bounding box center [495, 257] width 62 height 14
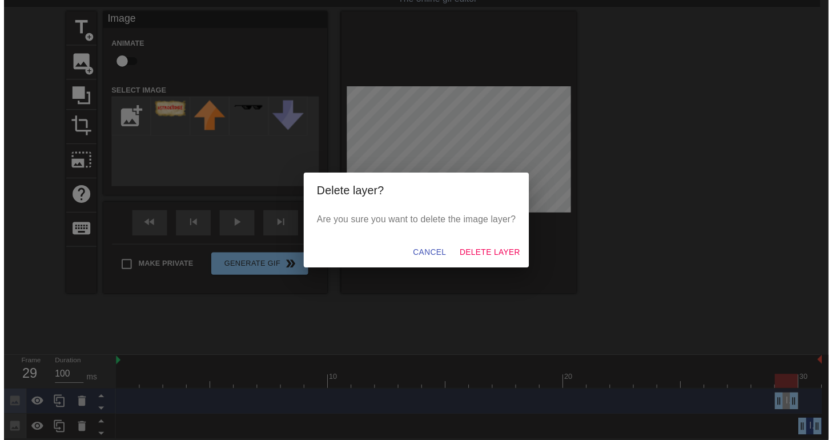
scroll to position [18, 0]
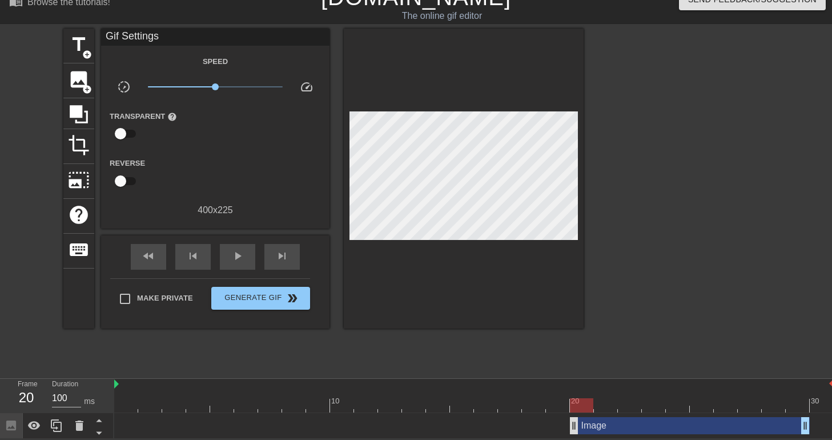
drag, startPoint x: 788, startPoint y: 422, endPoint x: 571, endPoint y: 428, distance: 217.0
click at [64, 429] on div at bounding box center [56, 425] width 23 height 25
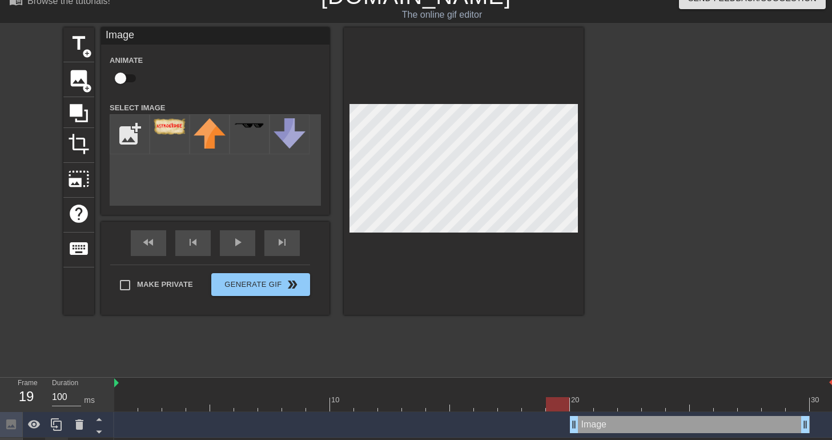
scroll to position [35, 0]
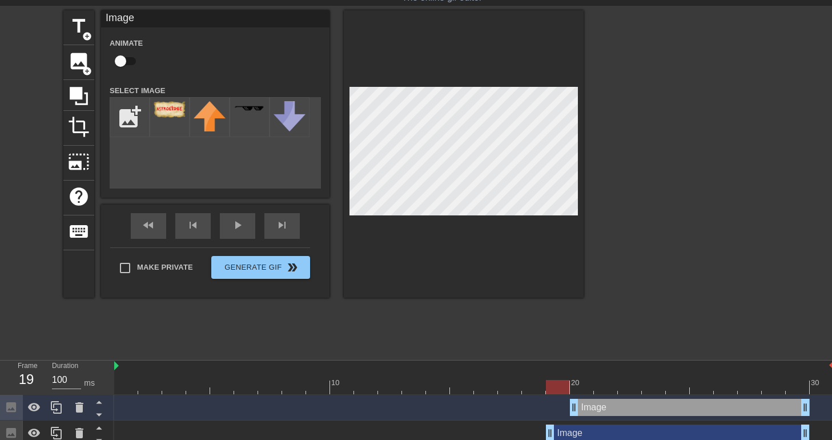
drag, startPoint x: 572, startPoint y: 431, endPoint x: 545, endPoint y: 428, distance: 27.0
click at [545, 428] on div "Image drag_handle drag_handle" at bounding box center [473, 432] width 719 height 17
drag, startPoint x: 804, startPoint y: 428, endPoint x: 573, endPoint y: 434, distance: 231.3
click at [573, 434] on div "Image drag_handle drag_handle" at bounding box center [473, 432] width 719 height 17
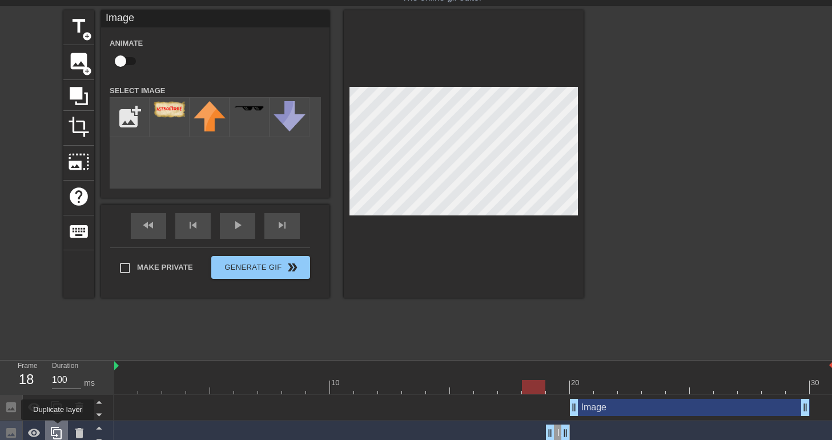
click at [57, 428] on icon at bounding box center [56, 432] width 11 height 13
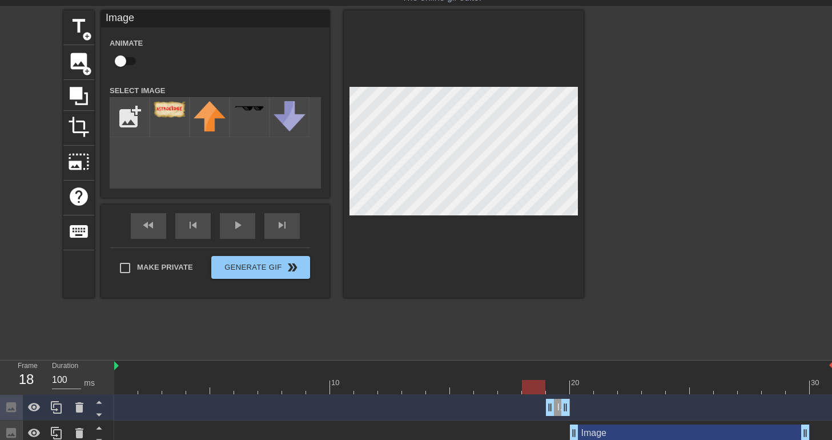
scroll to position [69, 0]
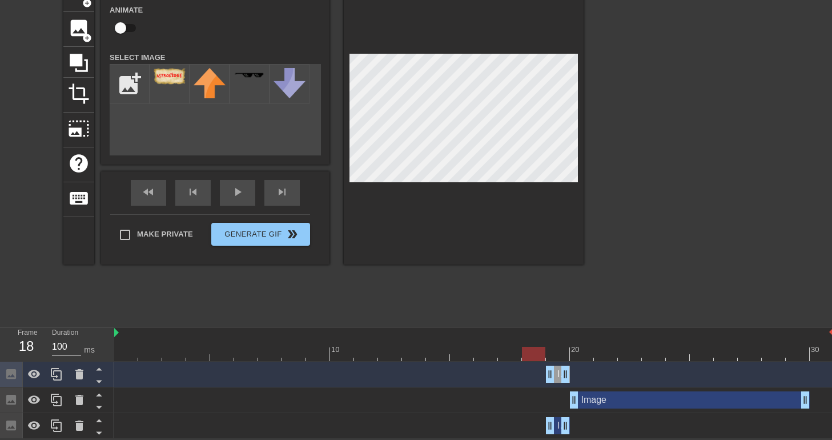
click at [545, 377] on div "Image drag_handle drag_handle" at bounding box center [473, 373] width 719 height 17
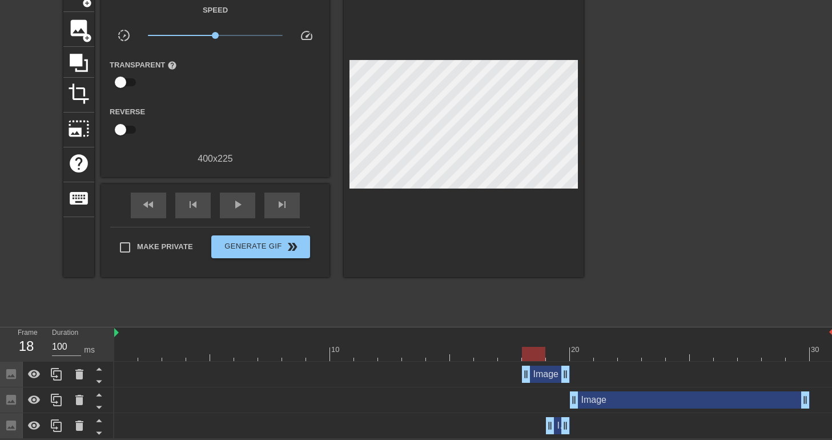
drag, startPoint x: 549, startPoint y: 371, endPoint x: 531, endPoint y: 374, distance: 18.0
drag, startPoint x: 562, startPoint y: 372, endPoint x: 546, endPoint y: 373, distance: 16.0
click at [546, 373] on div "Image drag_handle drag_handle" at bounding box center [473, 373] width 719 height 17
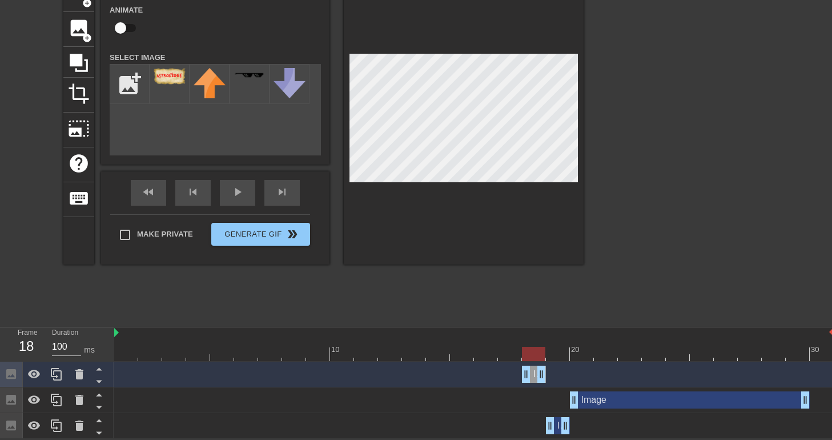
click at [524, 206] on div at bounding box center [464, 120] width 240 height 287
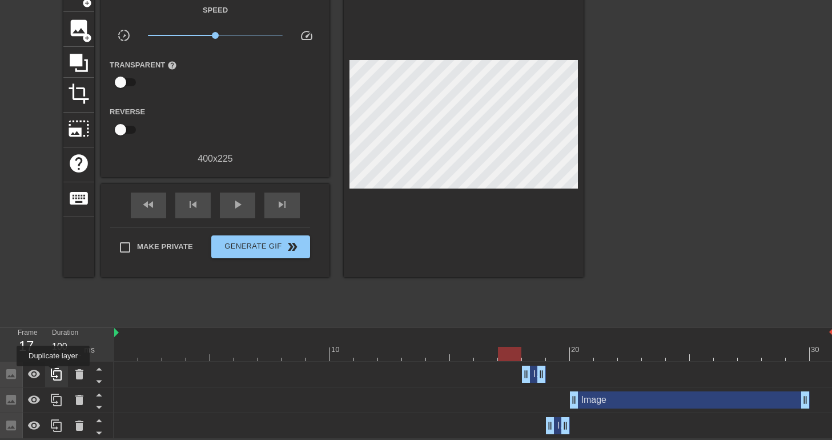
click at [53, 374] on icon at bounding box center [57, 374] width 14 height 14
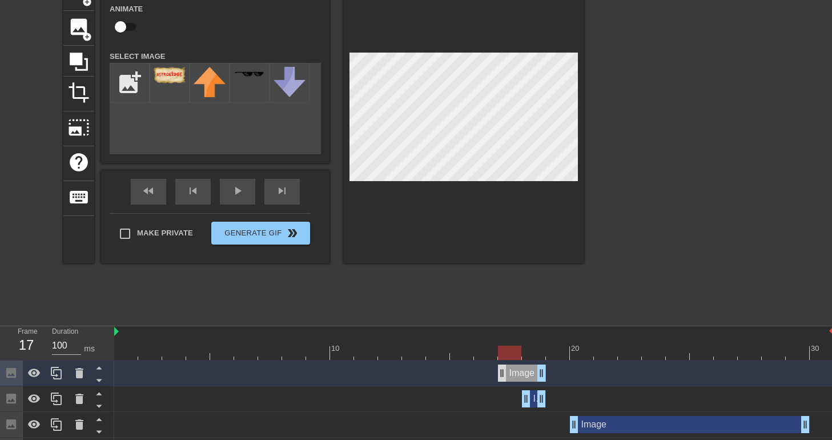
drag, startPoint x: 522, startPoint y: 377, endPoint x: 503, endPoint y: 374, distance: 19.1
drag, startPoint x: 540, startPoint y: 372, endPoint x: 524, endPoint y: 369, distance: 16.2
click at [524, 369] on div "Image drag_handle drag_handle" at bounding box center [473, 372] width 719 height 17
click at [446, 211] on div at bounding box center [464, 119] width 240 height 287
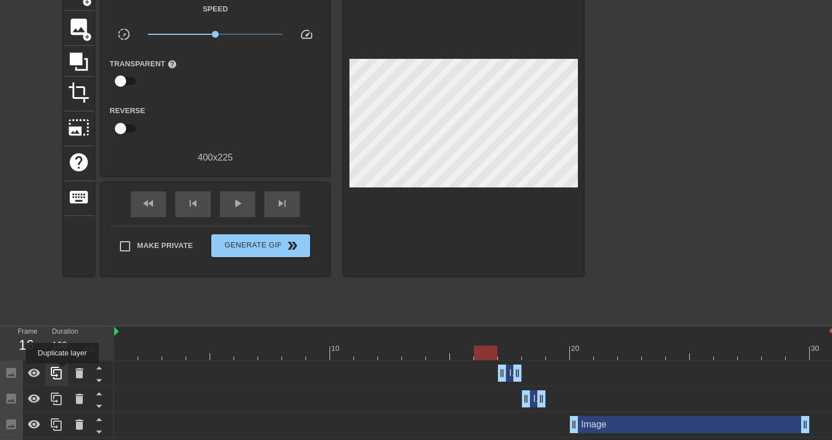
click at [62, 371] on icon at bounding box center [57, 373] width 14 height 14
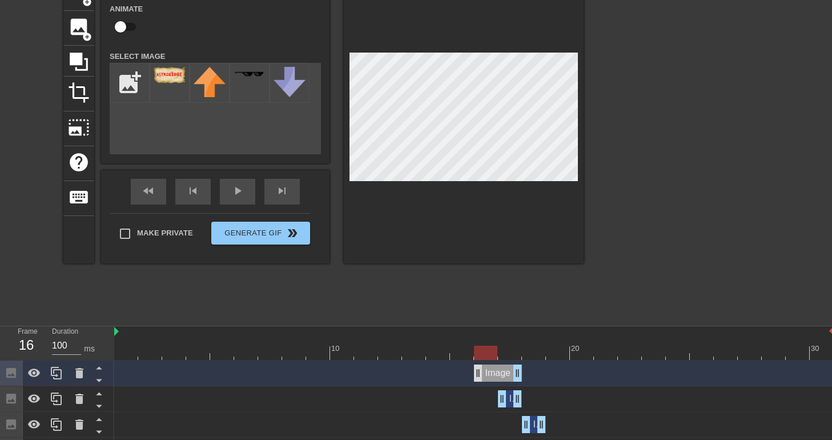
drag, startPoint x: 501, startPoint y: 366, endPoint x: 478, endPoint y: 366, distance: 22.8
drag, startPoint x: 518, startPoint y: 375, endPoint x: 494, endPoint y: 377, distance: 24.6
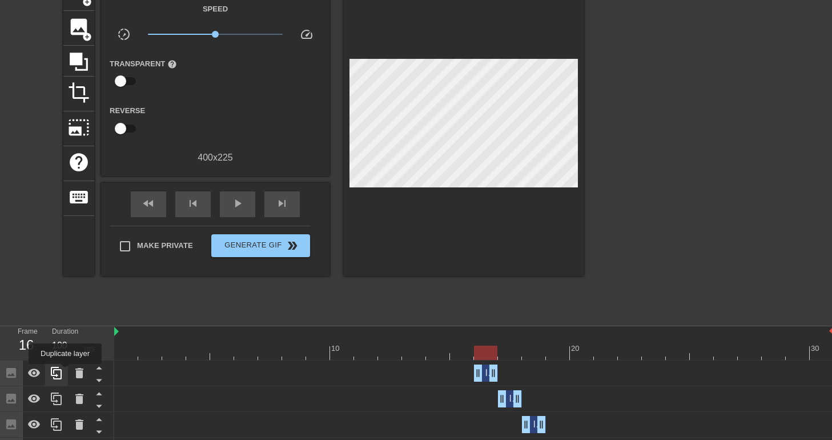
click at [65, 372] on div at bounding box center [56, 372] width 23 height 25
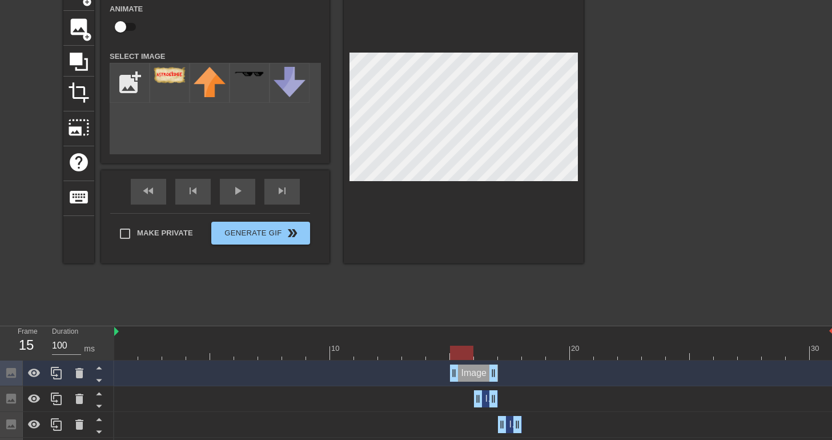
drag, startPoint x: 477, startPoint y: 370, endPoint x: 461, endPoint y: 373, distance: 15.7
drag, startPoint x: 495, startPoint y: 373, endPoint x: 477, endPoint y: 376, distance: 18.5
click at [477, 376] on div "Image drag_handle drag_handle" at bounding box center [473, 372] width 719 height 17
click at [54, 377] on icon at bounding box center [56, 372] width 11 height 13
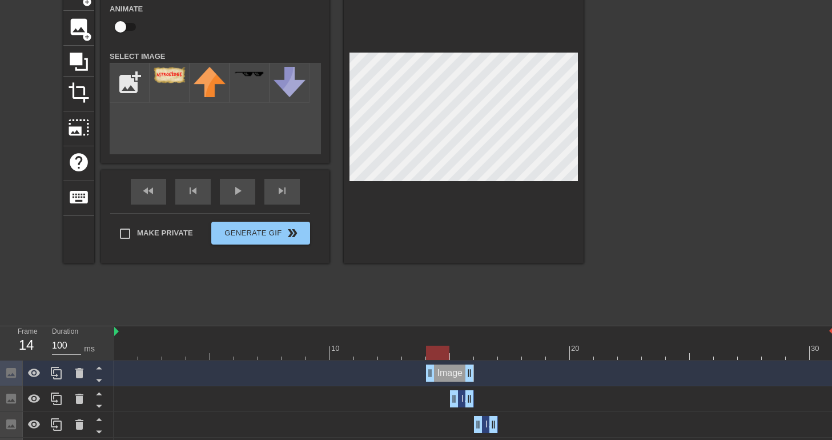
drag, startPoint x: 456, startPoint y: 370, endPoint x: 434, endPoint y: 370, distance: 21.7
drag, startPoint x: 466, startPoint y: 373, endPoint x: 447, endPoint y: 376, distance: 19.5
click at [63, 370] on icon at bounding box center [57, 373] width 14 height 14
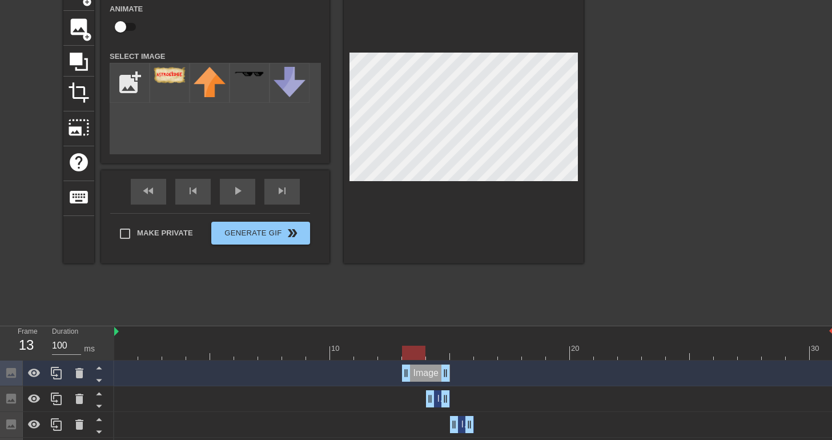
drag, startPoint x: 431, startPoint y: 368, endPoint x: 409, endPoint y: 367, distance: 21.7
drag, startPoint x: 442, startPoint y: 372, endPoint x: 426, endPoint y: 374, distance: 16.7
click at [426, 374] on div "Image drag_handle drag_handle" at bounding box center [473, 372] width 719 height 17
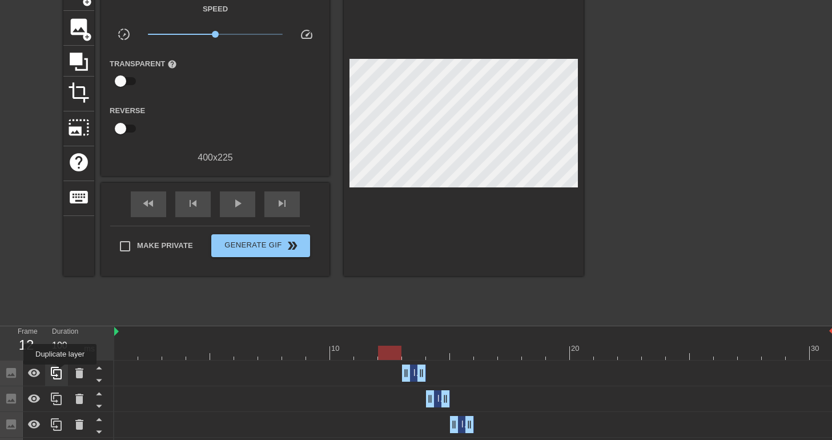
click at [60, 372] on icon at bounding box center [57, 373] width 14 height 14
click at [398, 374] on div "Image drag_handle drag_handle" at bounding box center [473, 372] width 719 height 17
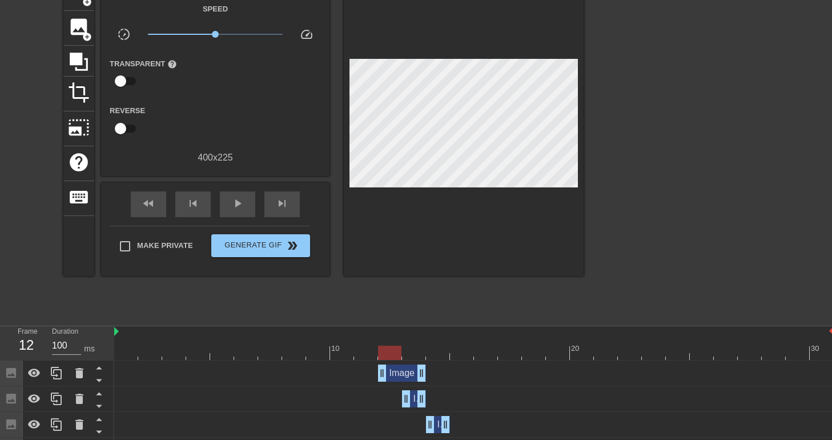
drag, startPoint x: 407, startPoint y: 373, endPoint x: 388, endPoint y: 374, distance: 18.9
drag, startPoint x: 420, startPoint y: 375, endPoint x: 399, endPoint y: 374, distance: 21.1
click at [227, 209] on div "play_arrow" at bounding box center [237, 204] width 35 height 26
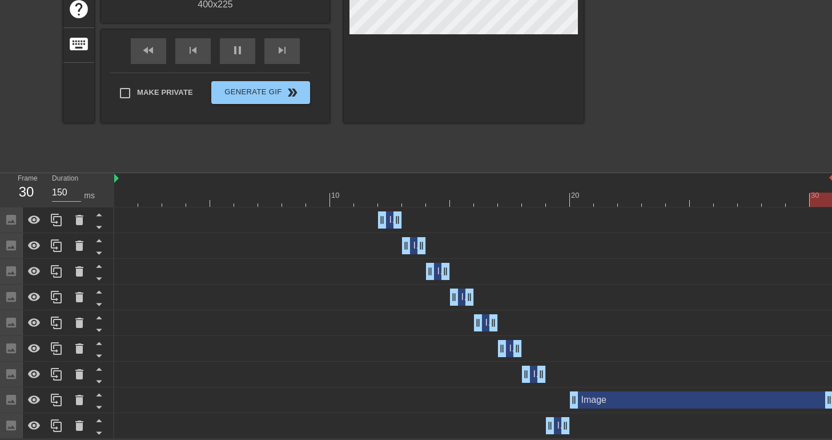
drag, startPoint x: 808, startPoint y: 394, endPoint x: 836, endPoint y: 393, distance: 28.0
click at [831, 393] on html "menu_book Browse the tutorials! Gifntext.com The online gif editor Send Feedbac…" at bounding box center [416, 108] width 832 height 660
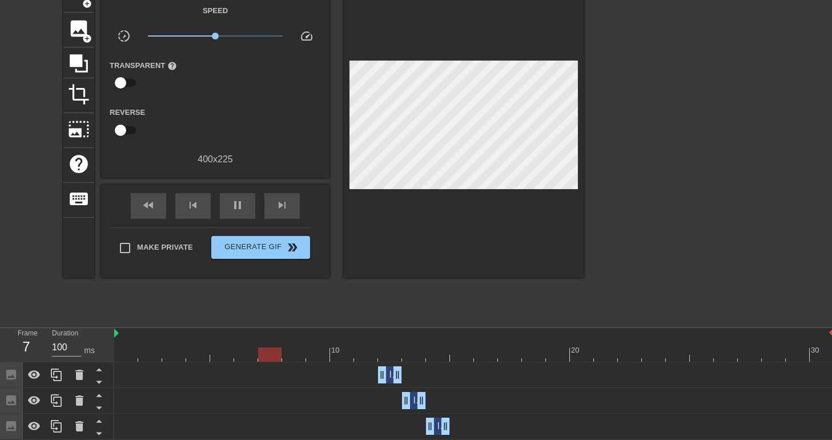
scroll to position [63, 0]
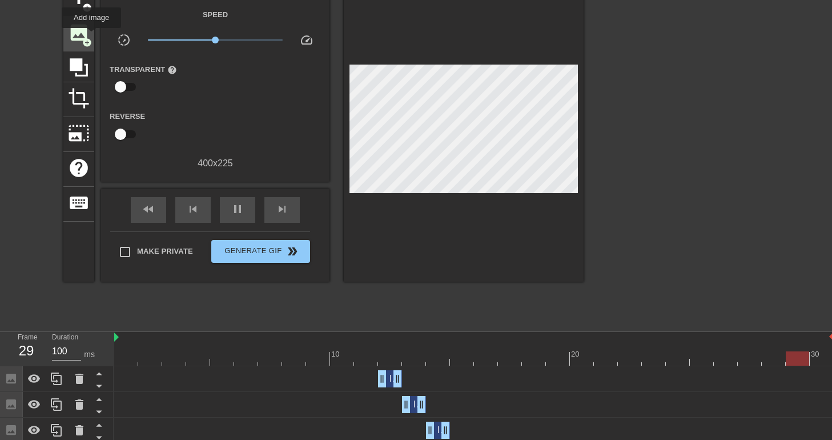
click at [93, 37] on div "image add_circle" at bounding box center [78, 34] width 31 height 35
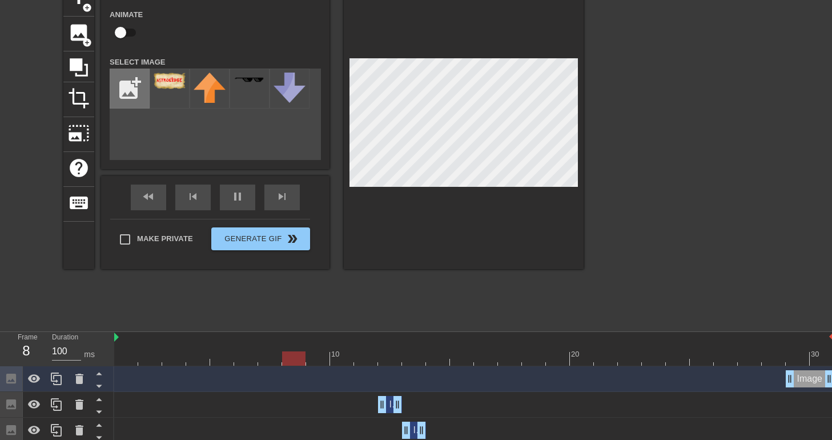
click at [134, 95] on input "file" at bounding box center [129, 88] width 39 height 39
type input "100"
type input "C:\fakepath\logo.png"
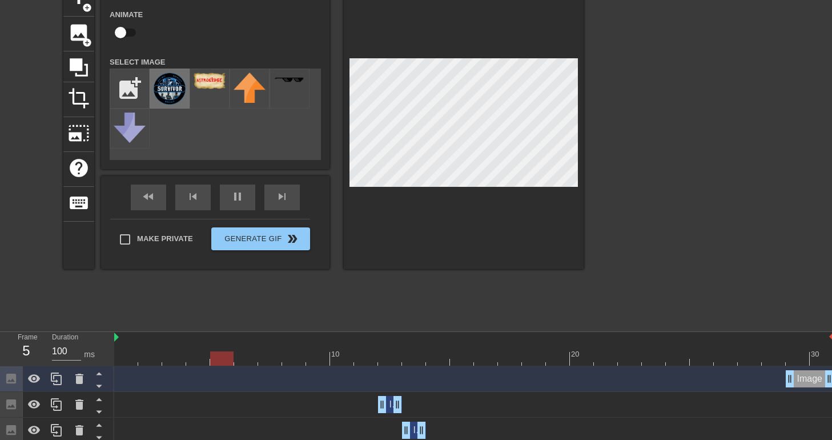
click at [159, 100] on img at bounding box center [170, 88] width 32 height 32
click at [242, 202] on span "pause" at bounding box center [238, 197] width 14 height 14
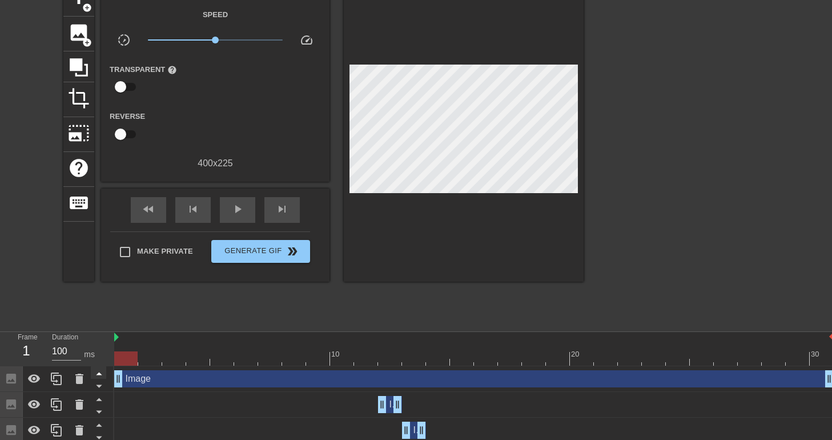
drag, startPoint x: 791, startPoint y: 379, endPoint x: 100, endPoint y: 366, distance: 690.2
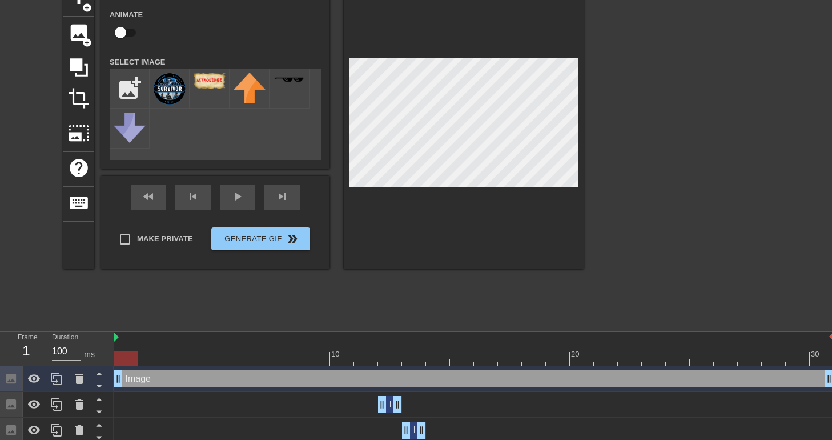
click at [485, 285] on div "title add_circle image add_circle crop photo_size_select_large help keyboard Im…" at bounding box center [323, 153] width 520 height 342
click at [515, 257] on div at bounding box center [464, 125] width 240 height 287
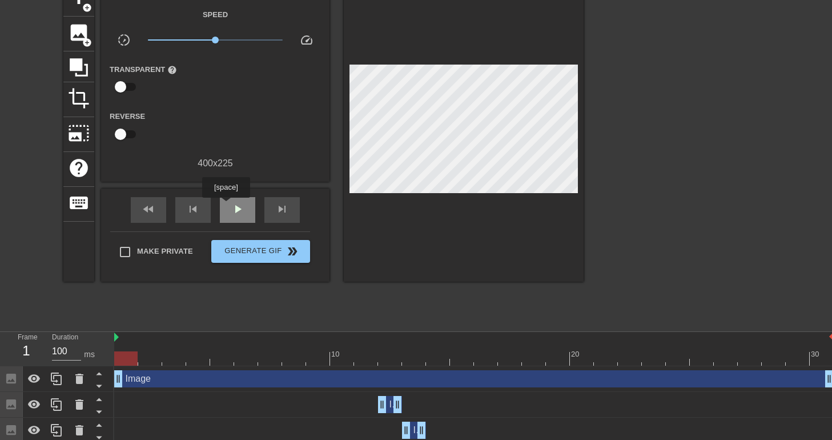
click at [225, 205] on div "play_arrow" at bounding box center [237, 210] width 35 height 26
click at [71, 380] on div at bounding box center [79, 378] width 23 height 25
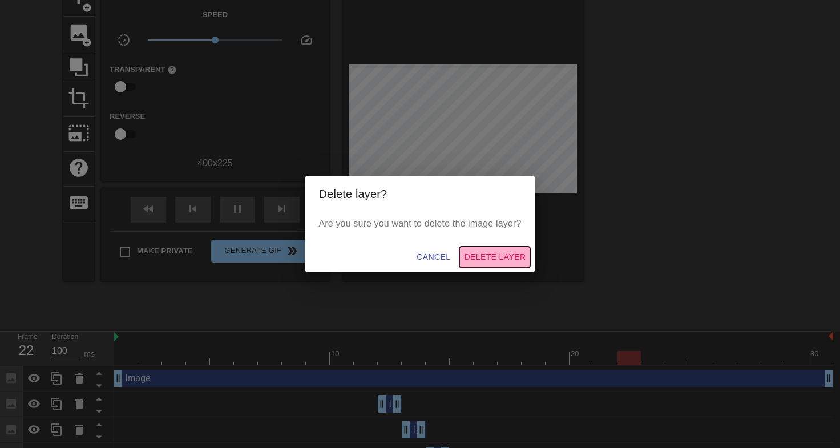
click at [484, 256] on span "Delete Layer" at bounding box center [495, 257] width 62 height 14
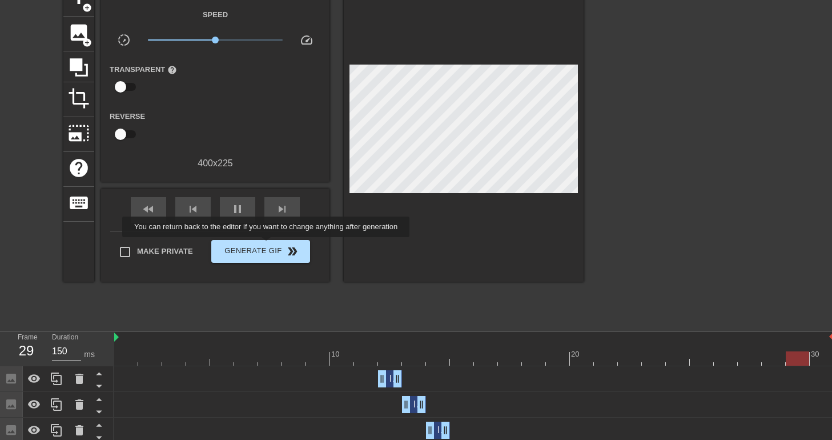
type input "100"
click at [252, 243] on button "Generate Gif double_arrow" at bounding box center [260, 251] width 99 height 23
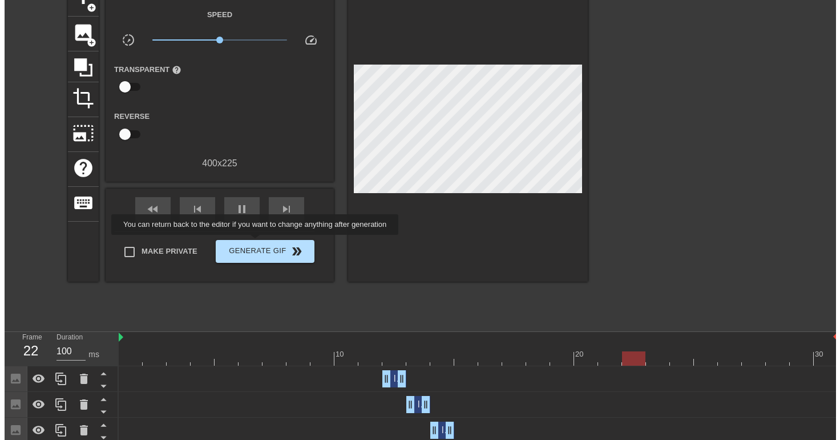
scroll to position [0, 0]
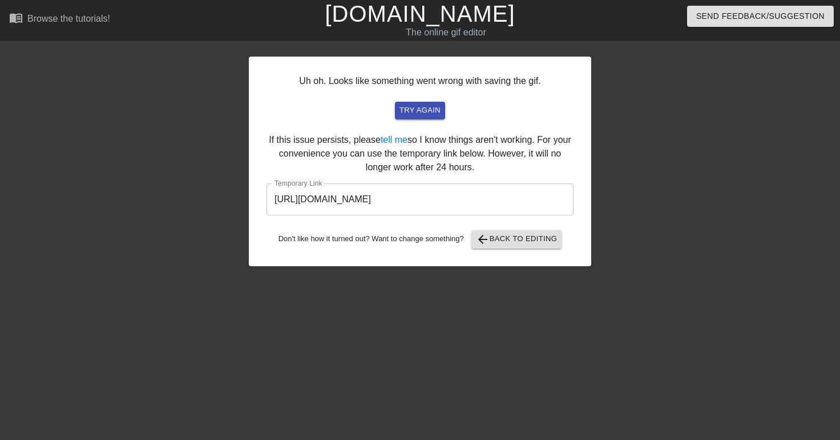
click at [459, 203] on input "https://www.gifntext.com/temp_generations/1ZshbJog.gif" at bounding box center [420, 199] width 307 height 32
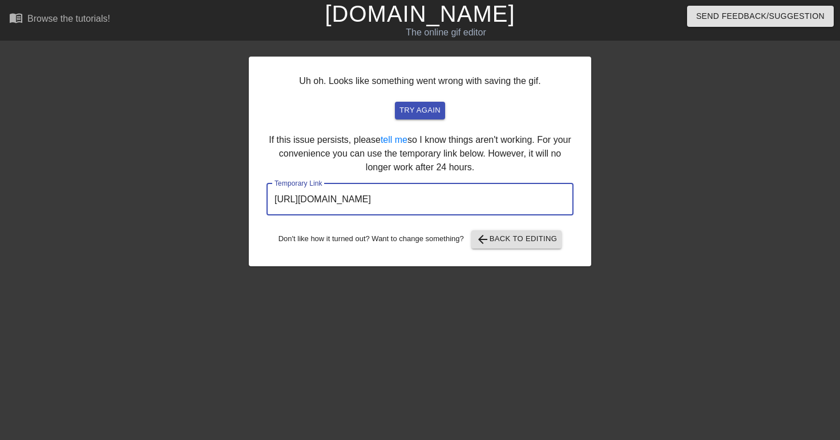
click at [459, 203] on input "https://www.gifntext.com/temp_generations/1ZshbJog.gif" at bounding box center [420, 199] width 307 height 32
